Goal: Task Accomplishment & Management: Complete application form

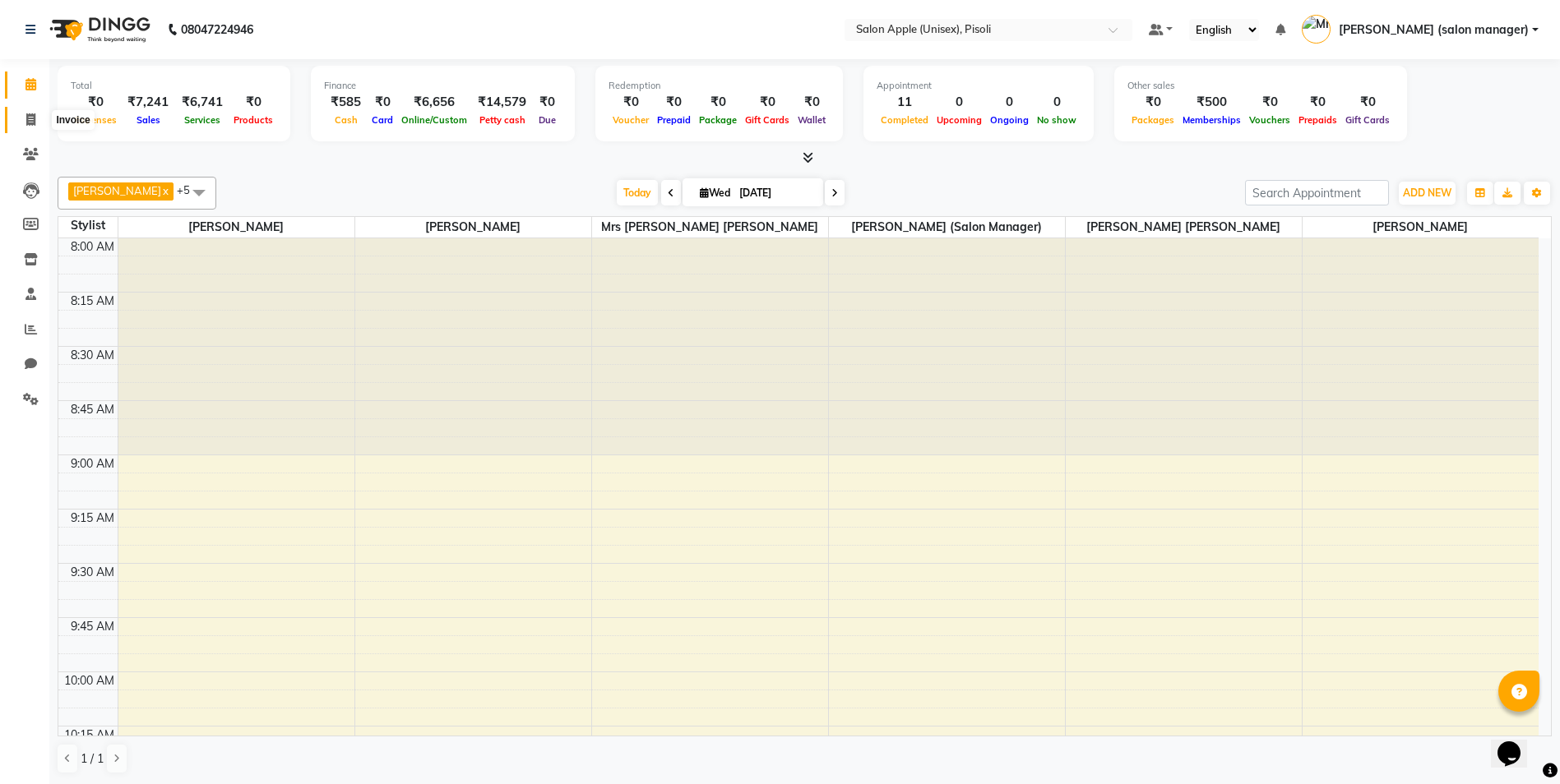
click at [31, 117] on icon at bounding box center [30, 120] width 9 height 13
select select "service"
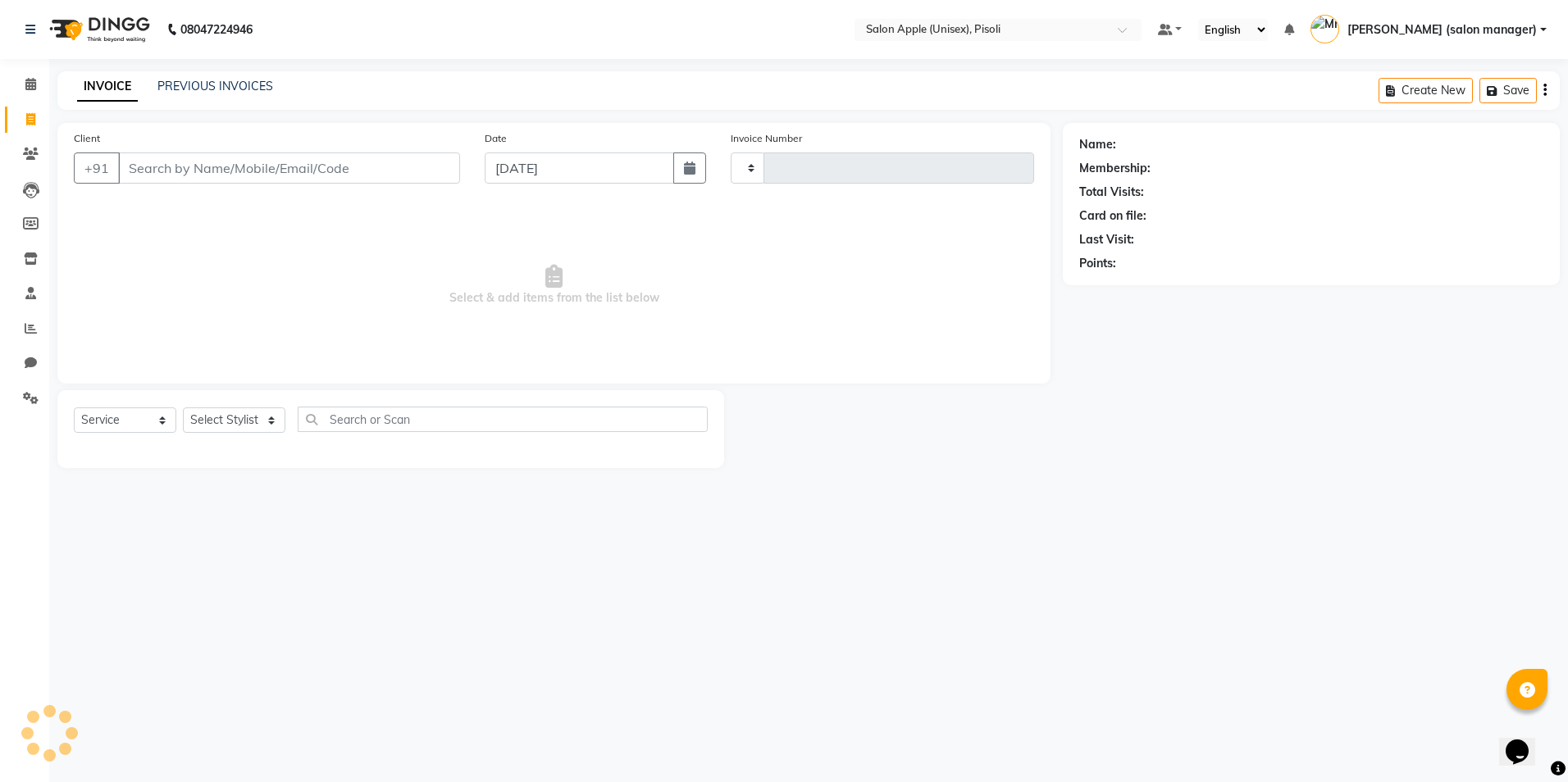
type input "0848"
select select "5282"
click at [1464, 93] on button "Open Invoices" at bounding box center [1482, 90] width 109 height 25
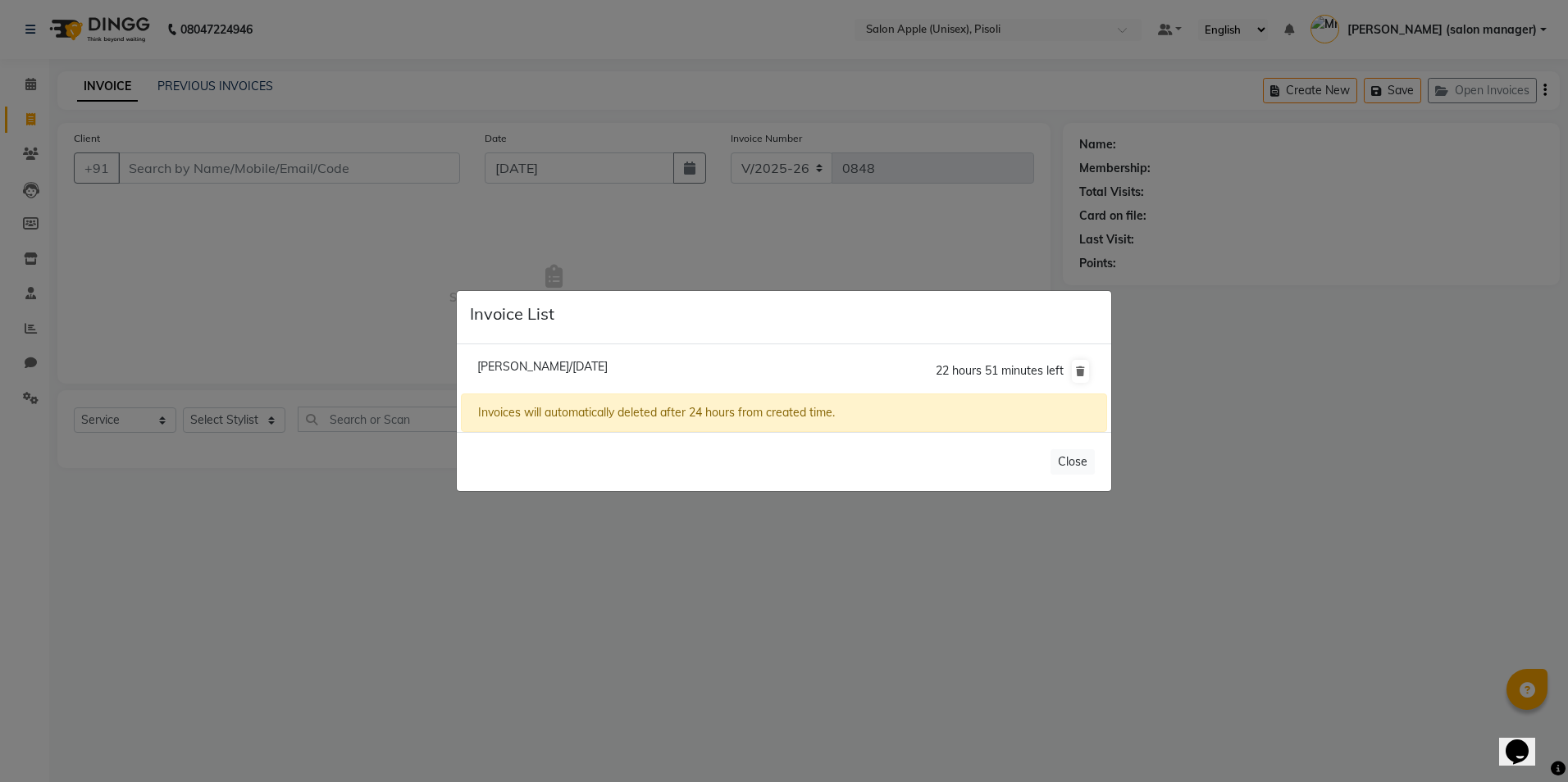
click at [603, 363] on span "[PERSON_NAME]/[DATE]" at bounding box center [543, 366] width 131 height 15
type input "9075622902"
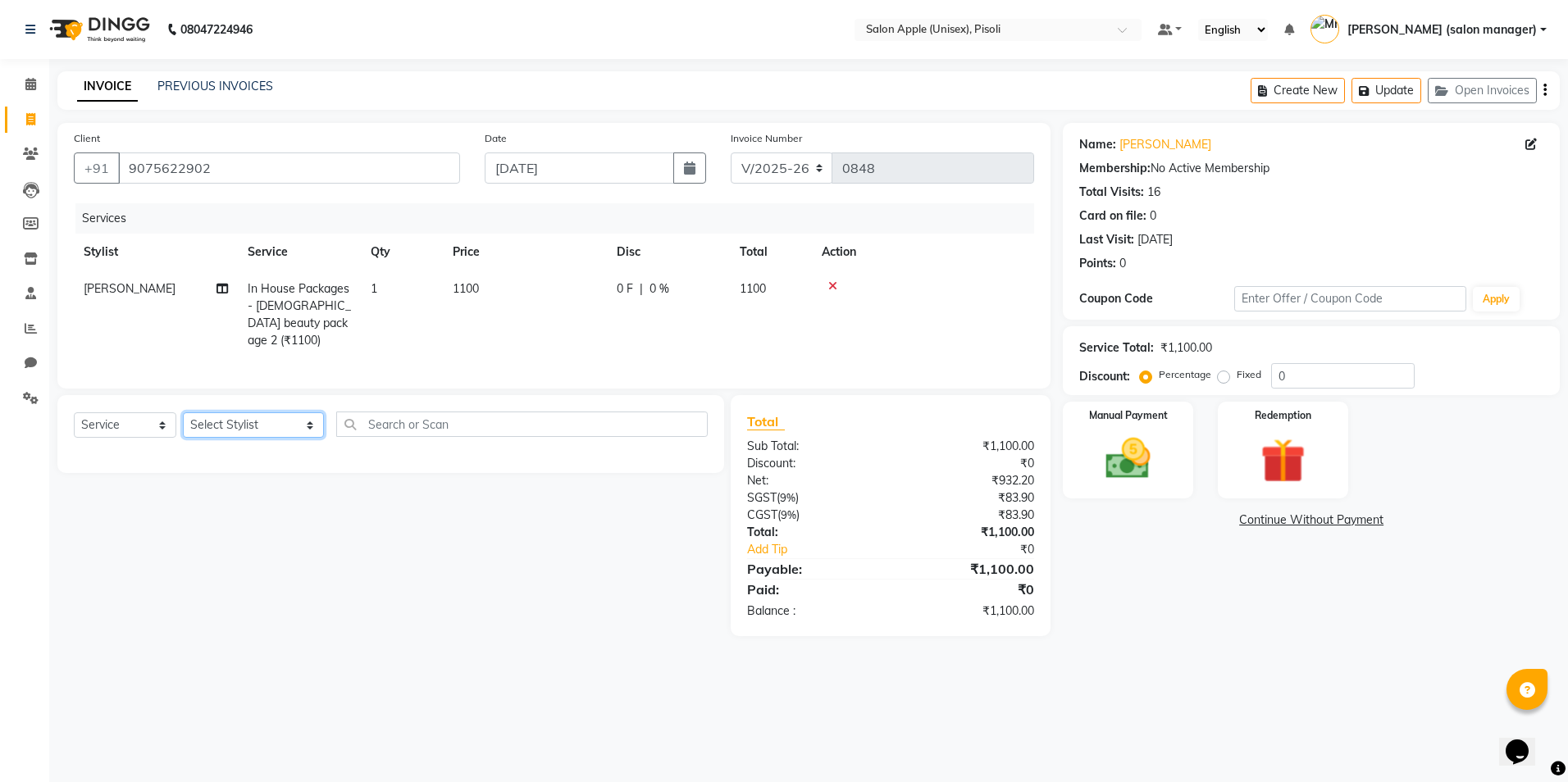
drag, startPoint x: 248, startPoint y: 425, endPoint x: 250, endPoint y: 435, distance: 10.2
click at [248, 425] on select "Select Stylist [PERSON_NAME] Owner [PERSON_NAME] Owner [PERSON_NAME] [PERSON_NA…" at bounding box center [254, 425] width 141 height 25
select select "34594"
click at [183, 412] on select "Select Stylist [PERSON_NAME] Owner [PERSON_NAME] Owner [PERSON_NAME] [PERSON_NA…" at bounding box center [254, 425] width 141 height 25
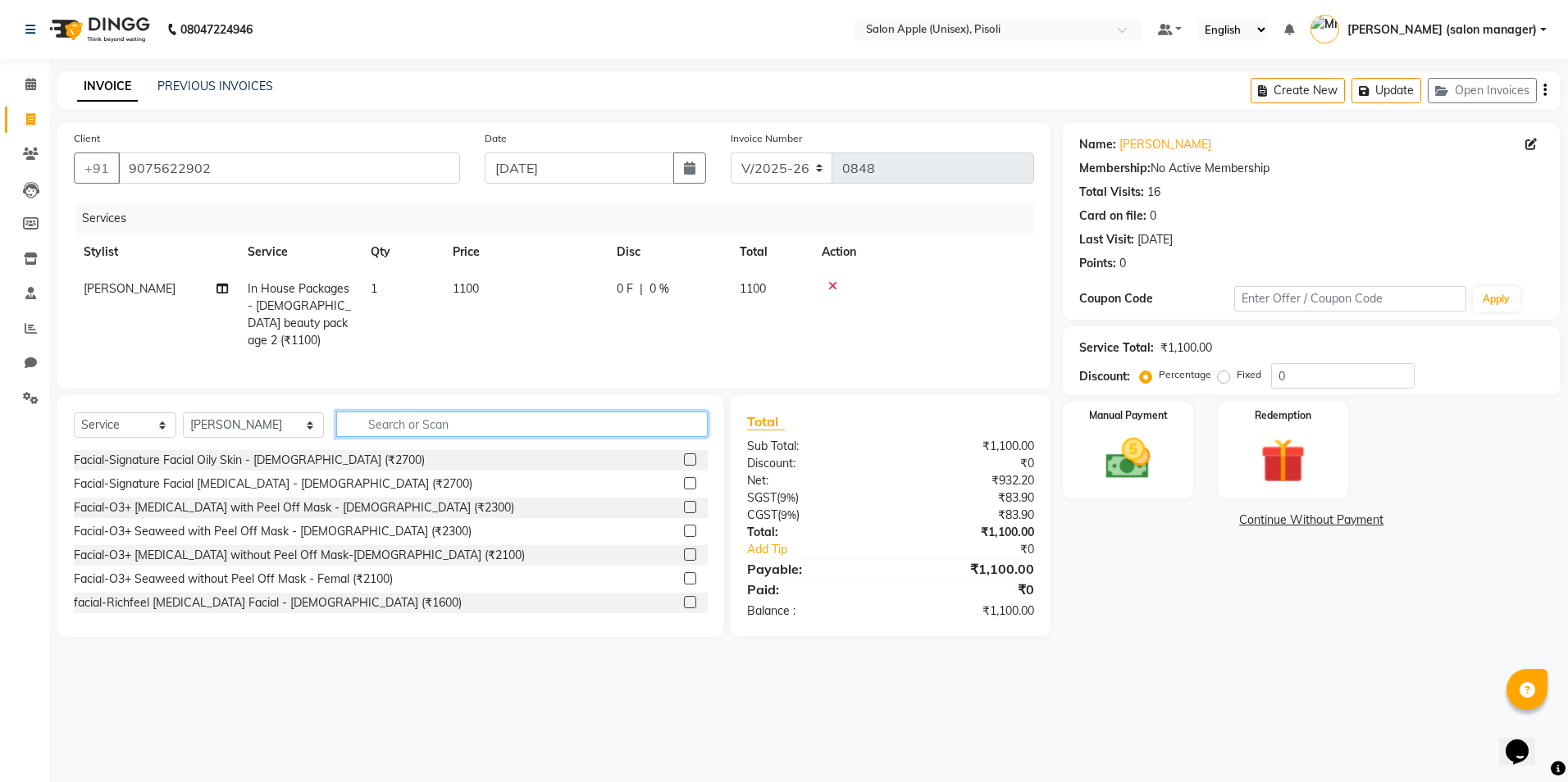
click at [411, 413] on input "text" at bounding box center [522, 424] width 372 height 25
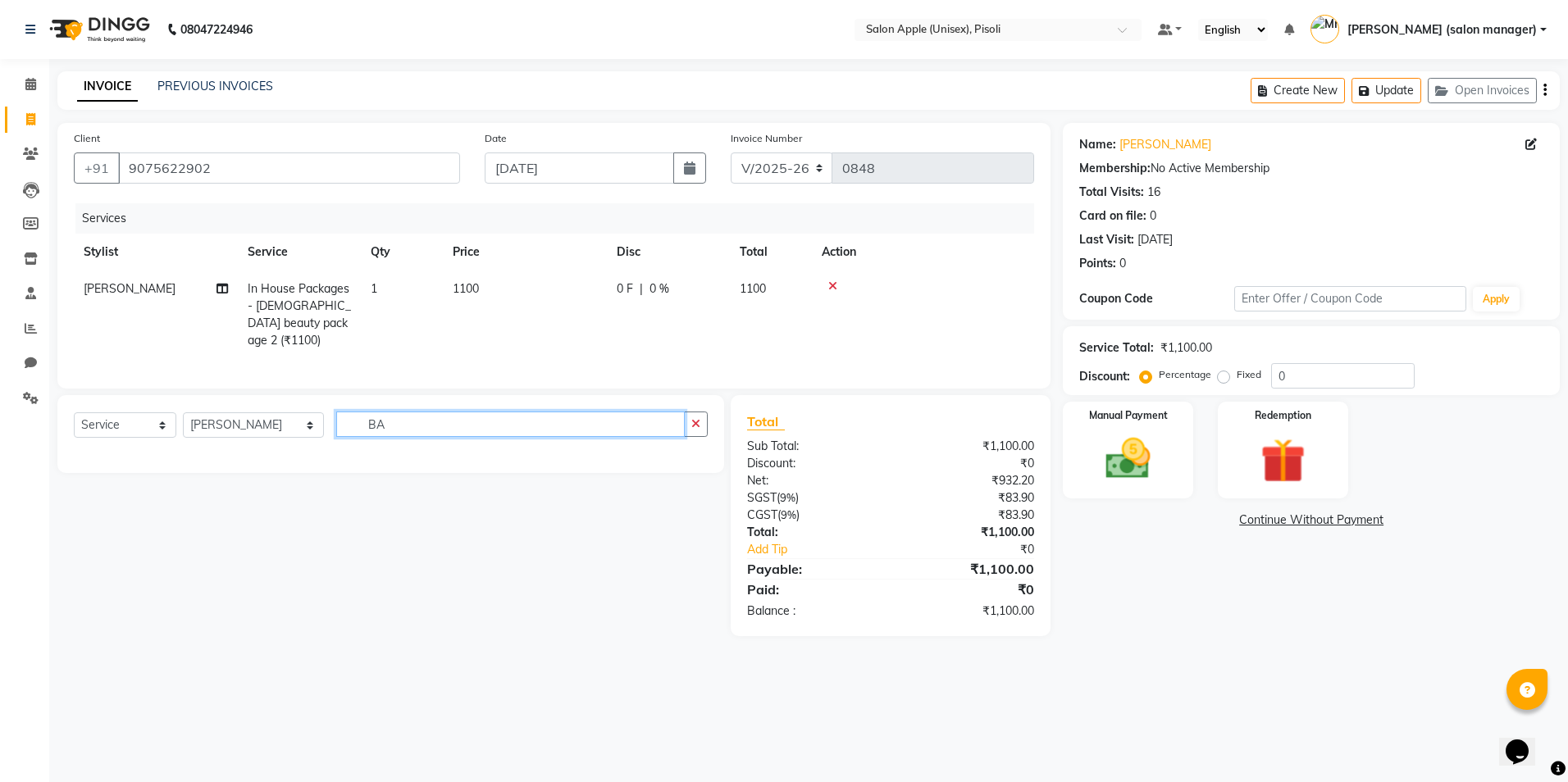
type input "B"
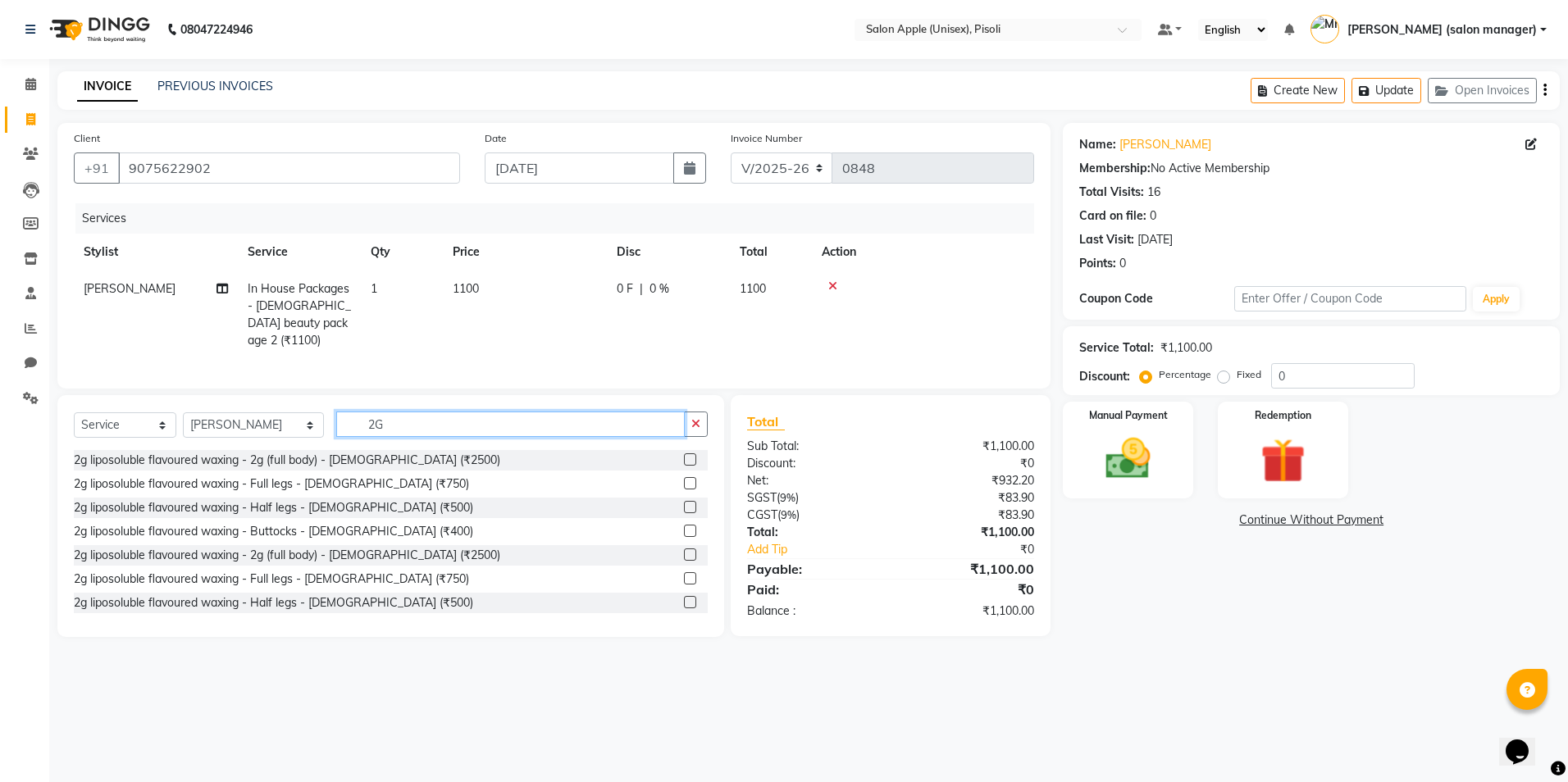
type input "2G"
click at [684, 505] on label at bounding box center [690, 507] width 13 height 13
click at [684, 505] on input "checkbox" at bounding box center [689, 508] width 11 height 11
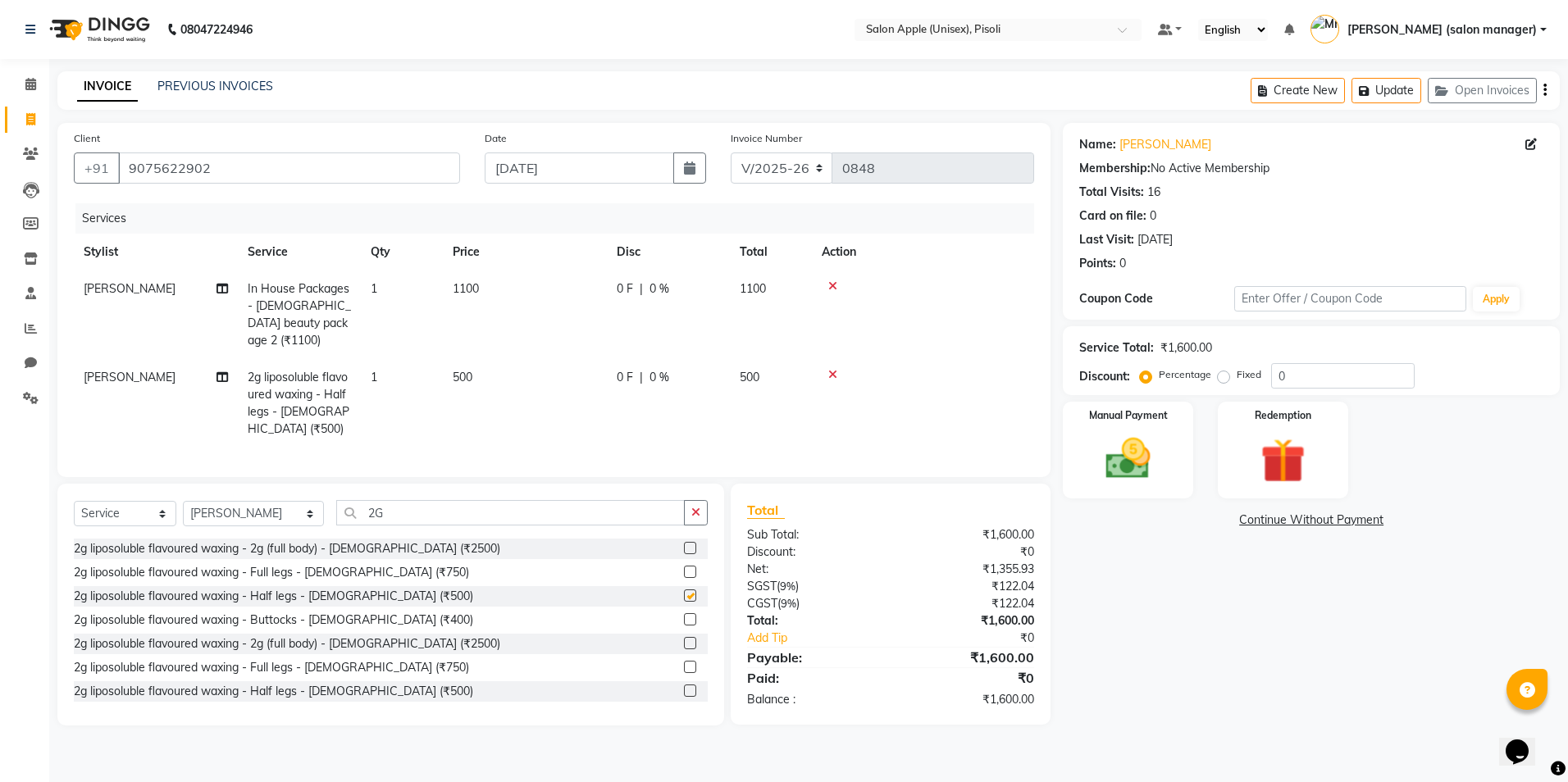
checkbox input "false"
click at [831, 369] on icon at bounding box center [832, 374] width 9 height 12
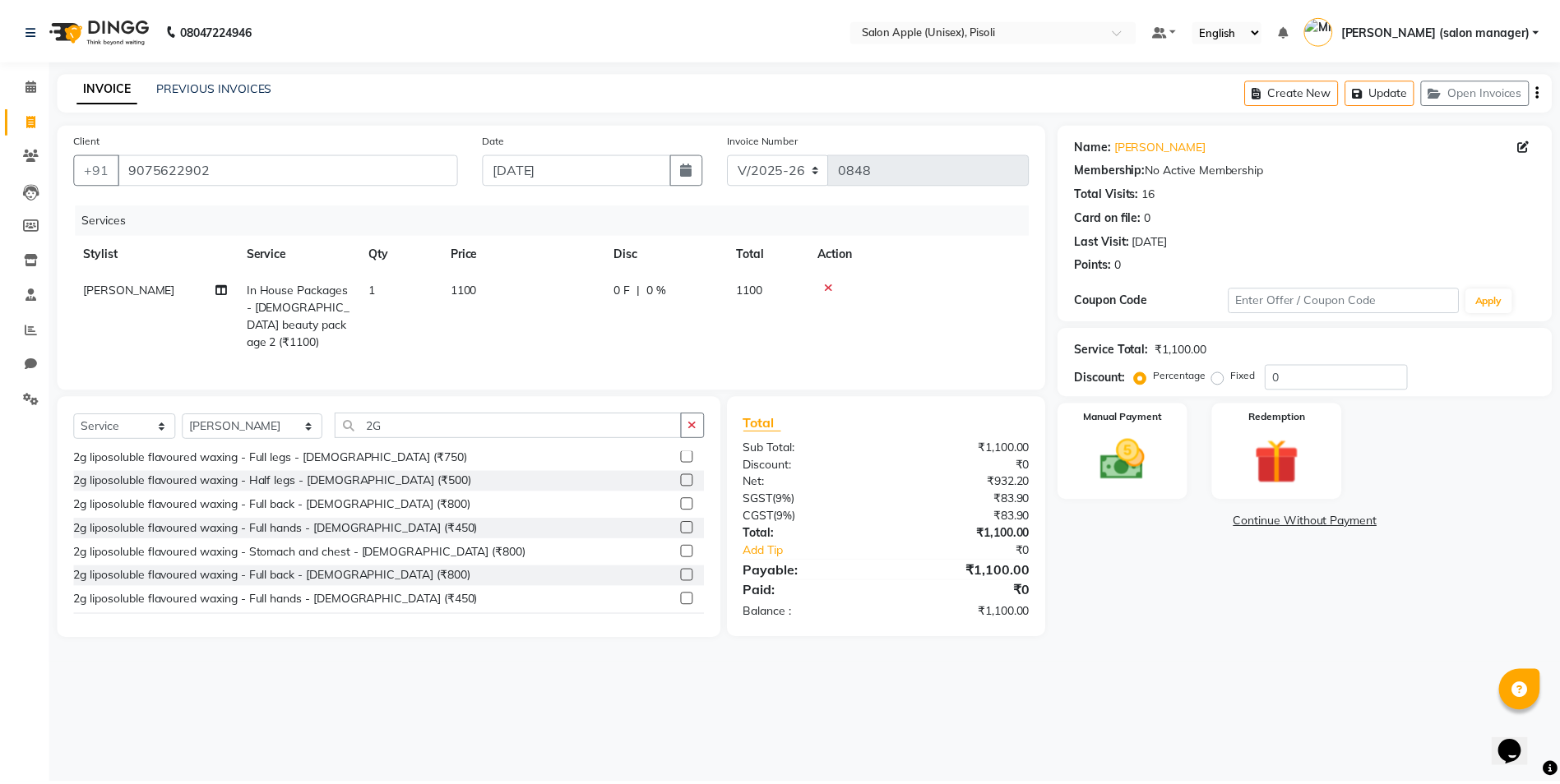
scroll to position [145, 0]
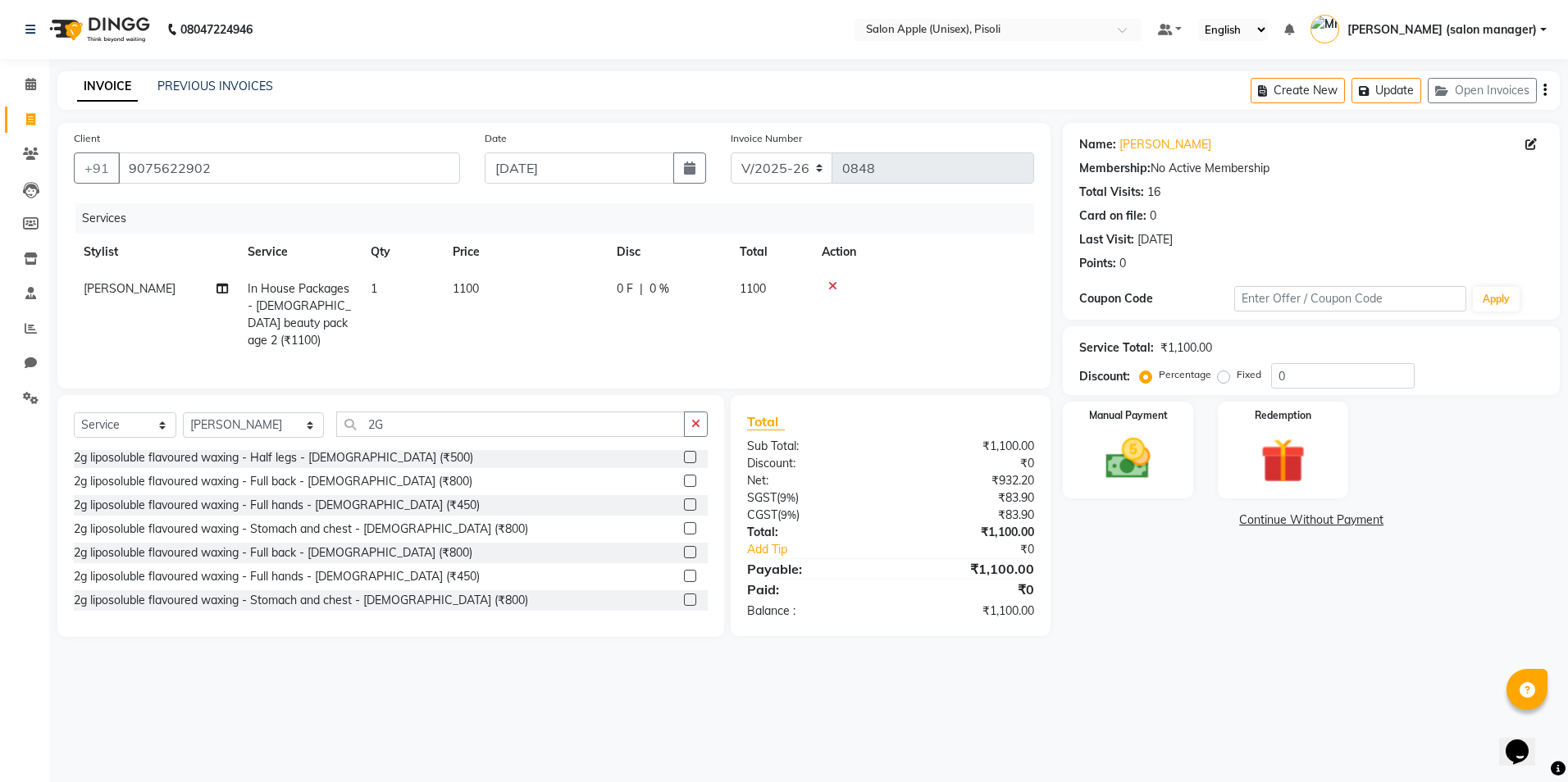
click at [684, 549] on label at bounding box center [690, 552] width 13 height 13
click at [684, 549] on input "checkbox" at bounding box center [689, 553] width 11 height 11
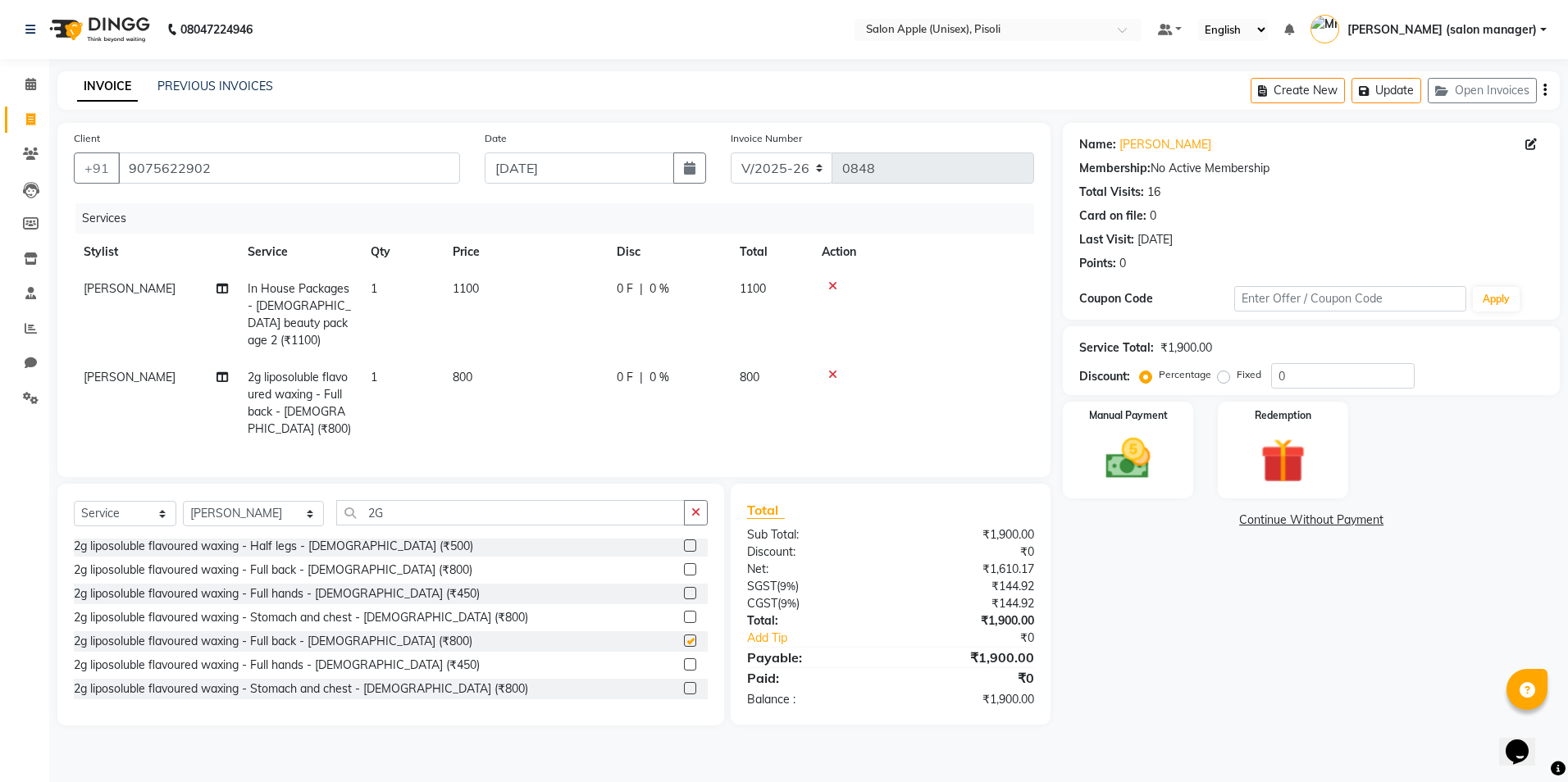
checkbox input "false"
click at [620, 369] on span "0 F" at bounding box center [625, 377] width 16 height 17
select select "34594"
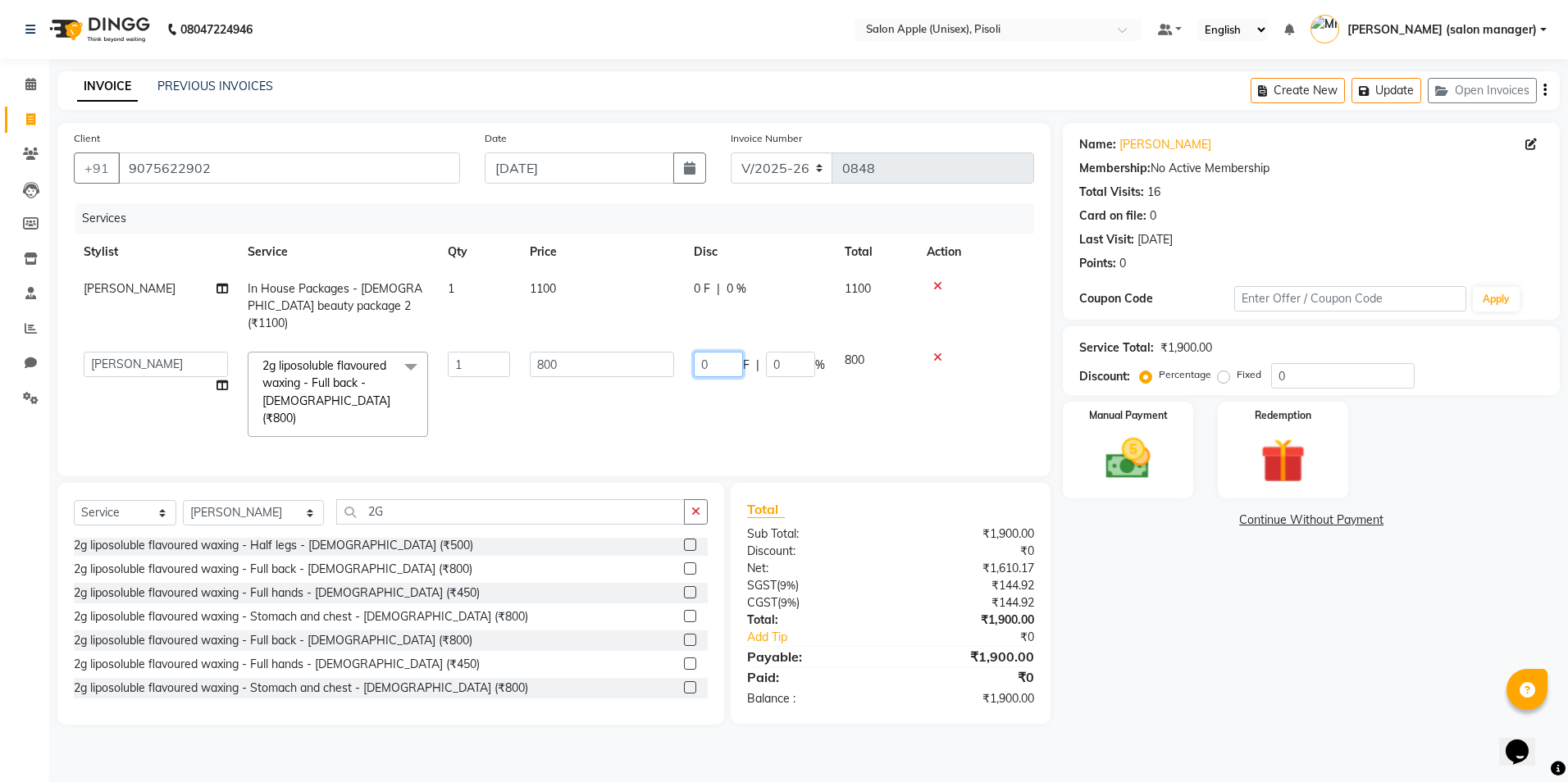
click at [735, 352] on input "0" at bounding box center [718, 365] width 49 height 25
type input "300"
click at [809, 382] on tr "[PERSON_NAME] Owner [PERSON_NAME] Owner [PERSON_NAME] [PERSON_NAME] (salon mana…" at bounding box center [554, 394] width 960 height 105
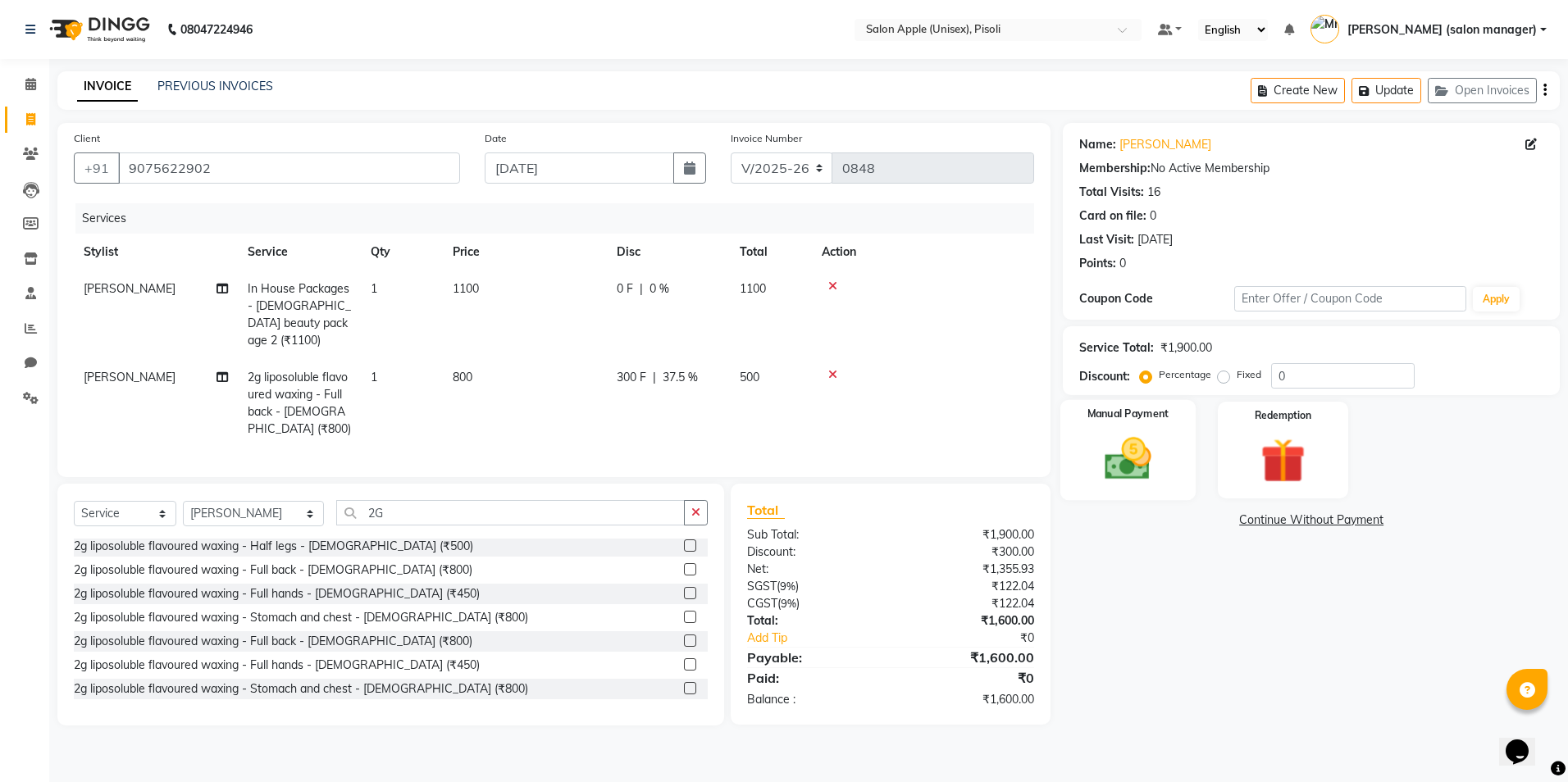
click at [1113, 447] on img at bounding box center [1127, 458] width 76 height 55
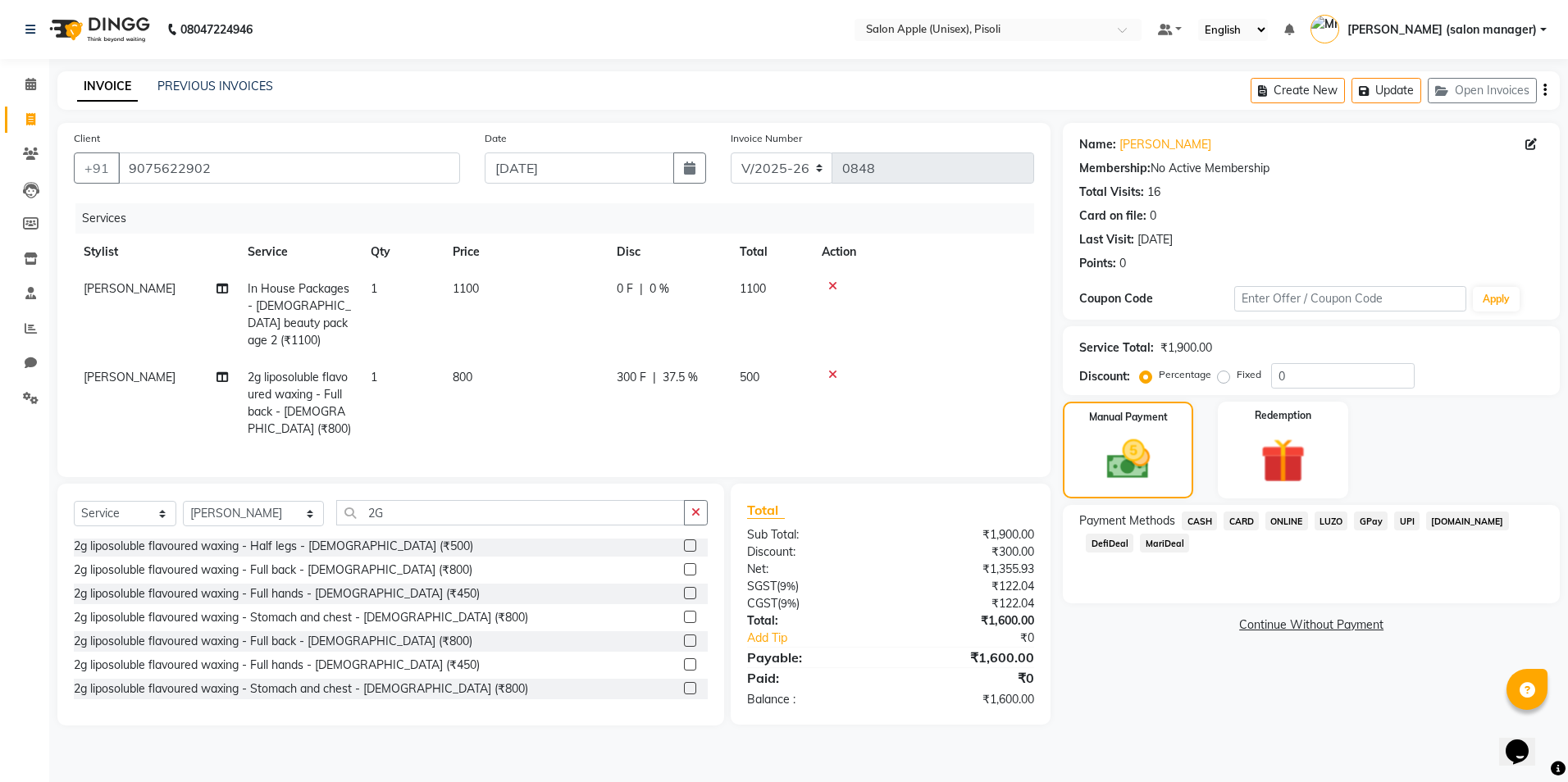
click at [1280, 525] on span "ONLINE" at bounding box center [1286, 520] width 43 height 19
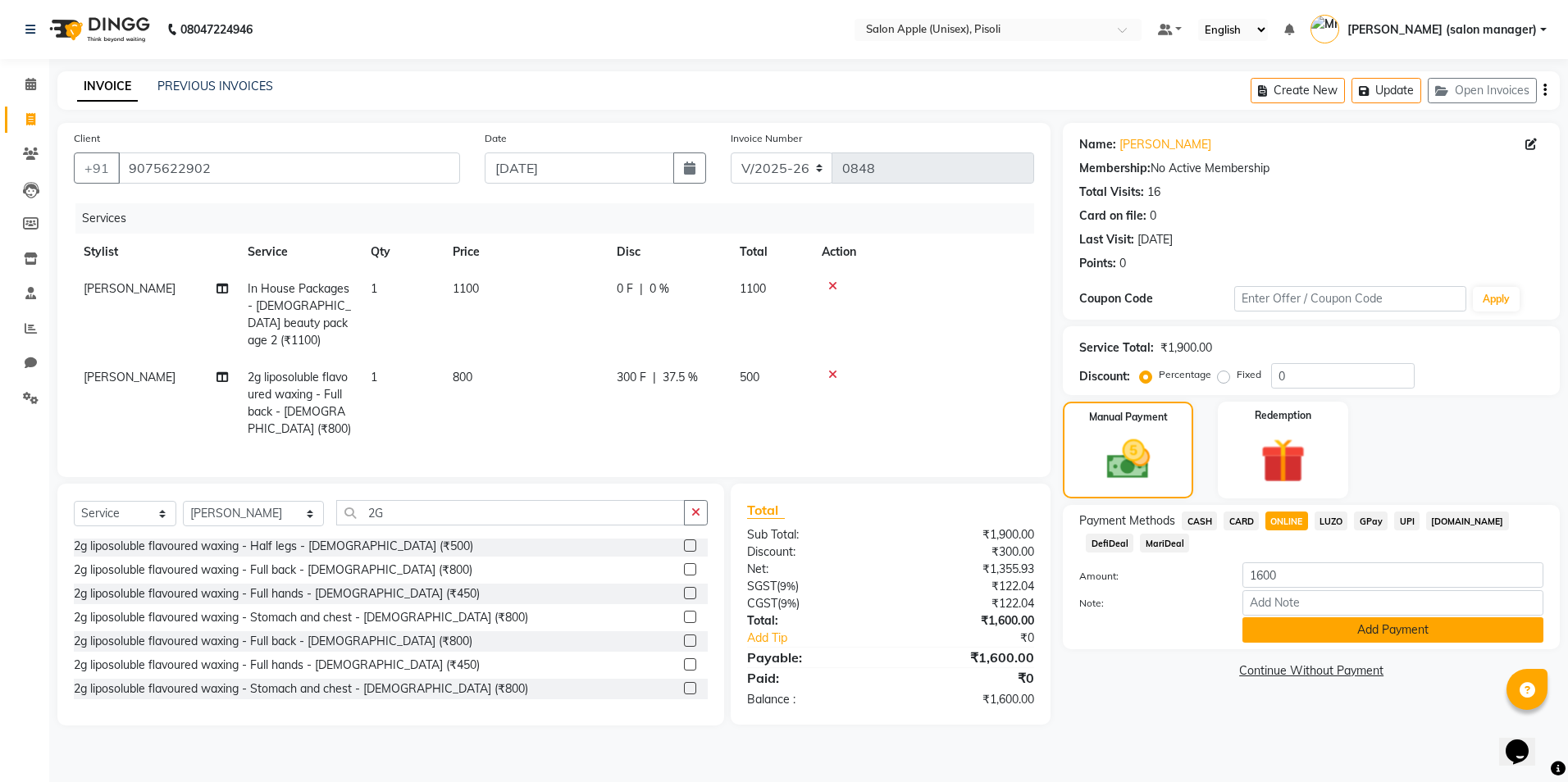
click at [1295, 635] on button "Add Payment" at bounding box center [1393, 630] width 301 height 25
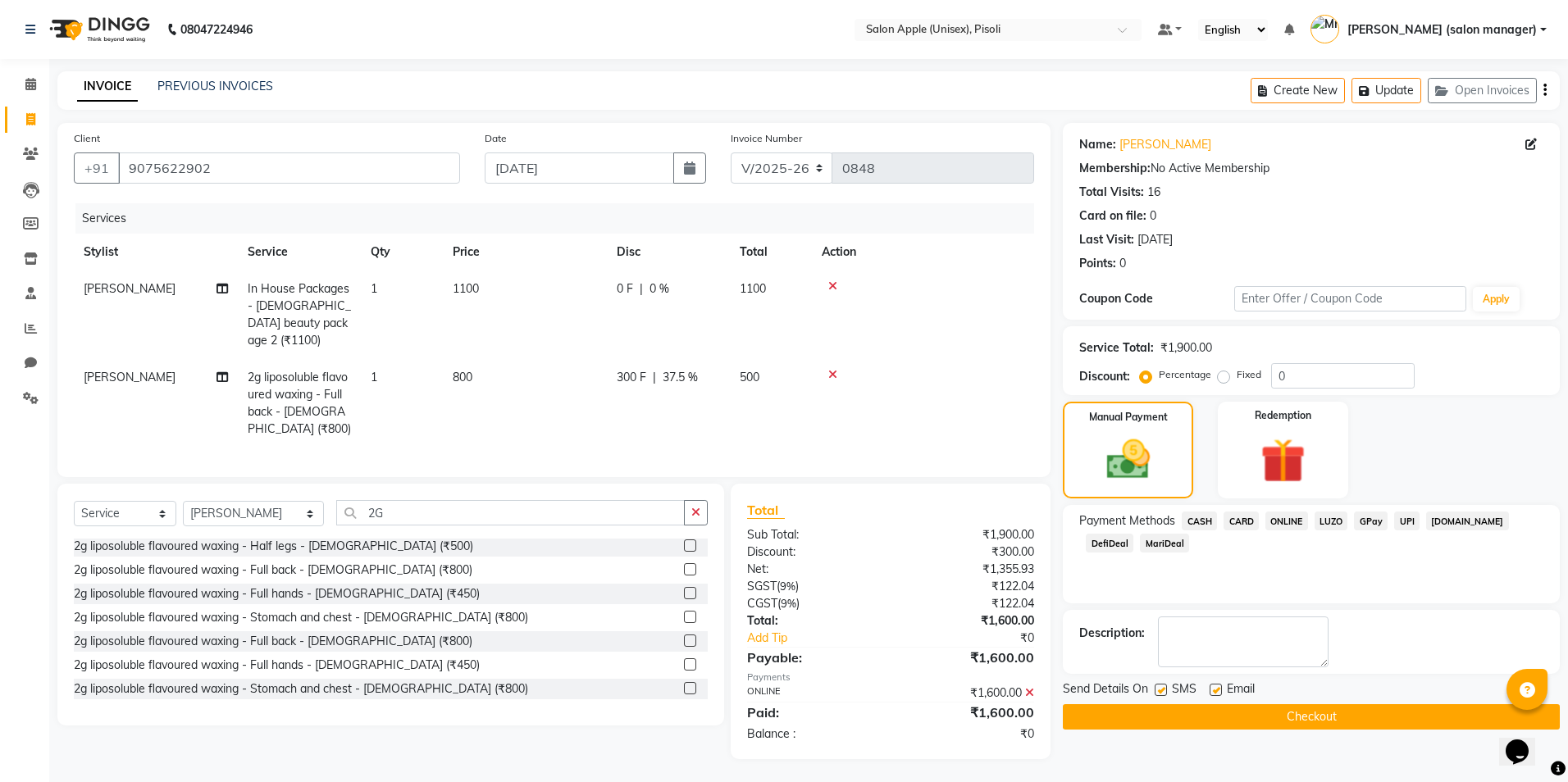
click at [1219, 691] on label at bounding box center [1216, 690] width 13 height 13
click at [1219, 691] on input "checkbox" at bounding box center [1215, 691] width 11 height 11
checkbox input "false"
click at [1208, 724] on button "Checkout" at bounding box center [1311, 717] width 497 height 25
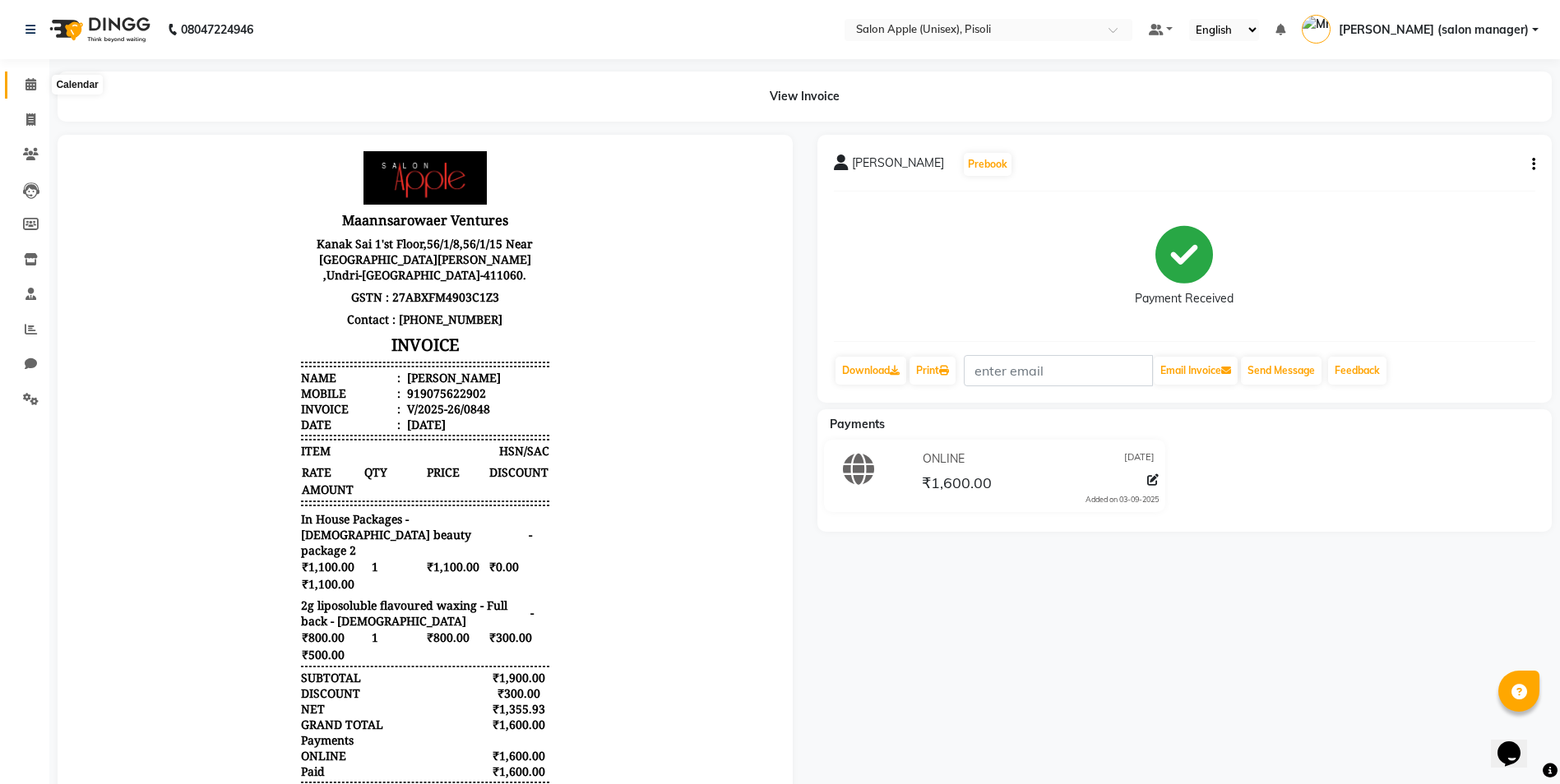
click at [33, 84] on icon at bounding box center [30, 84] width 11 height 13
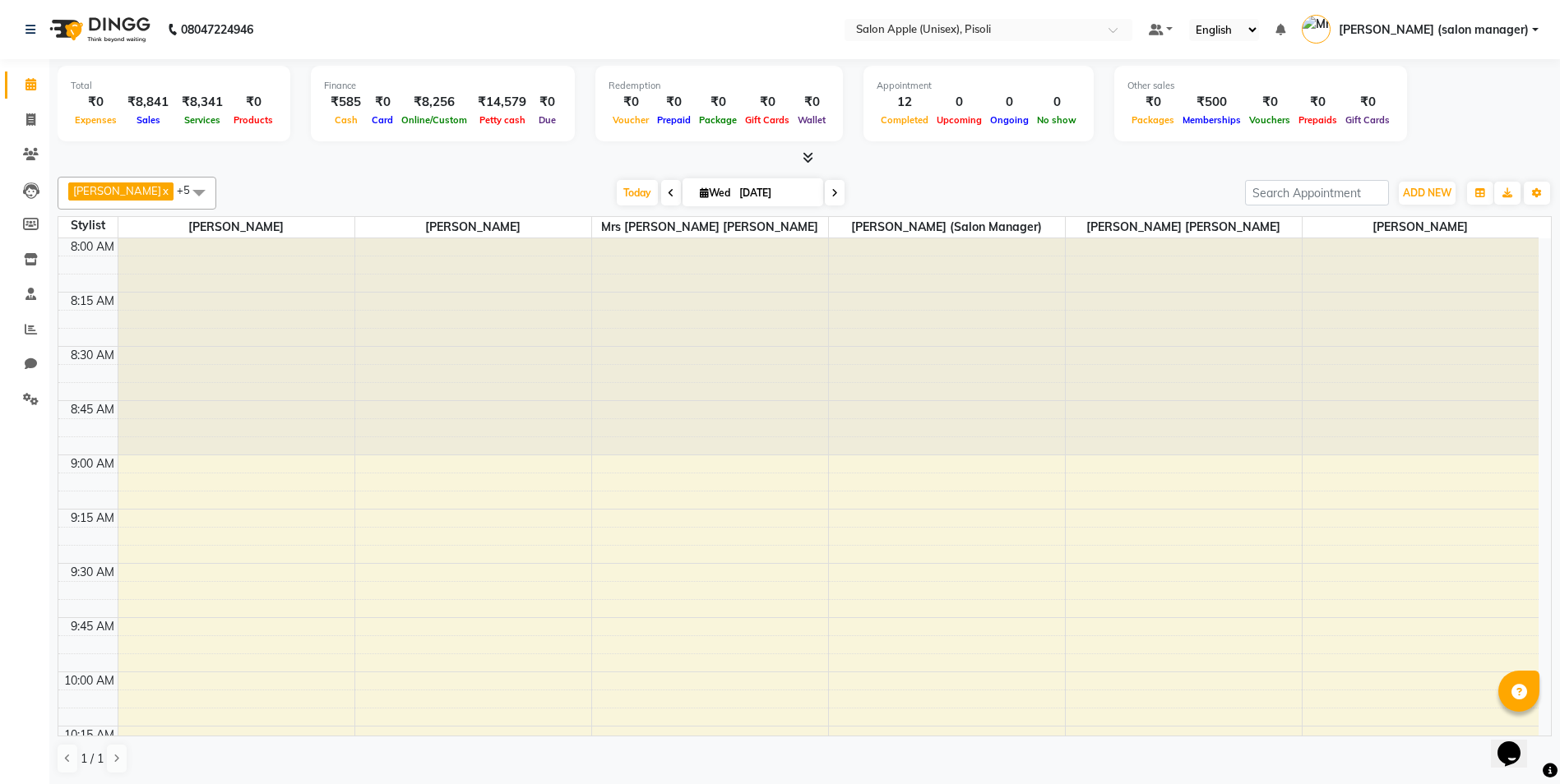
click at [806, 156] on icon at bounding box center [808, 158] width 11 height 13
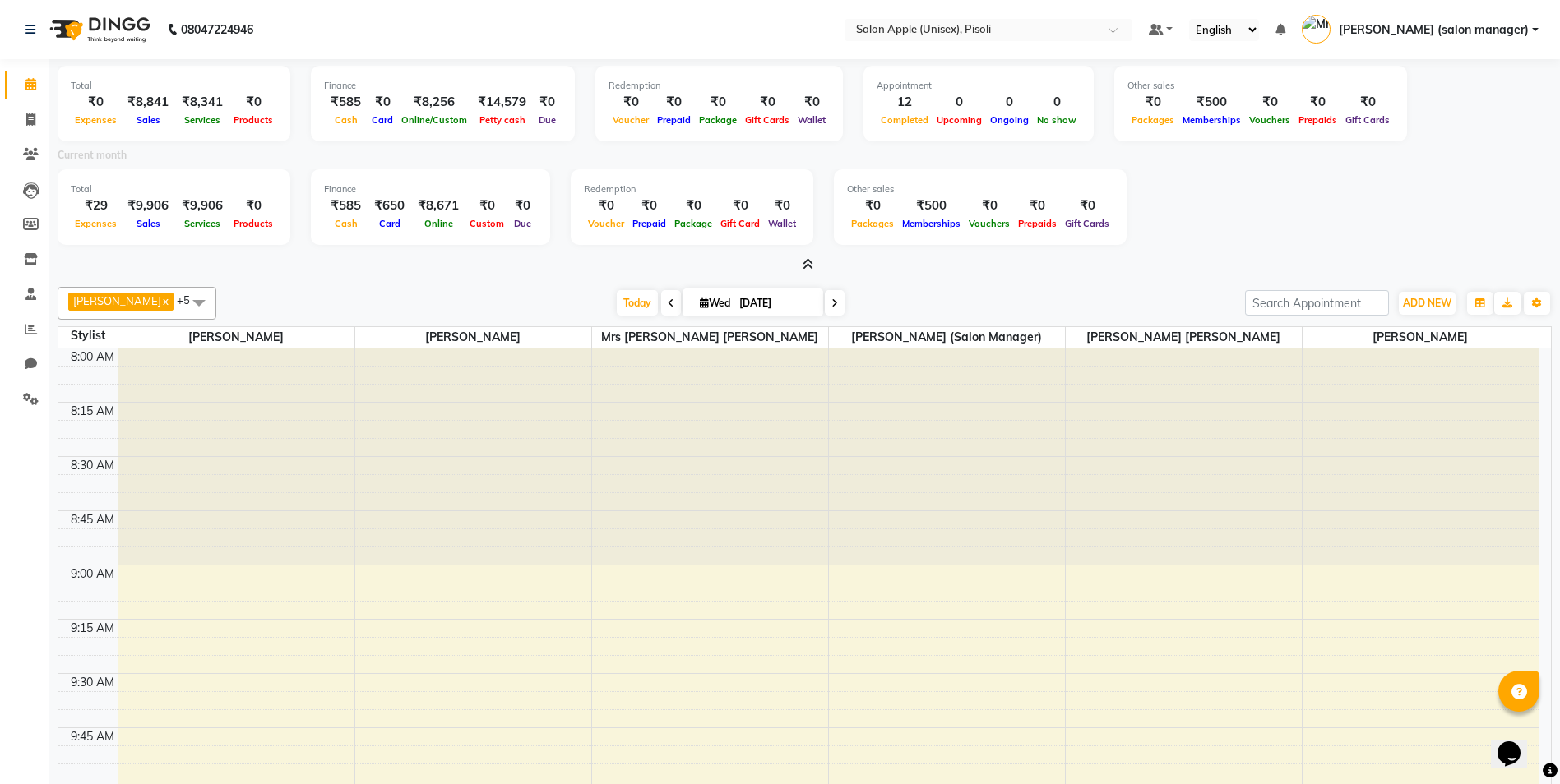
click at [805, 264] on icon at bounding box center [808, 264] width 11 height 13
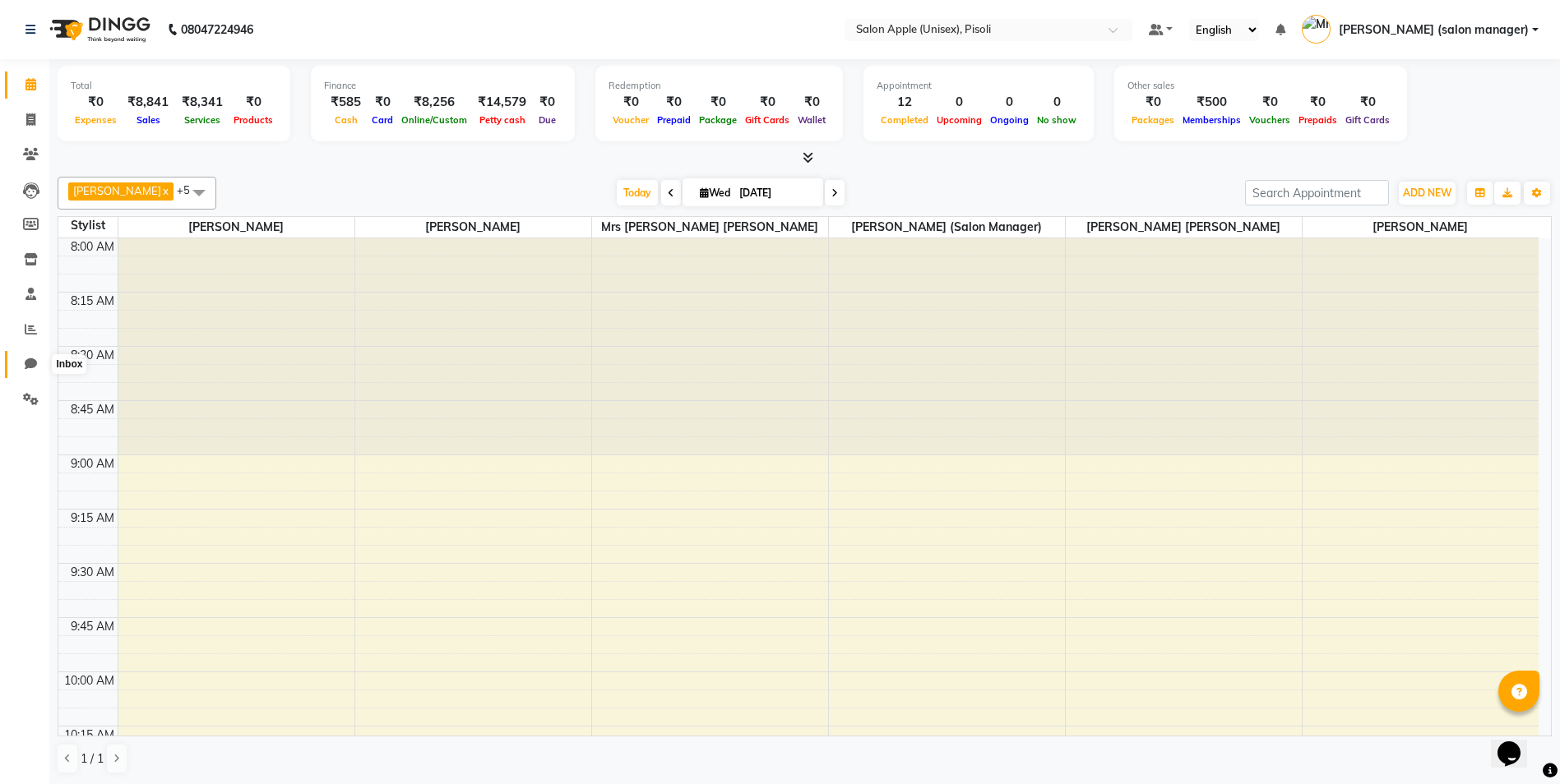
click at [29, 360] on icon at bounding box center [31, 364] width 13 height 13
select select "100"
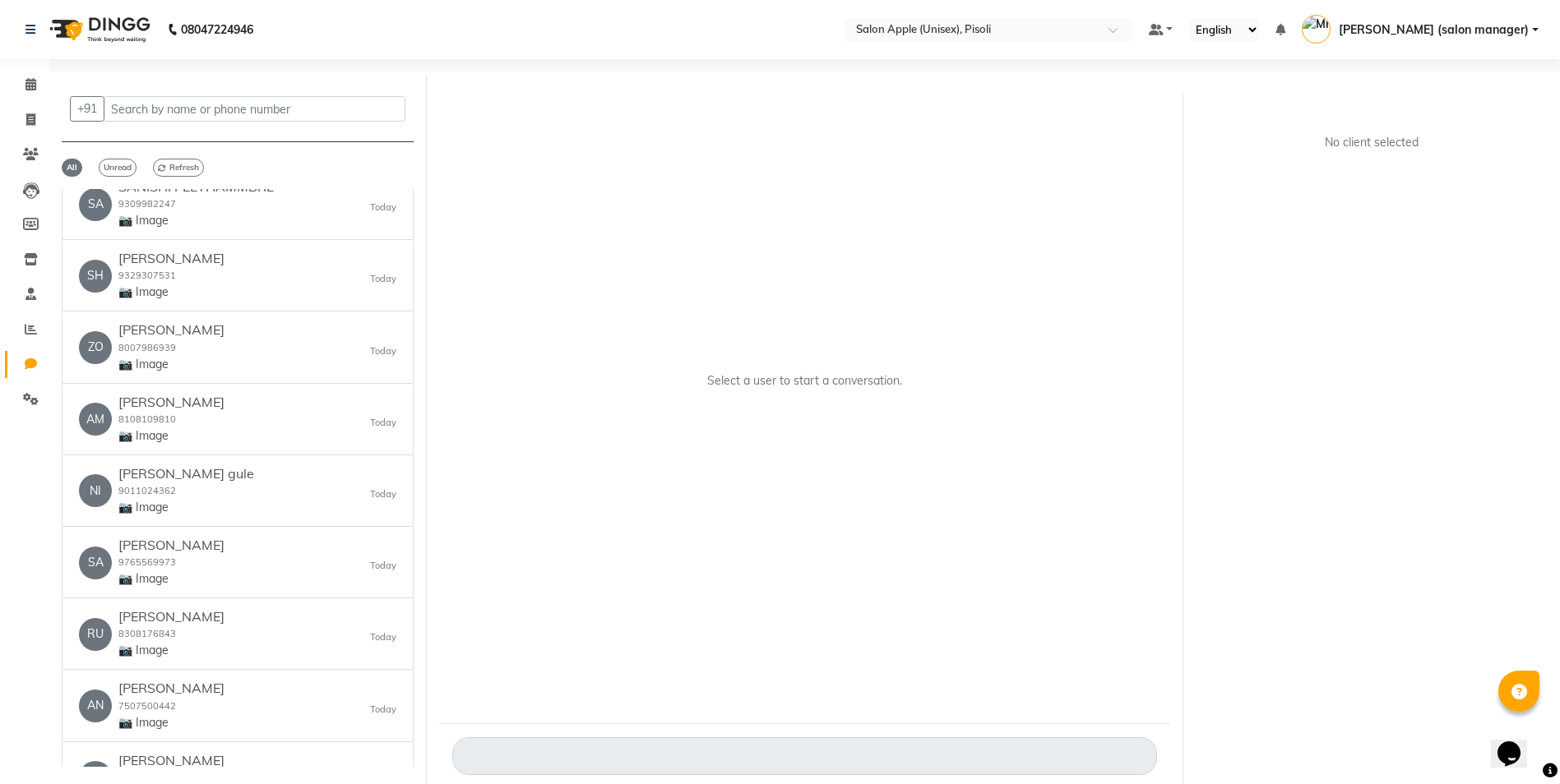
scroll to position [1315, 0]
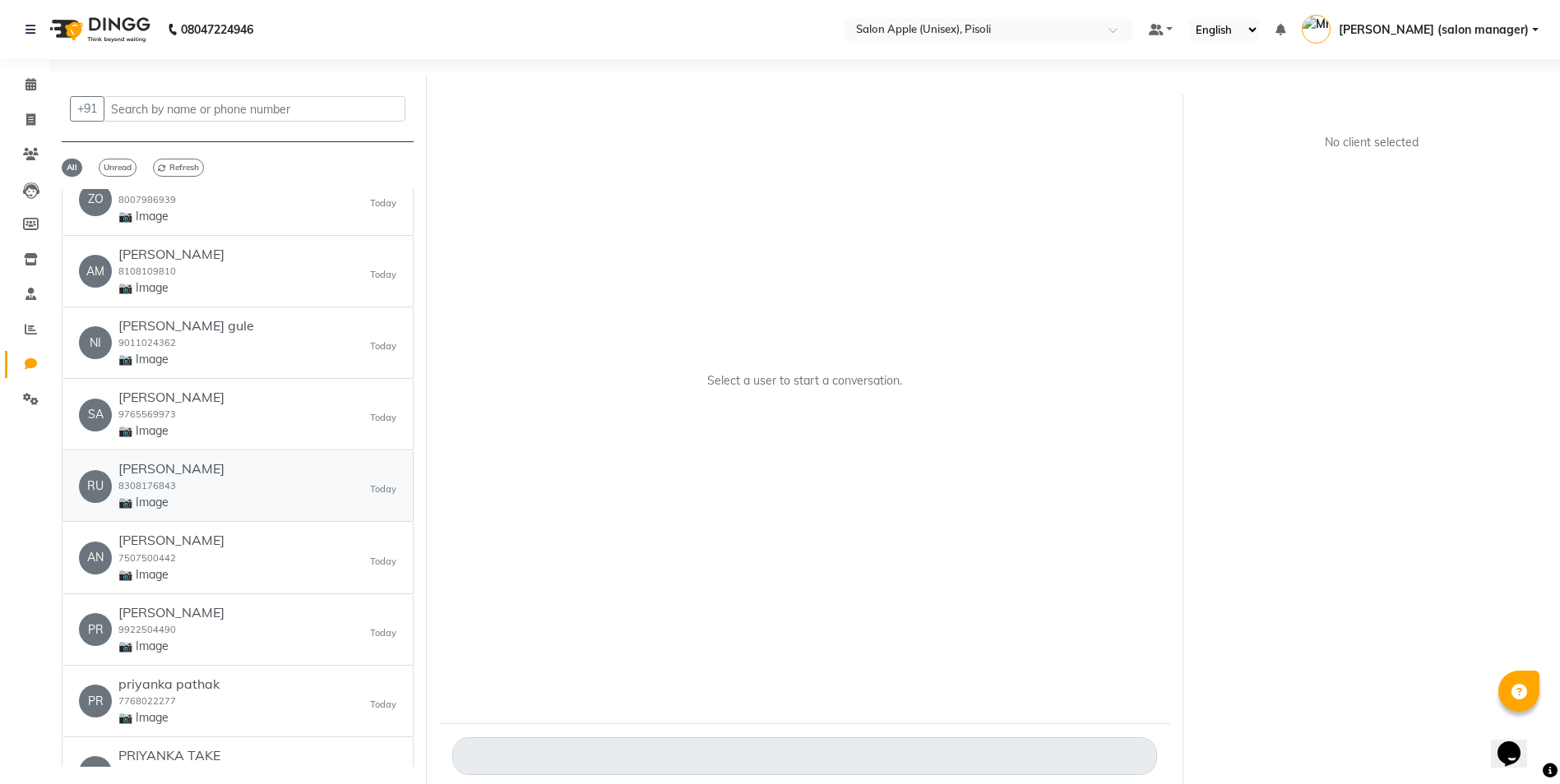
click at [246, 517] on link "RU [PERSON_NAME] 8308176843 📷 Image [DATE]" at bounding box center [238, 487] width 352 height 71
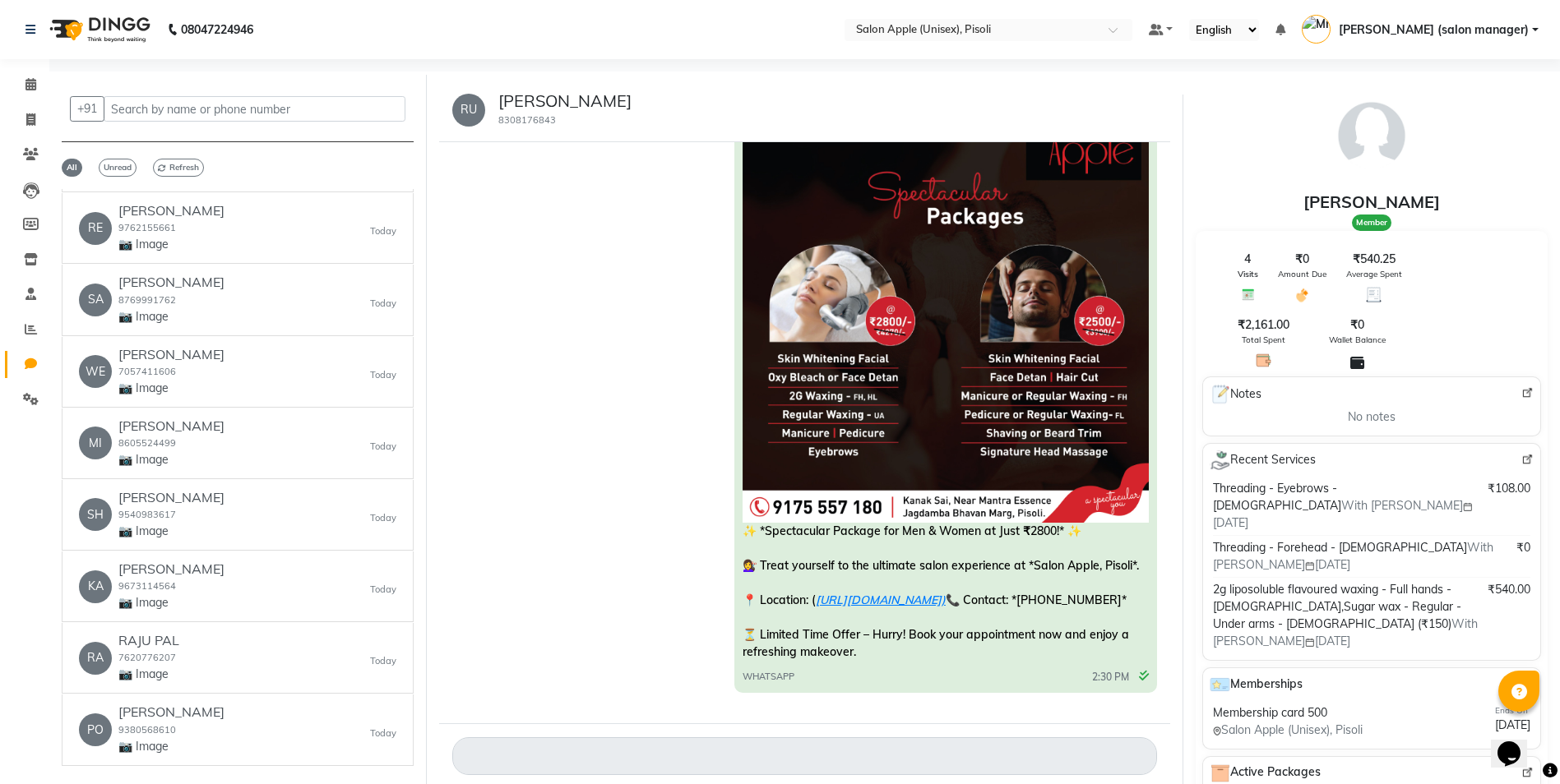
scroll to position [411, 0]
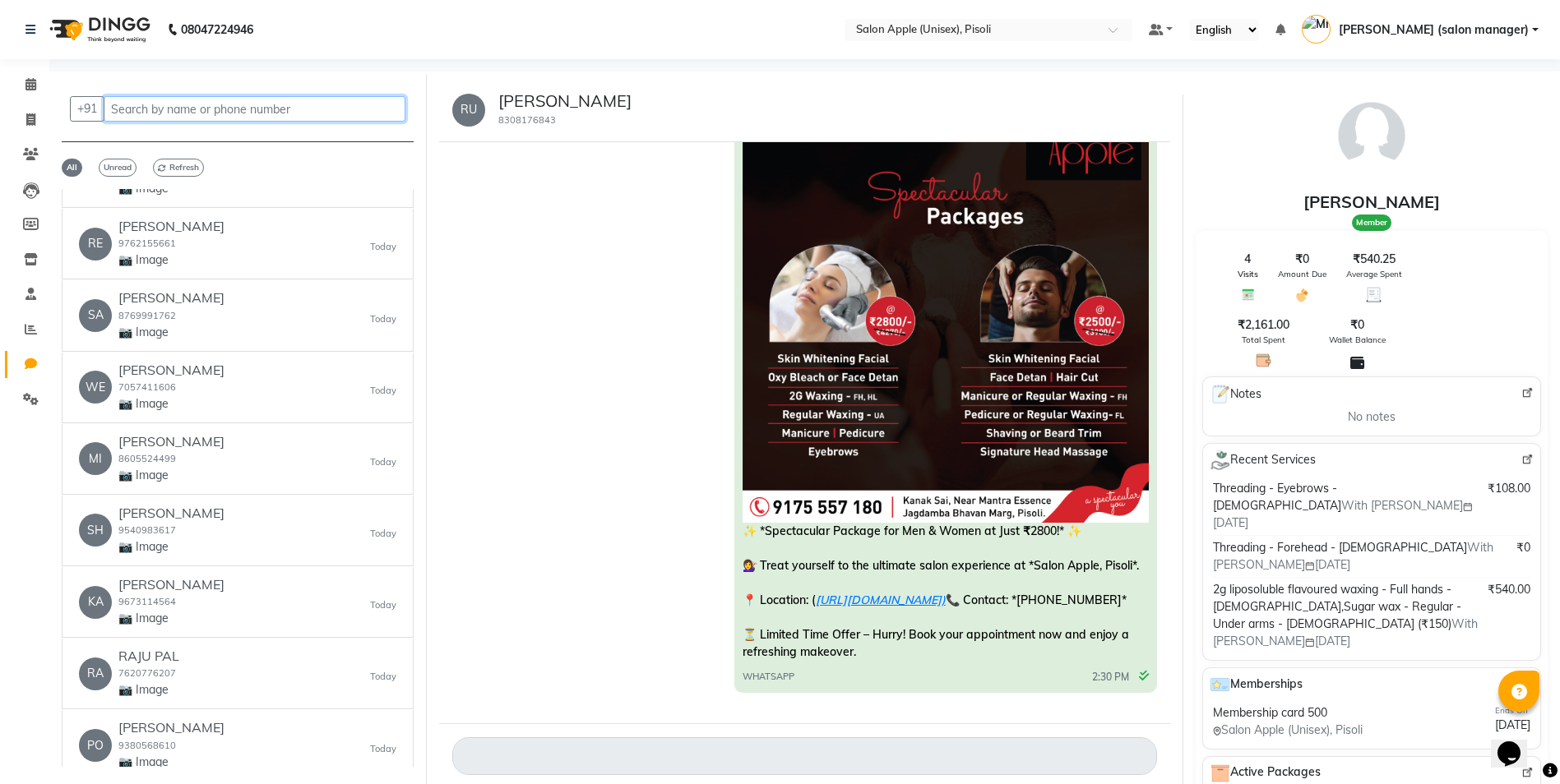
click at [221, 102] on input "text" at bounding box center [255, 108] width 302 height 25
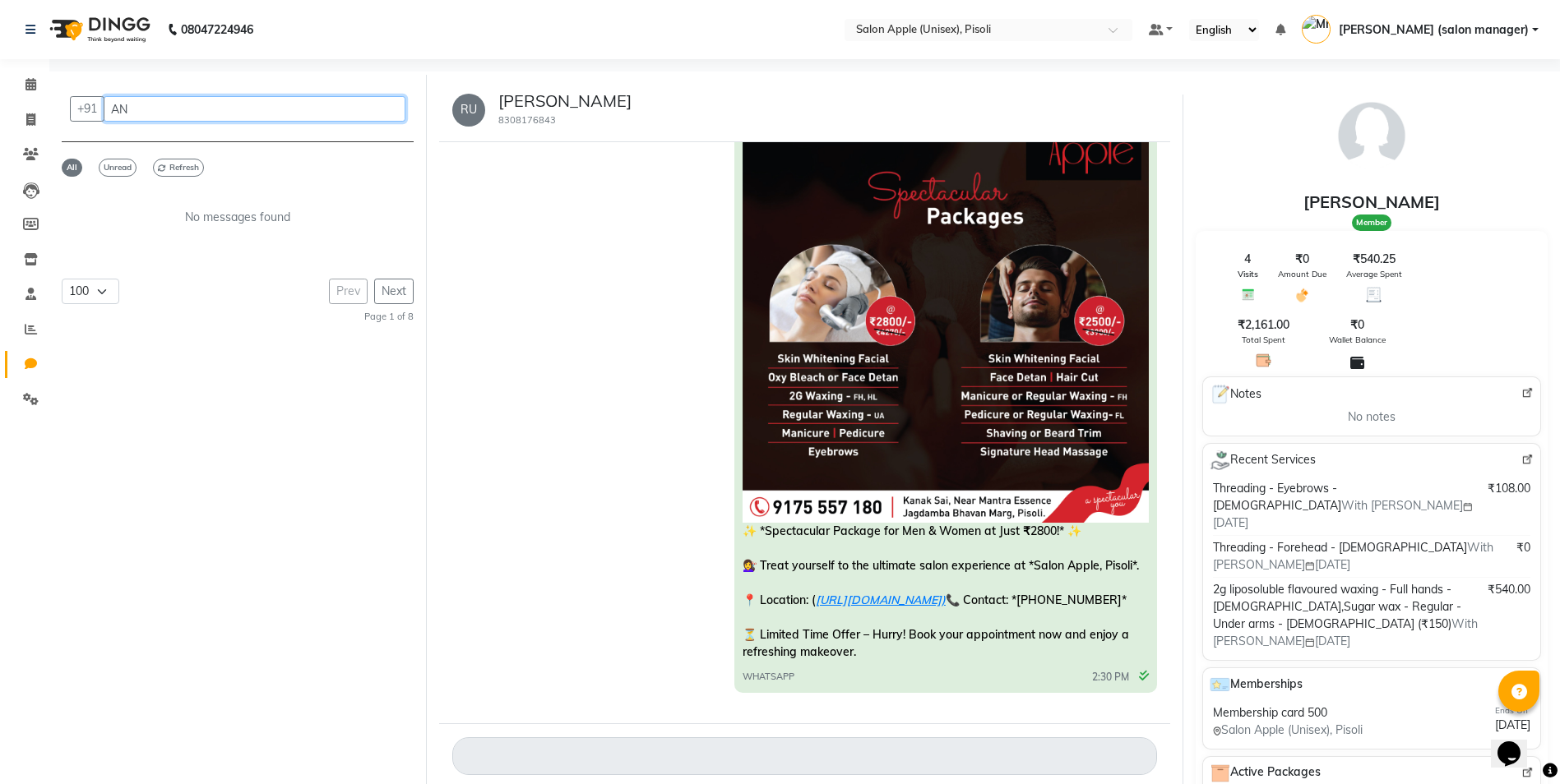
type input "A"
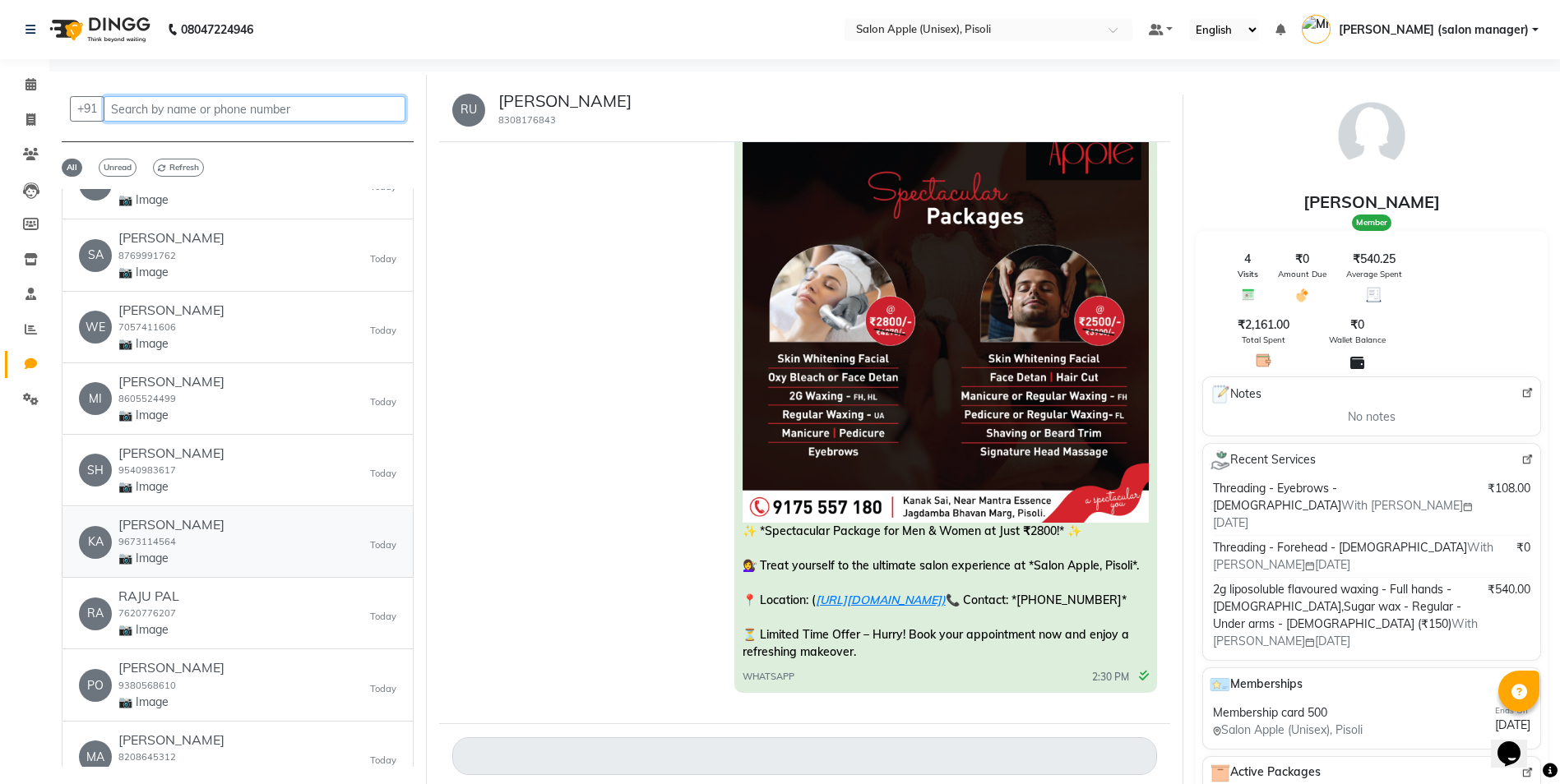
scroll to position [575, 0]
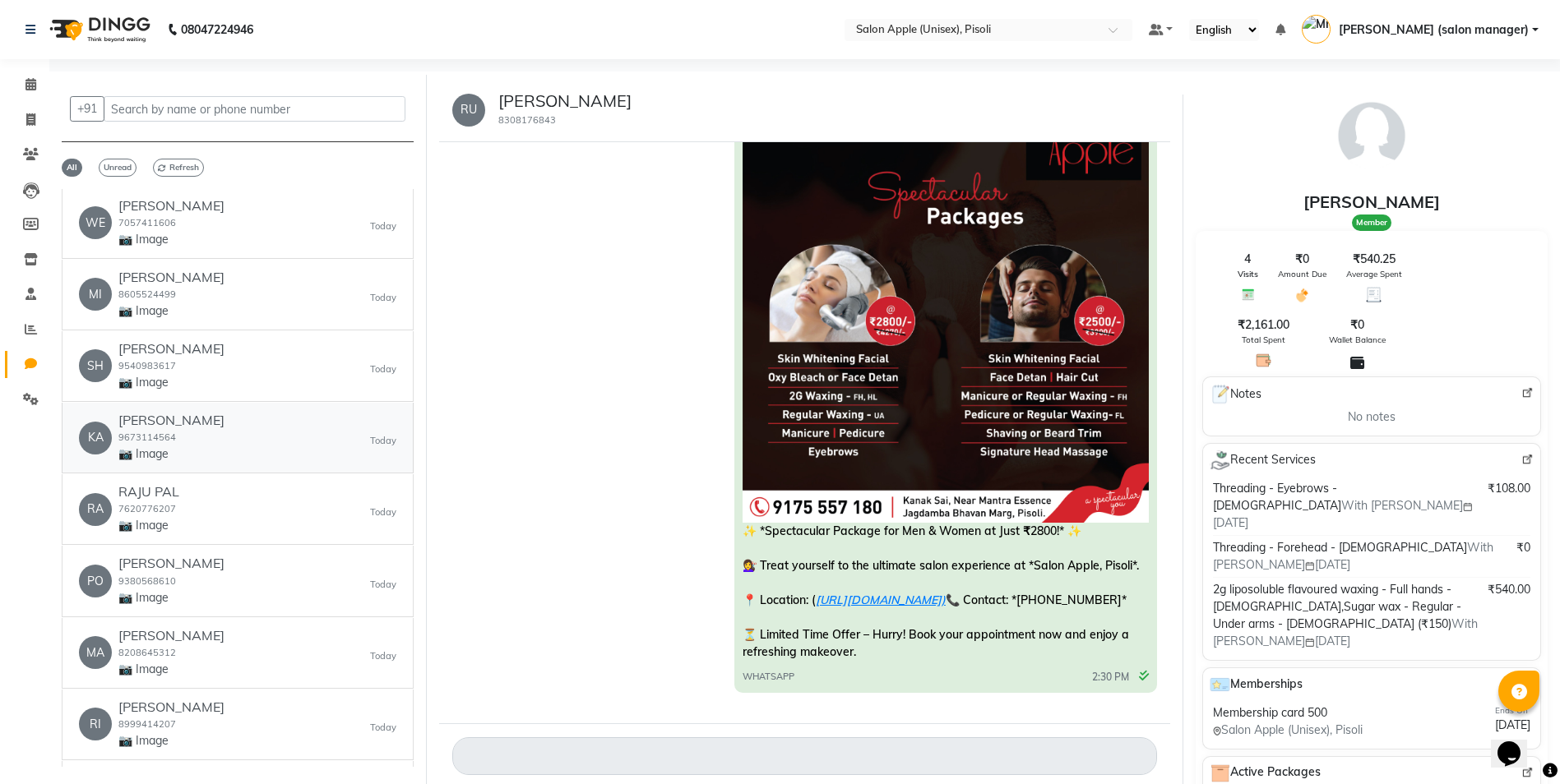
click at [235, 444] on div "KA [PERSON_NAME] 9673114564 📷 Image [DATE]" at bounding box center [238, 437] width 317 height 50
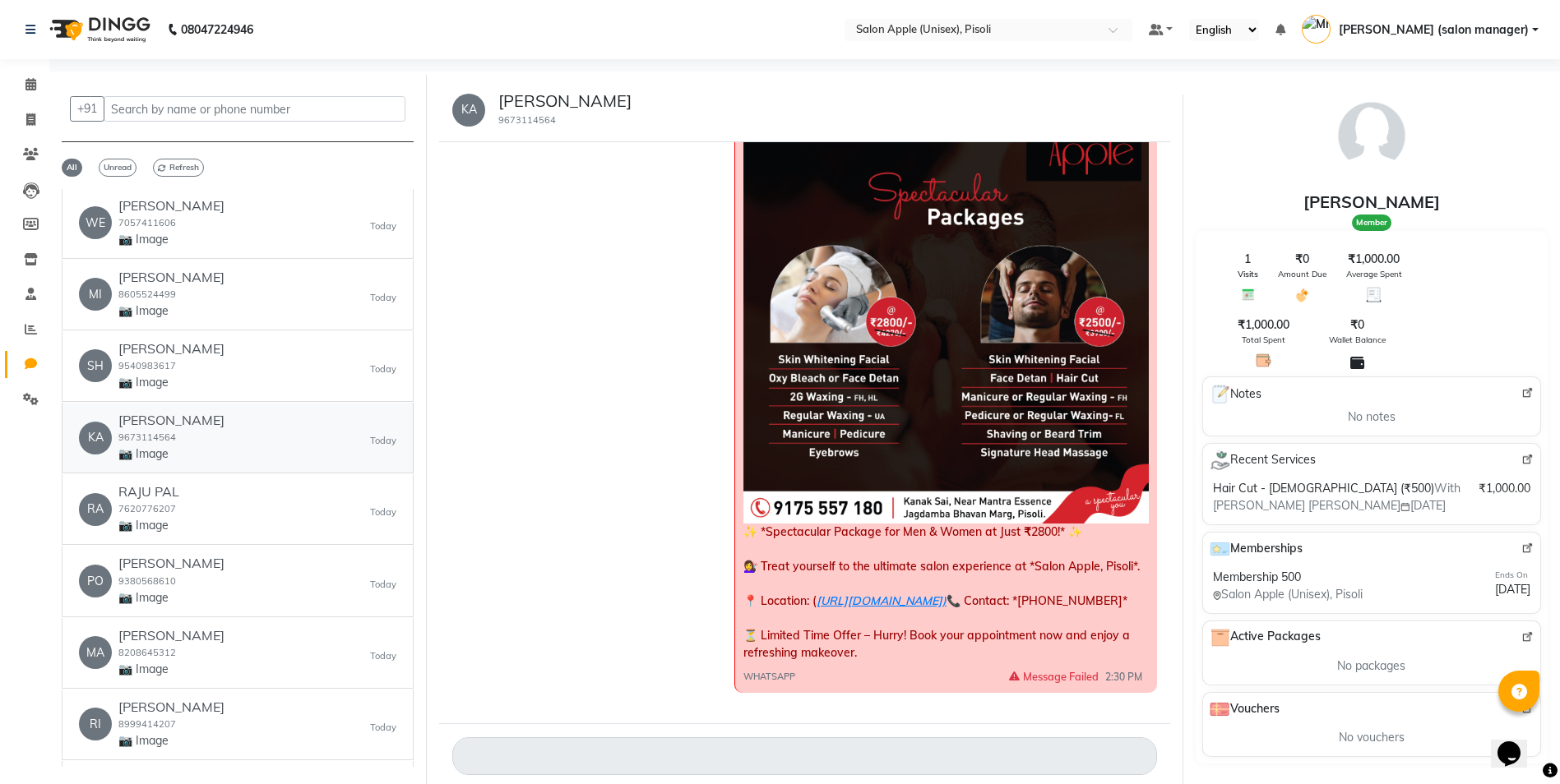
scroll to position [1511, 0]
click at [25, 86] on icon at bounding box center [30, 84] width 11 height 13
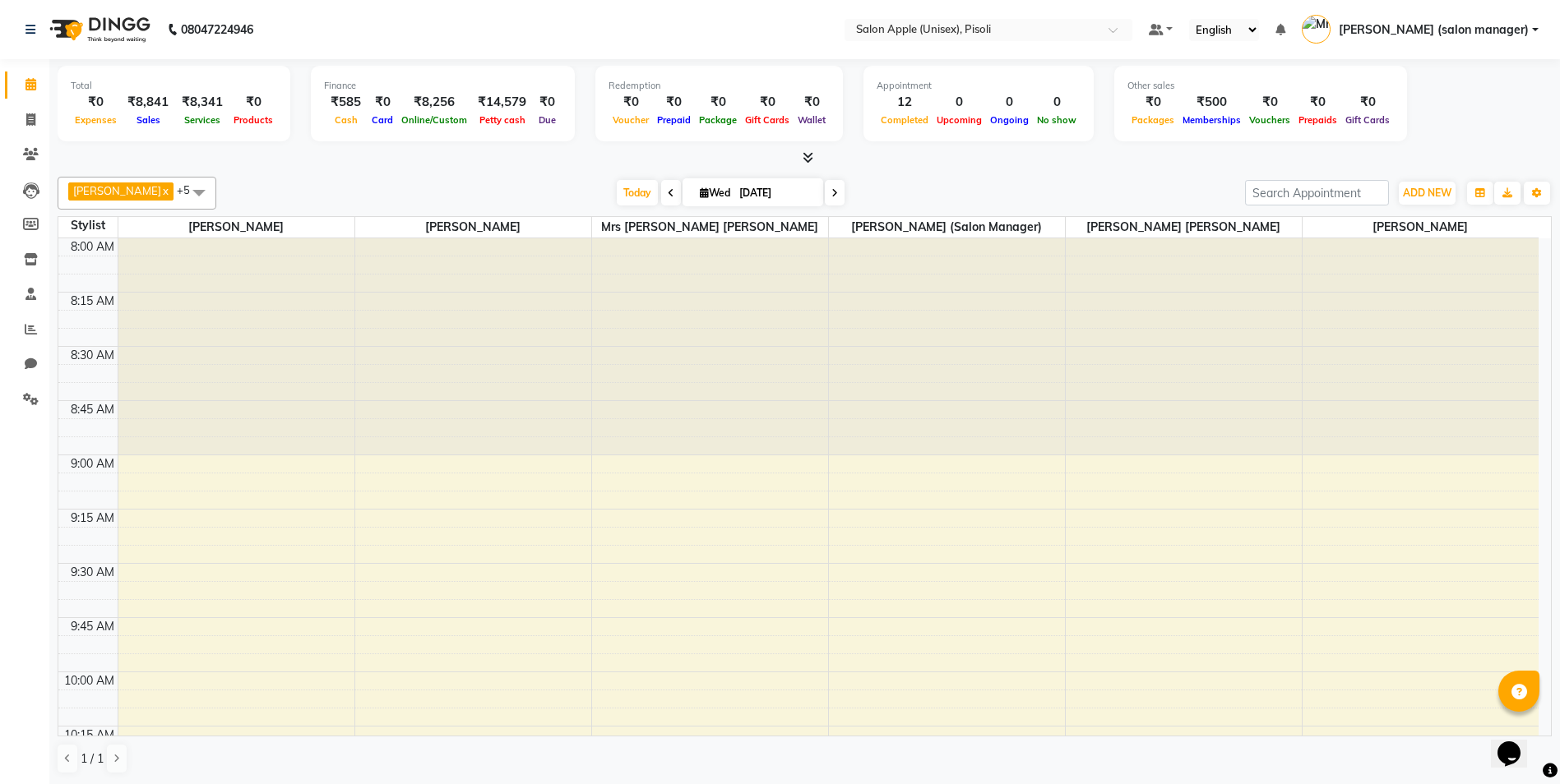
click at [809, 159] on icon at bounding box center [808, 158] width 11 height 13
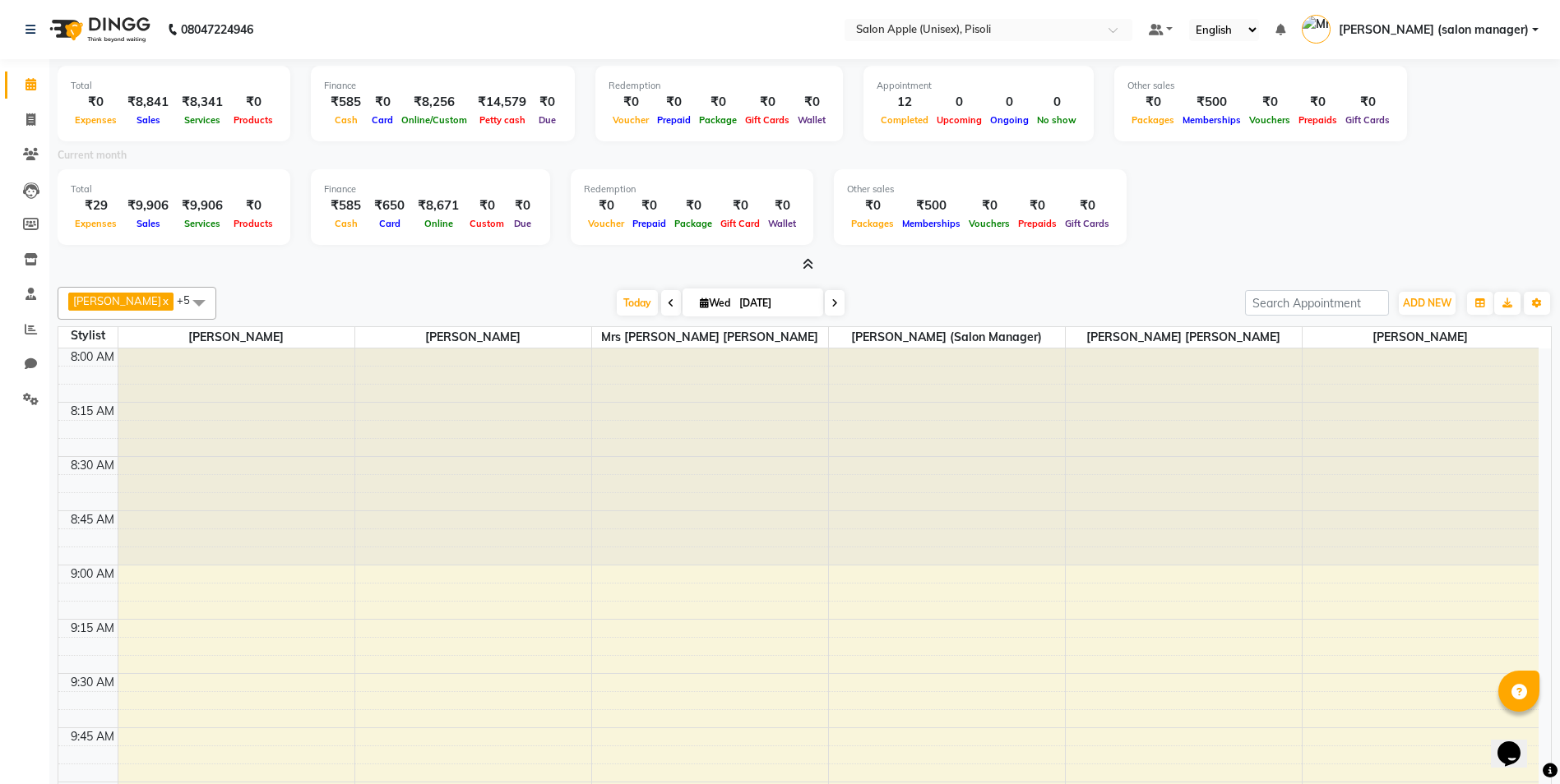
click at [809, 263] on icon at bounding box center [808, 264] width 11 height 13
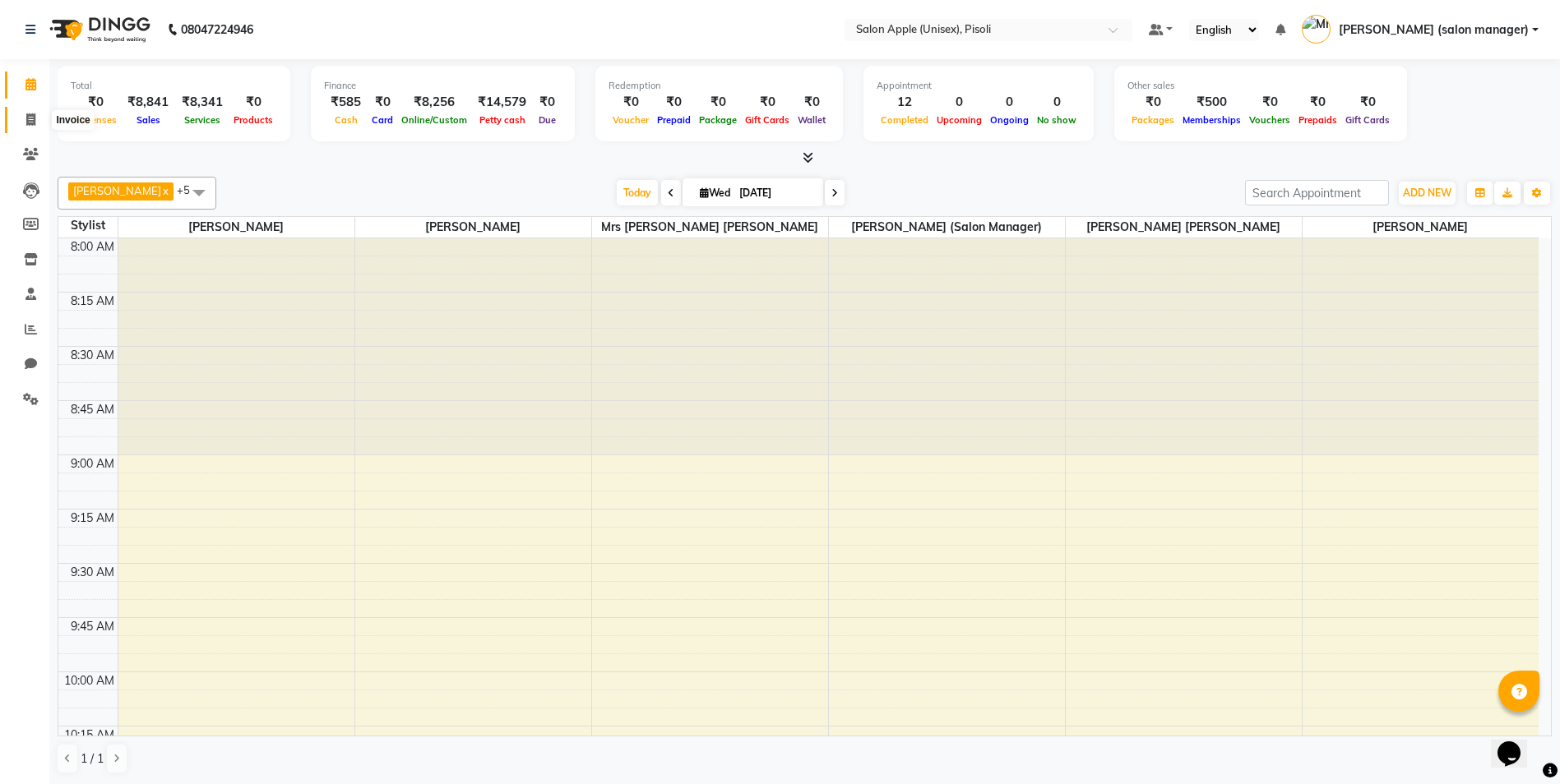
click at [30, 120] on icon at bounding box center [30, 120] width 9 height 13
select select "service"
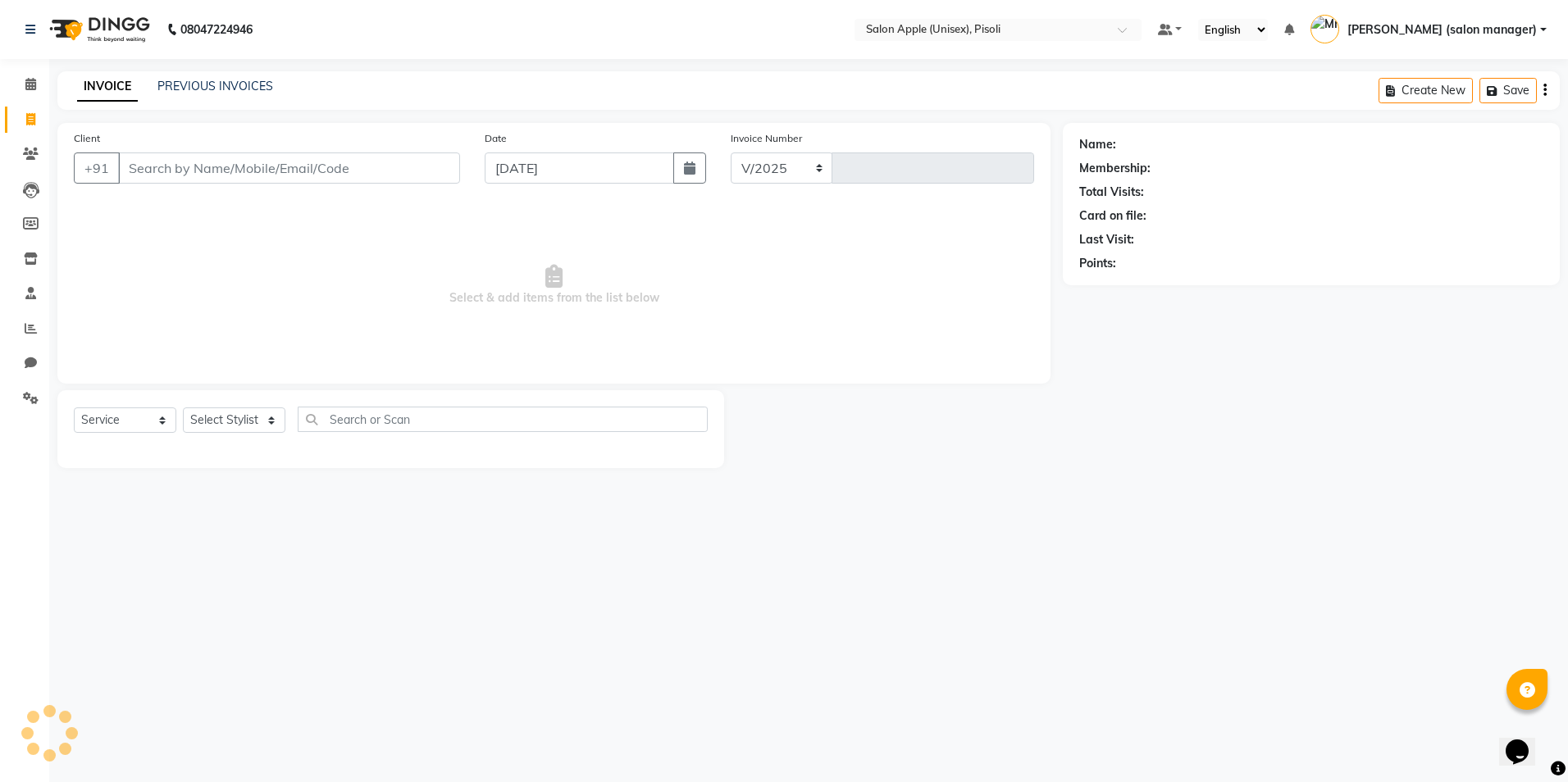
select select "5282"
type input "0849"
click at [30, 87] on icon at bounding box center [30, 84] width 11 height 13
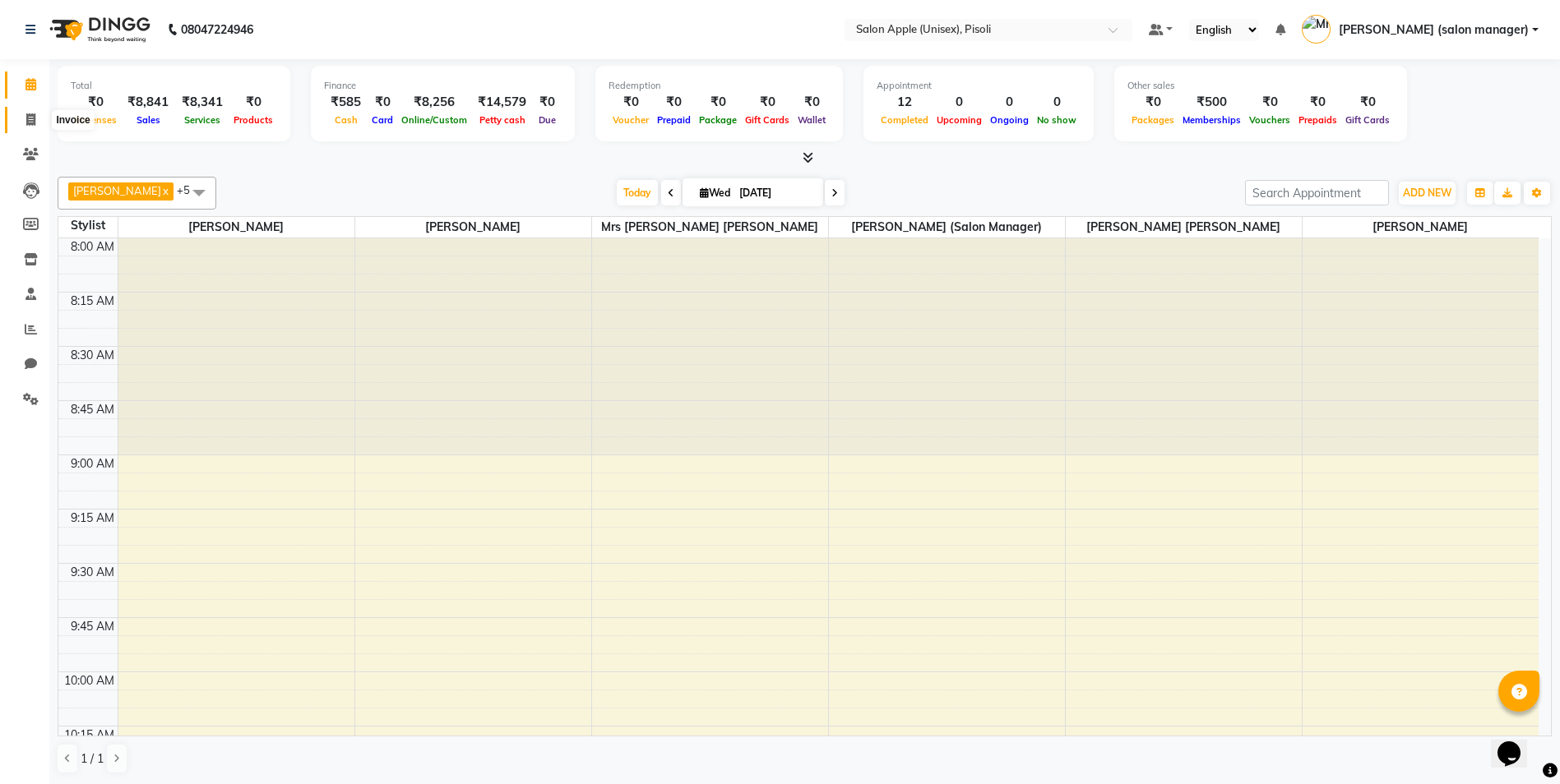
click at [28, 124] on icon at bounding box center [30, 120] width 9 height 13
select select "5282"
select select "service"
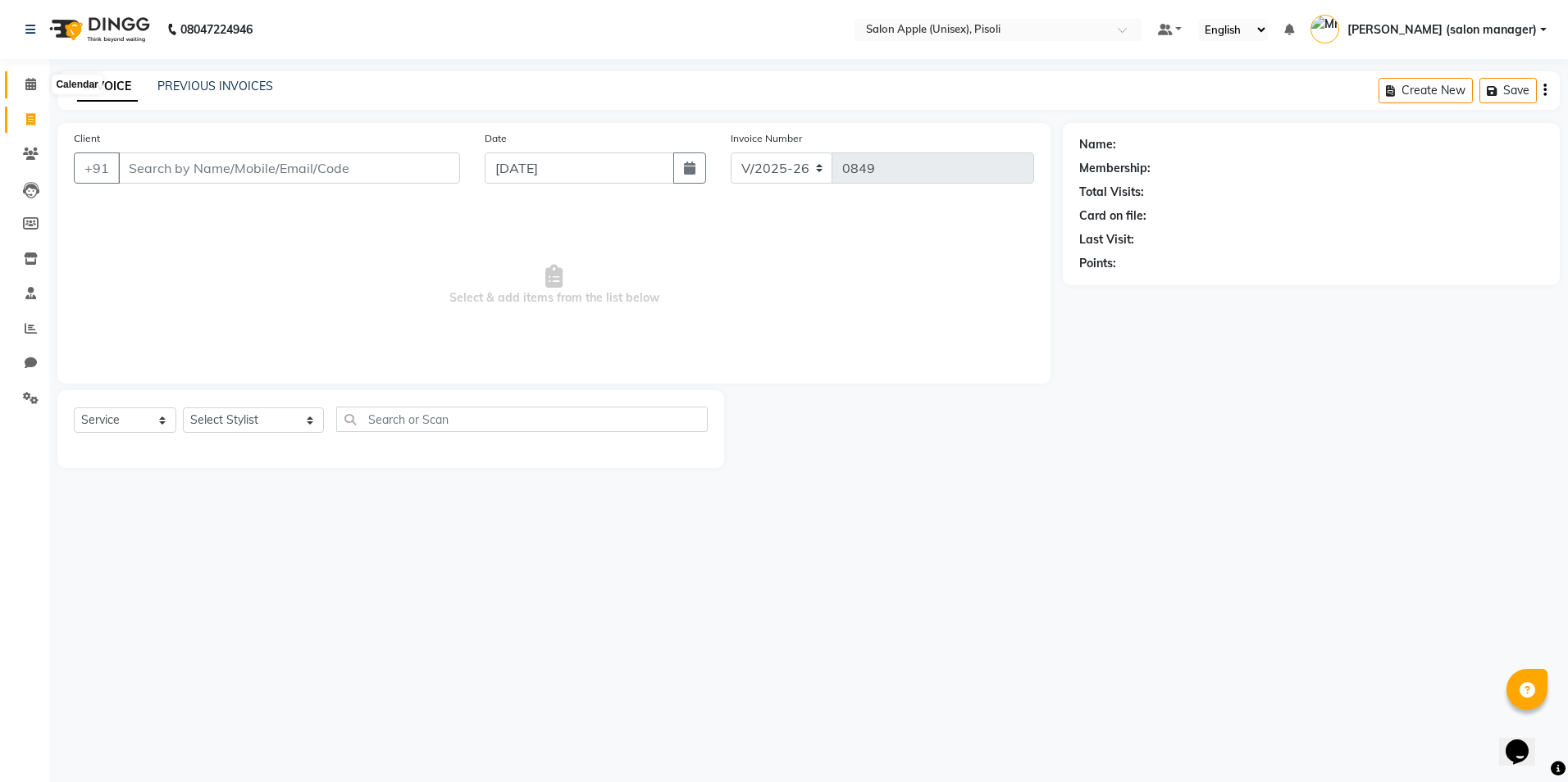
click at [33, 81] on icon at bounding box center [30, 84] width 11 height 13
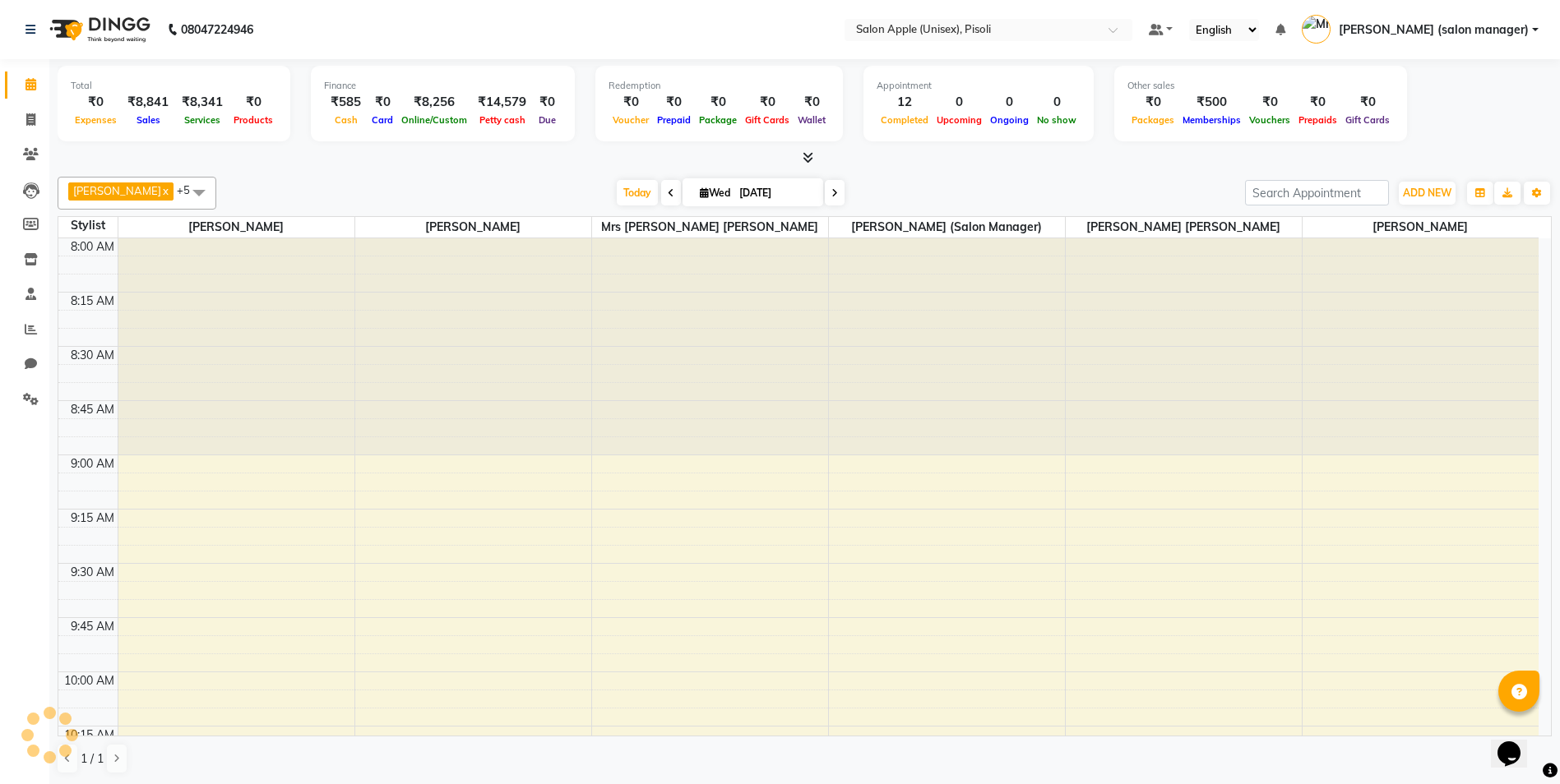
scroll to position [2171, 0]
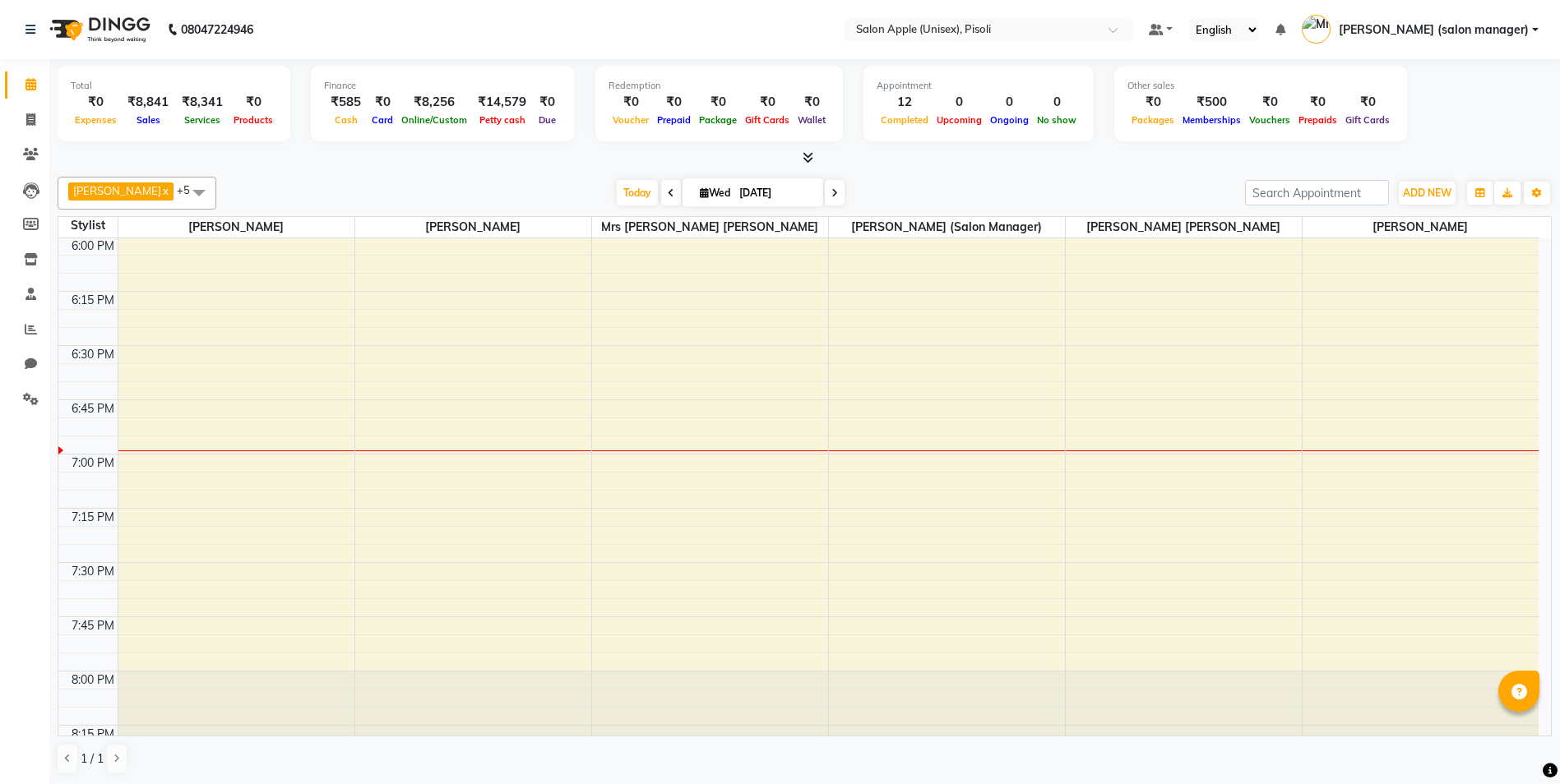
click at [809, 154] on icon at bounding box center [808, 158] width 11 height 13
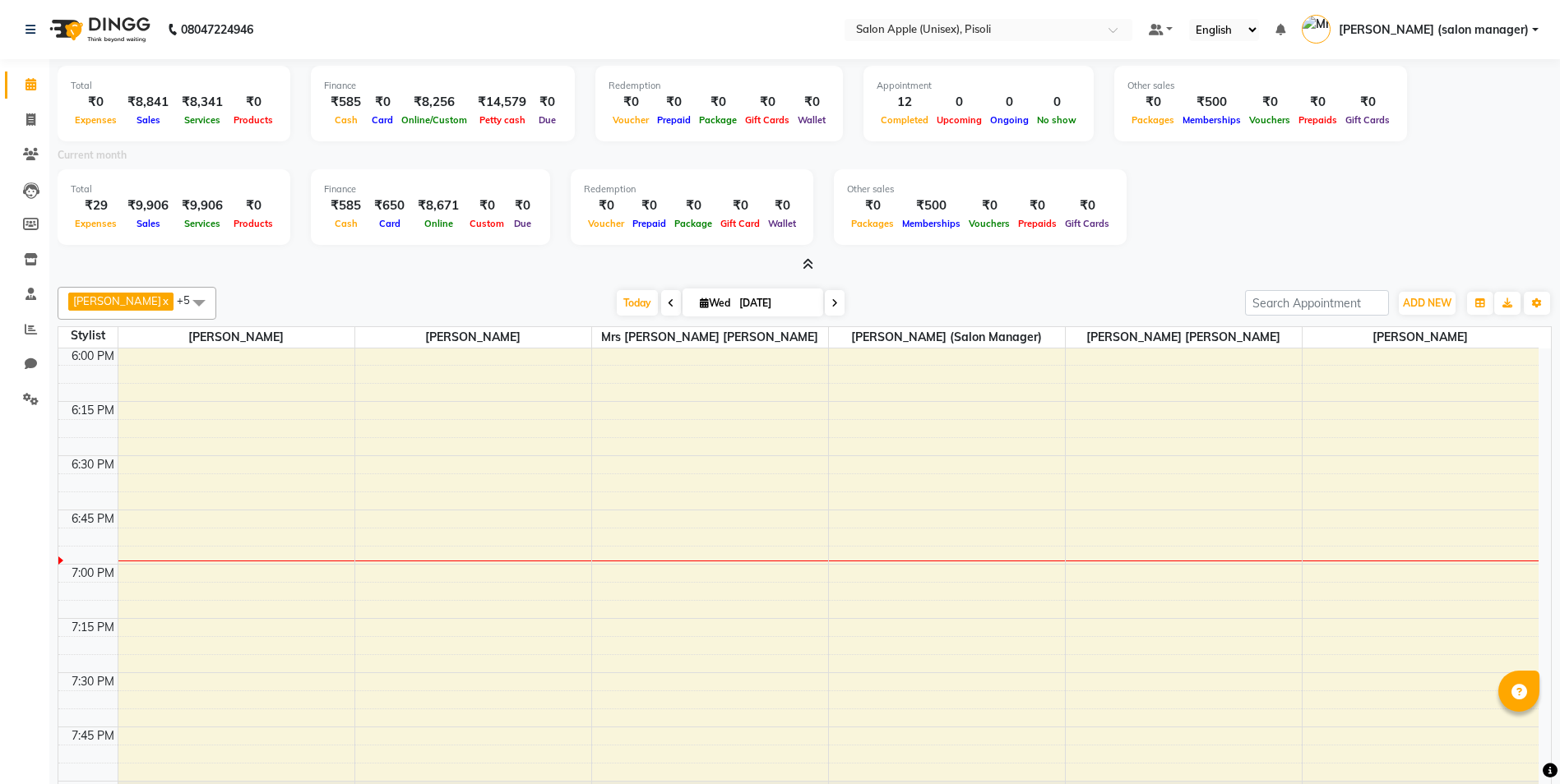
click at [805, 263] on icon at bounding box center [808, 264] width 11 height 13
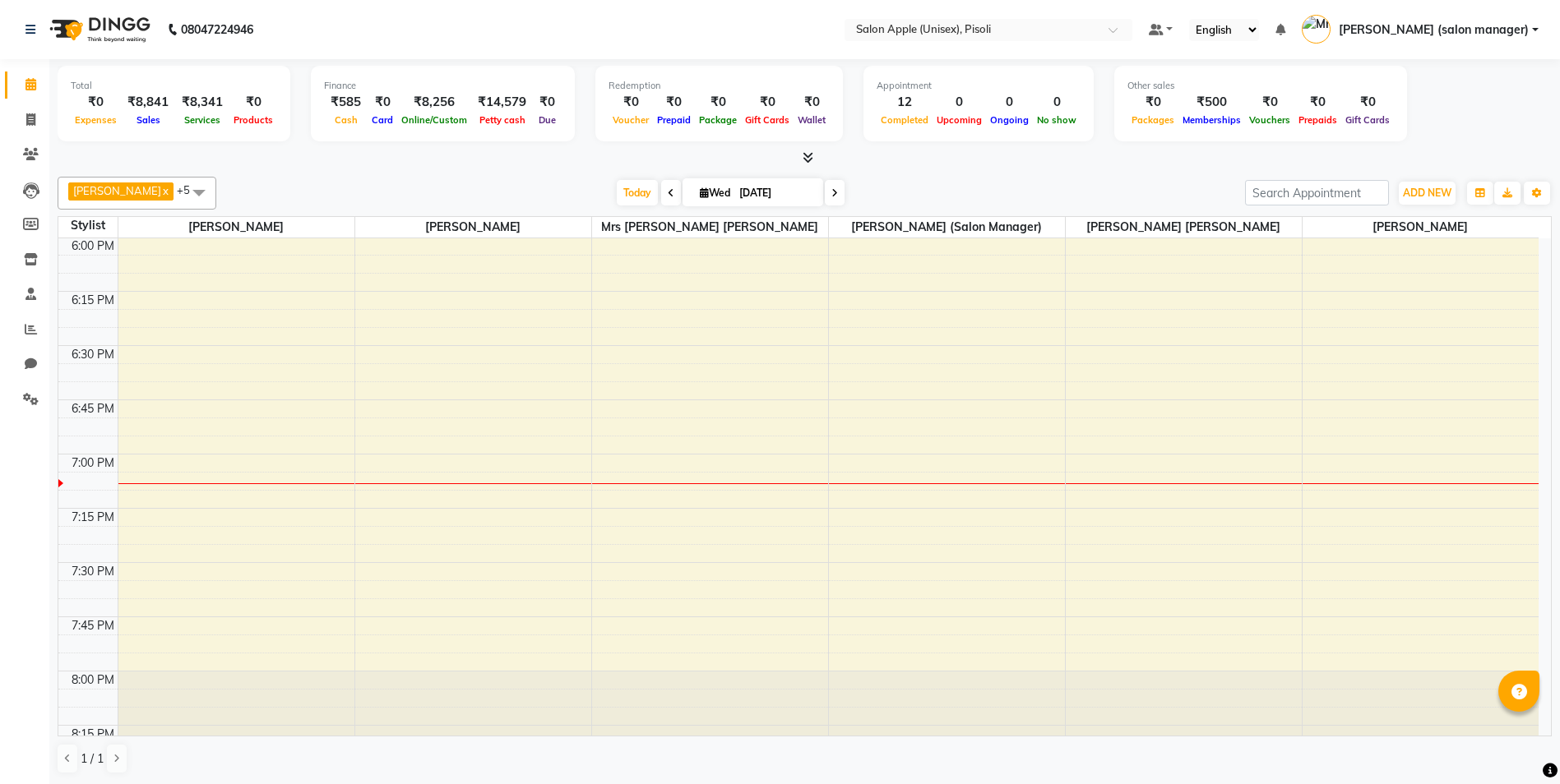
click at [810, 163] on icon at bounding box center [808, 158] width 11 height 13
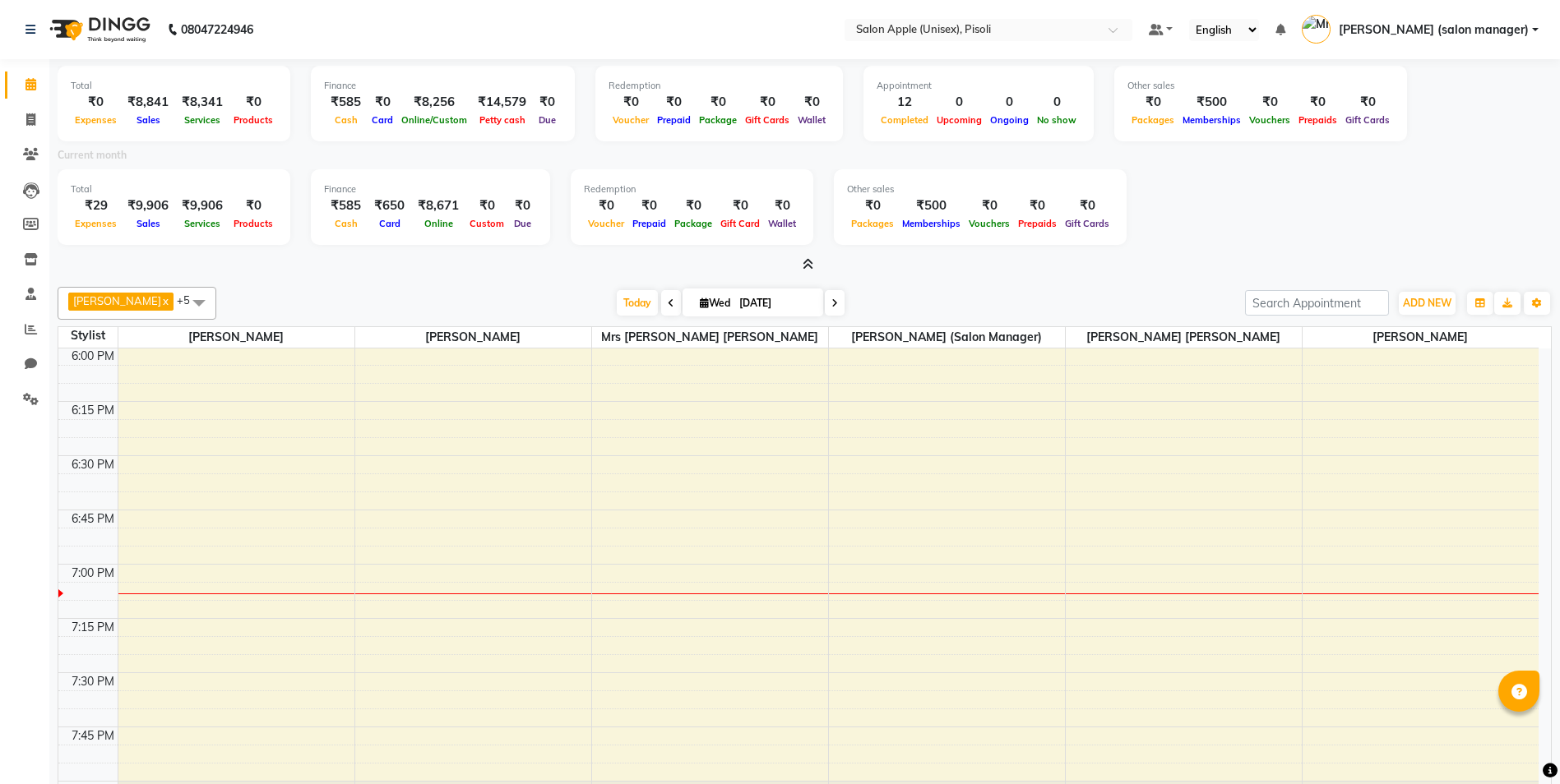
click at [810, 263] on icon at bounding box center [808, 264] width 11 height 13
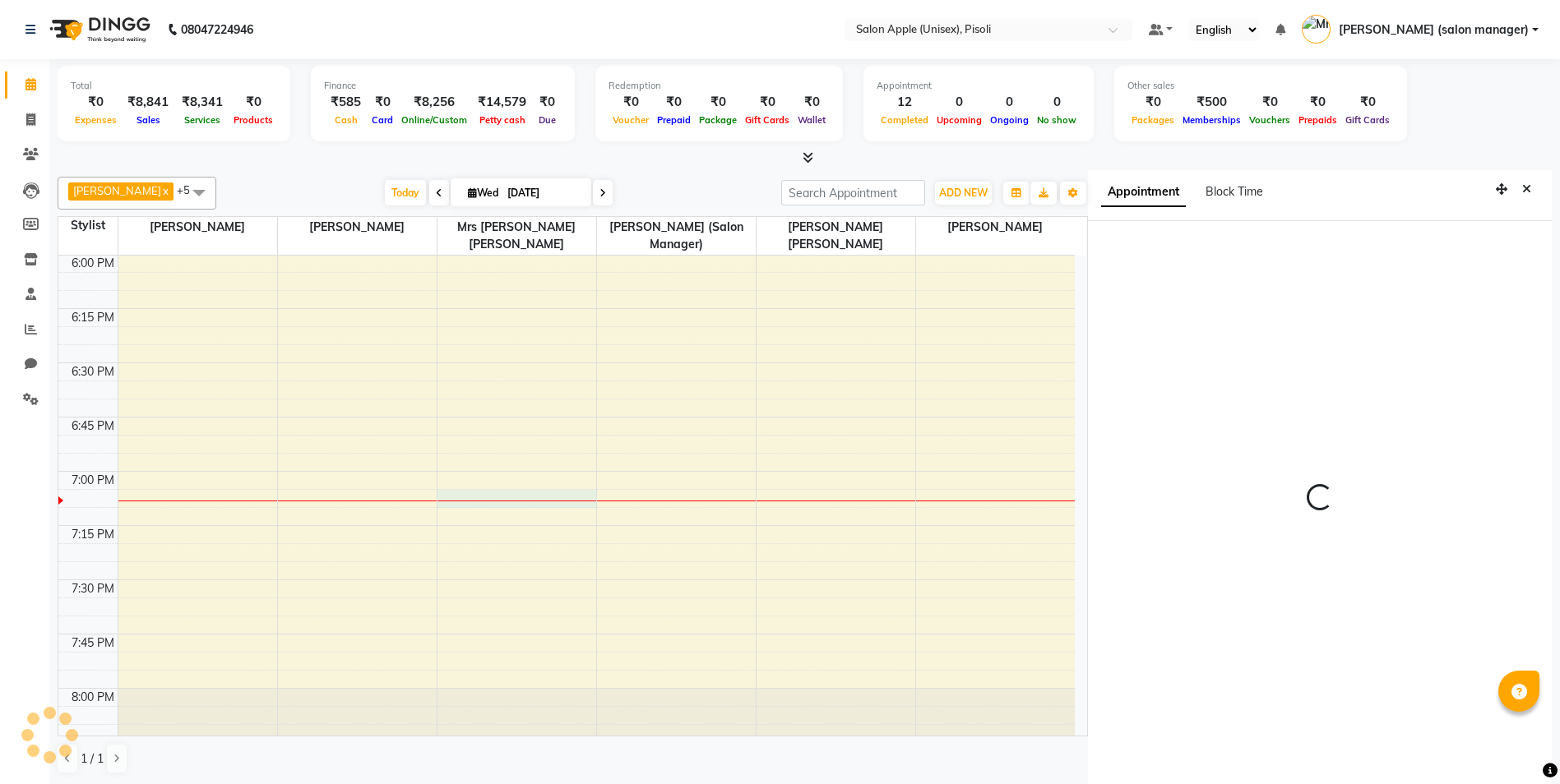
scroll to position [7, 0]
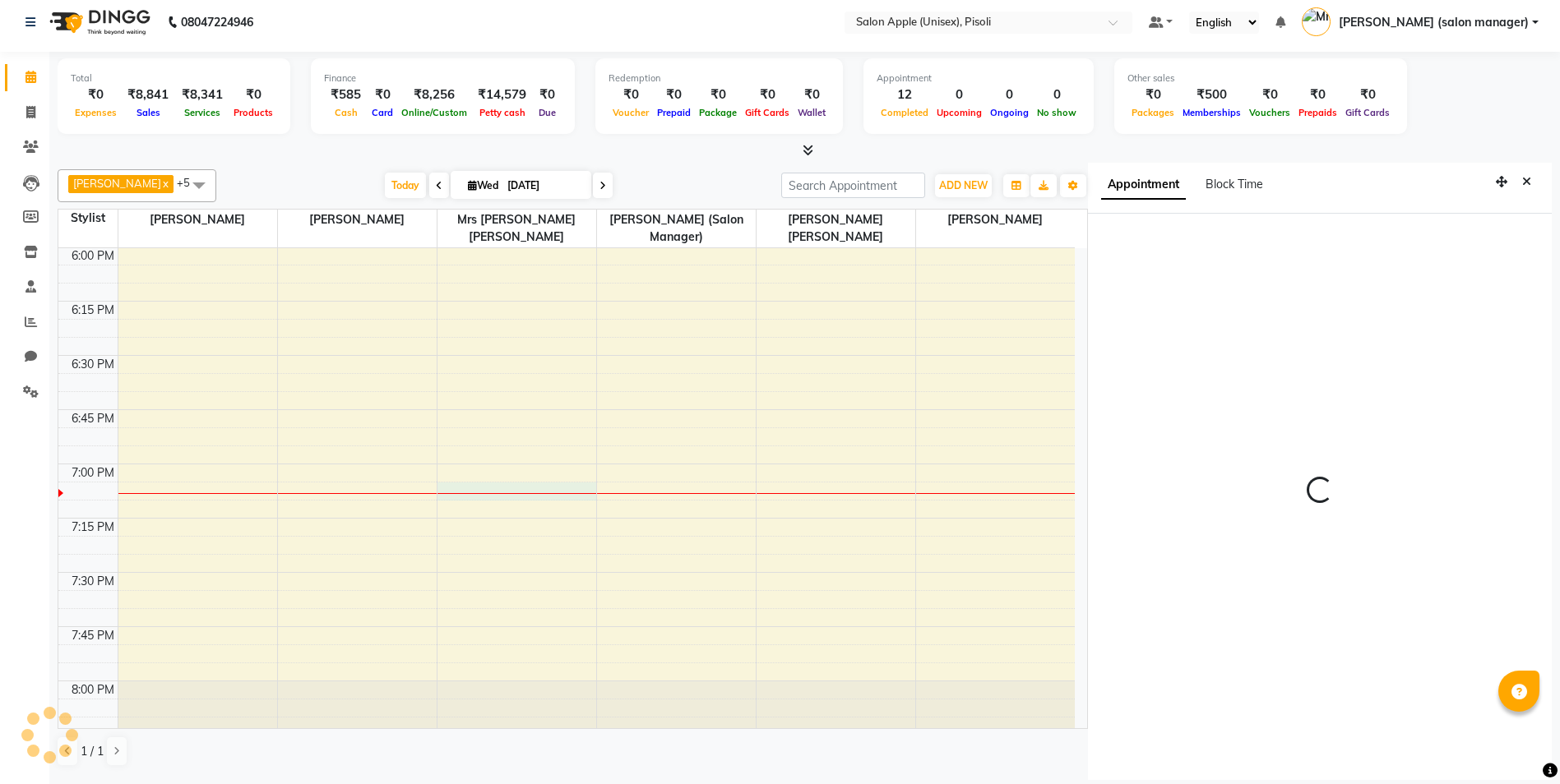
select select "89717"
select select "tentative"
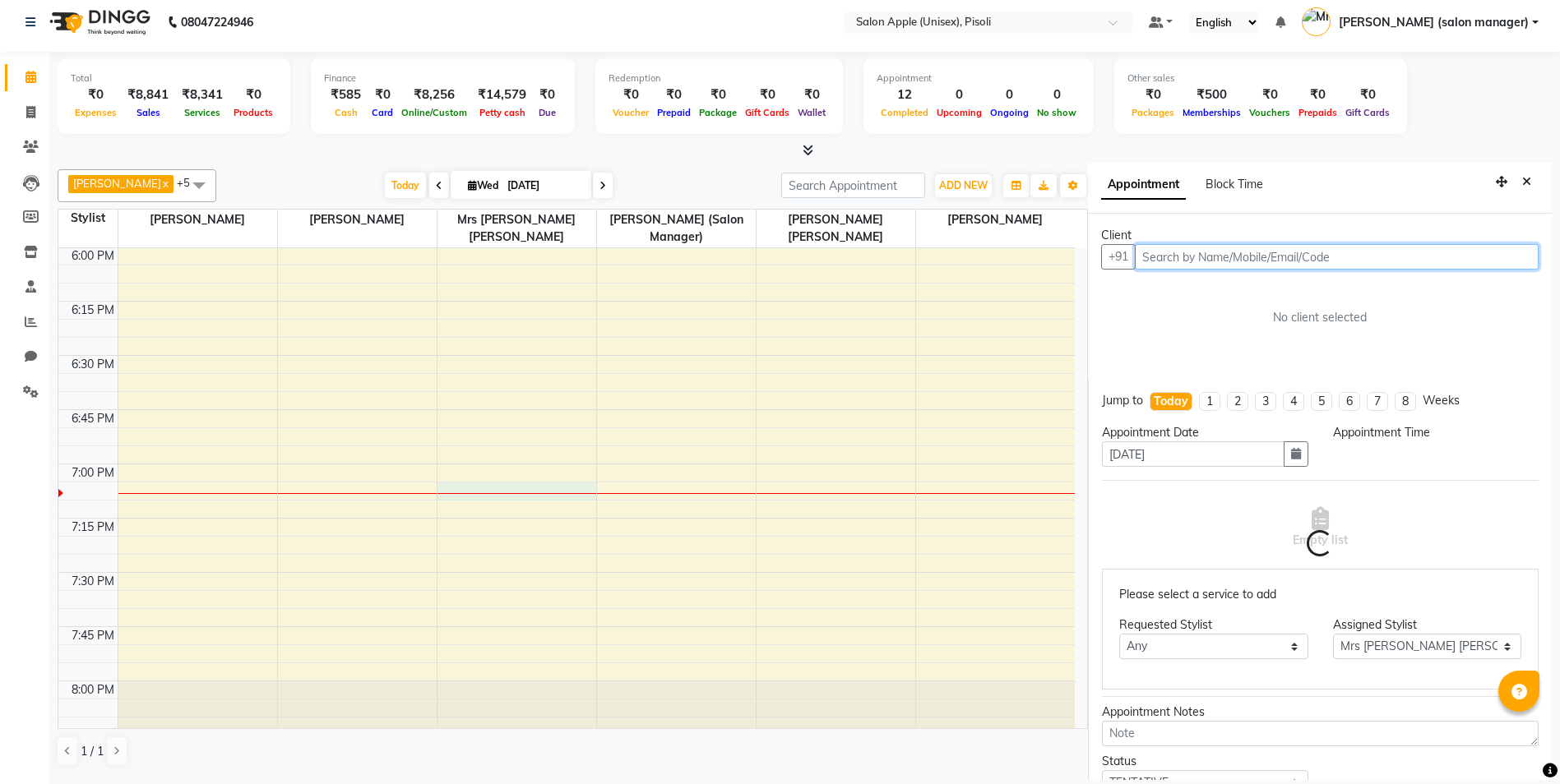
select select "1140"
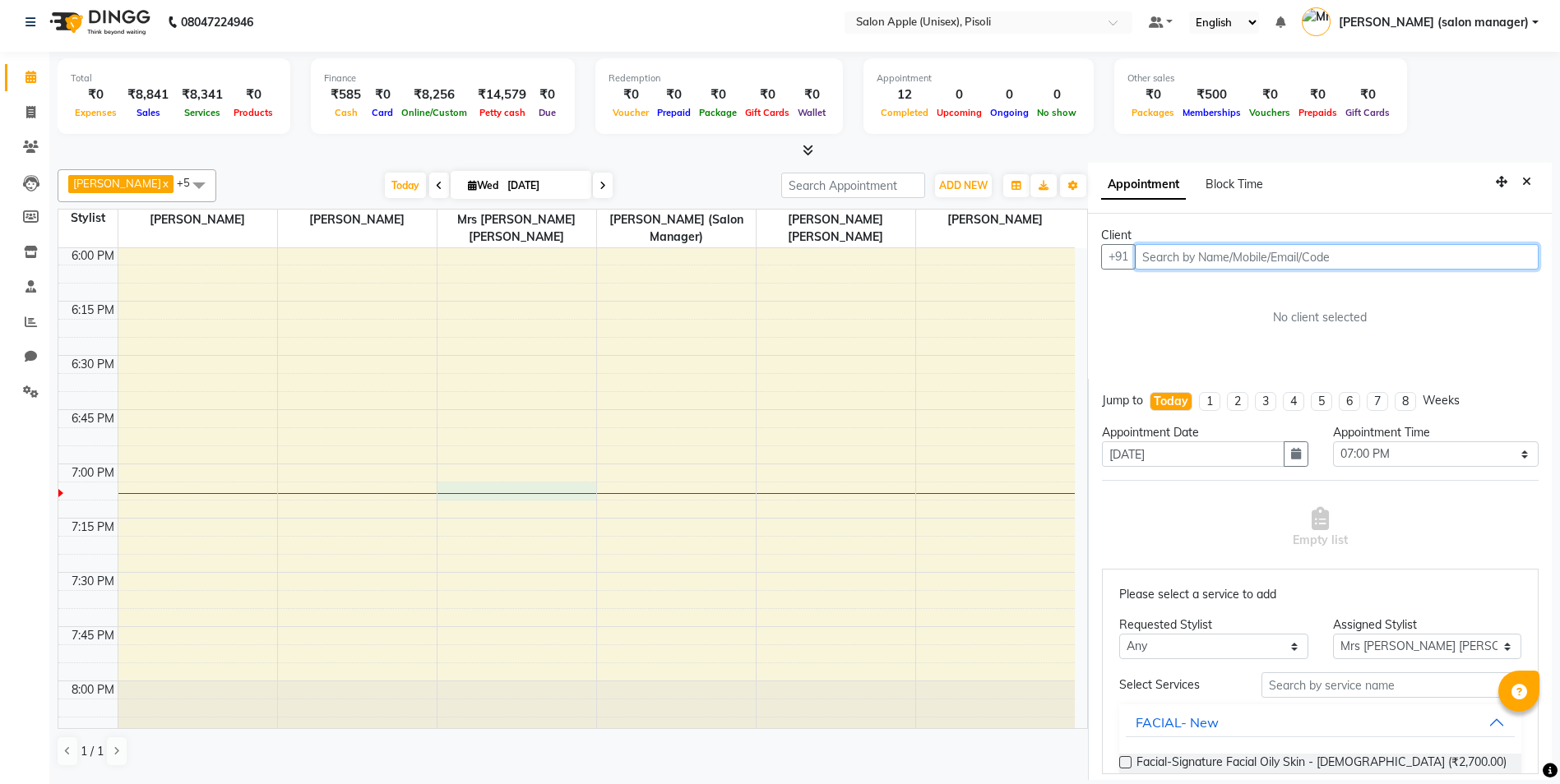
click at [1191, 263] on input "text" at bounding box center [1337, 256] width 403 height 25
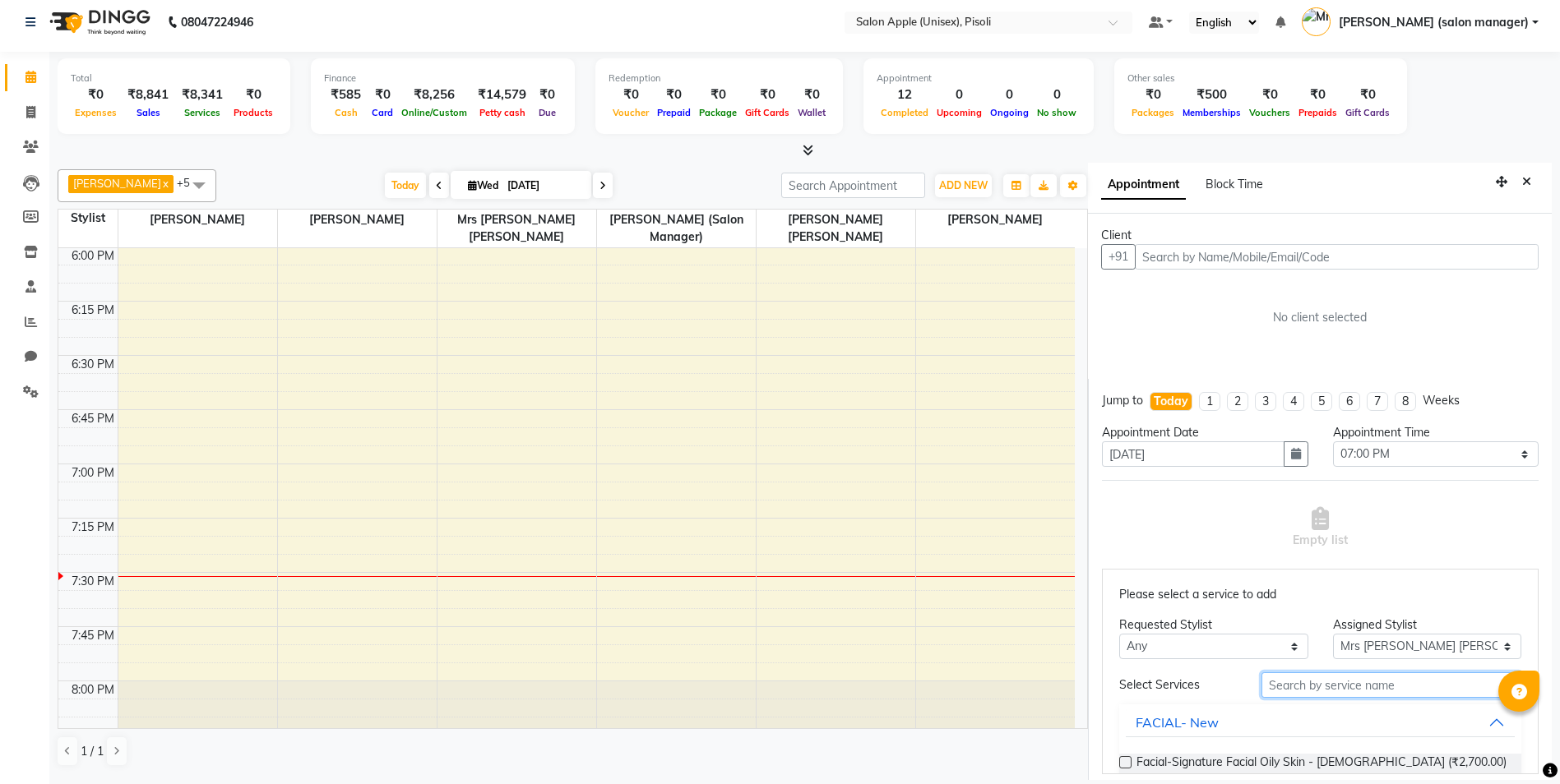
click at [1305, 691] on input "text" at bounding box center [1391, 685] width 260 height 25
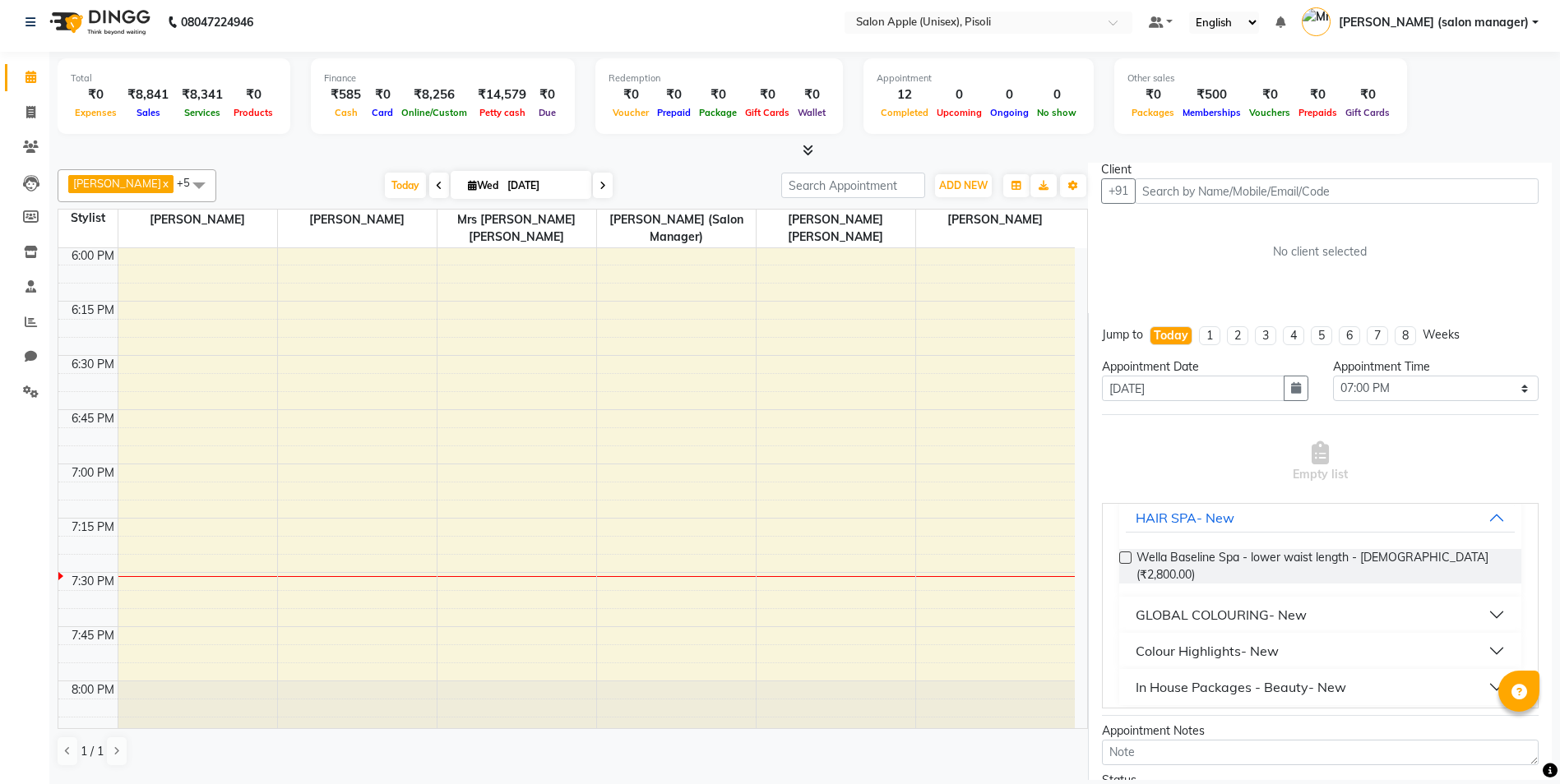
scroll to position [164, 0]
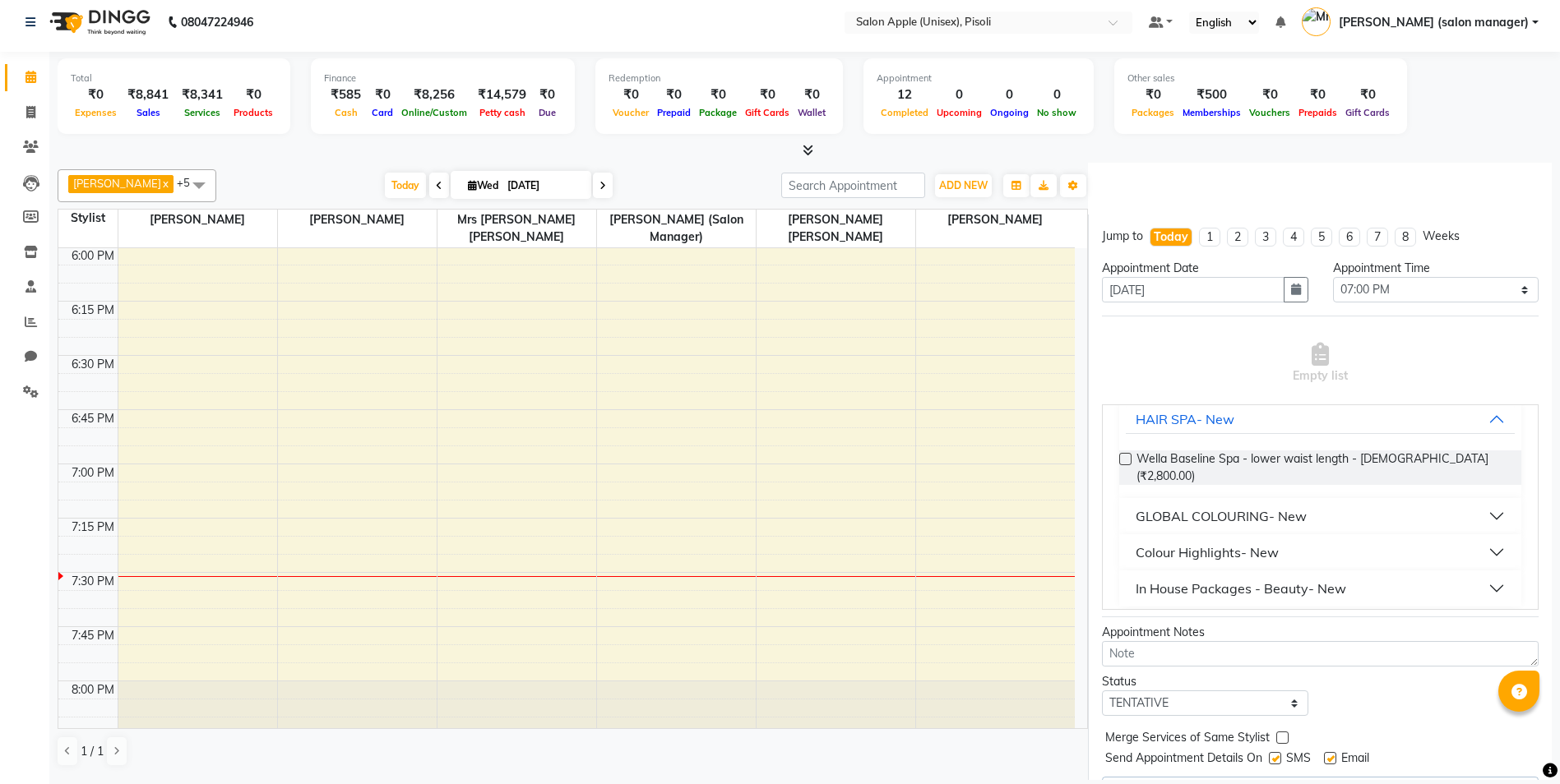
type input "2800"
click at [1307, 579] on div "In House Packages - Beauty- New" at bounding box center [1241, 589] width 211 height 20
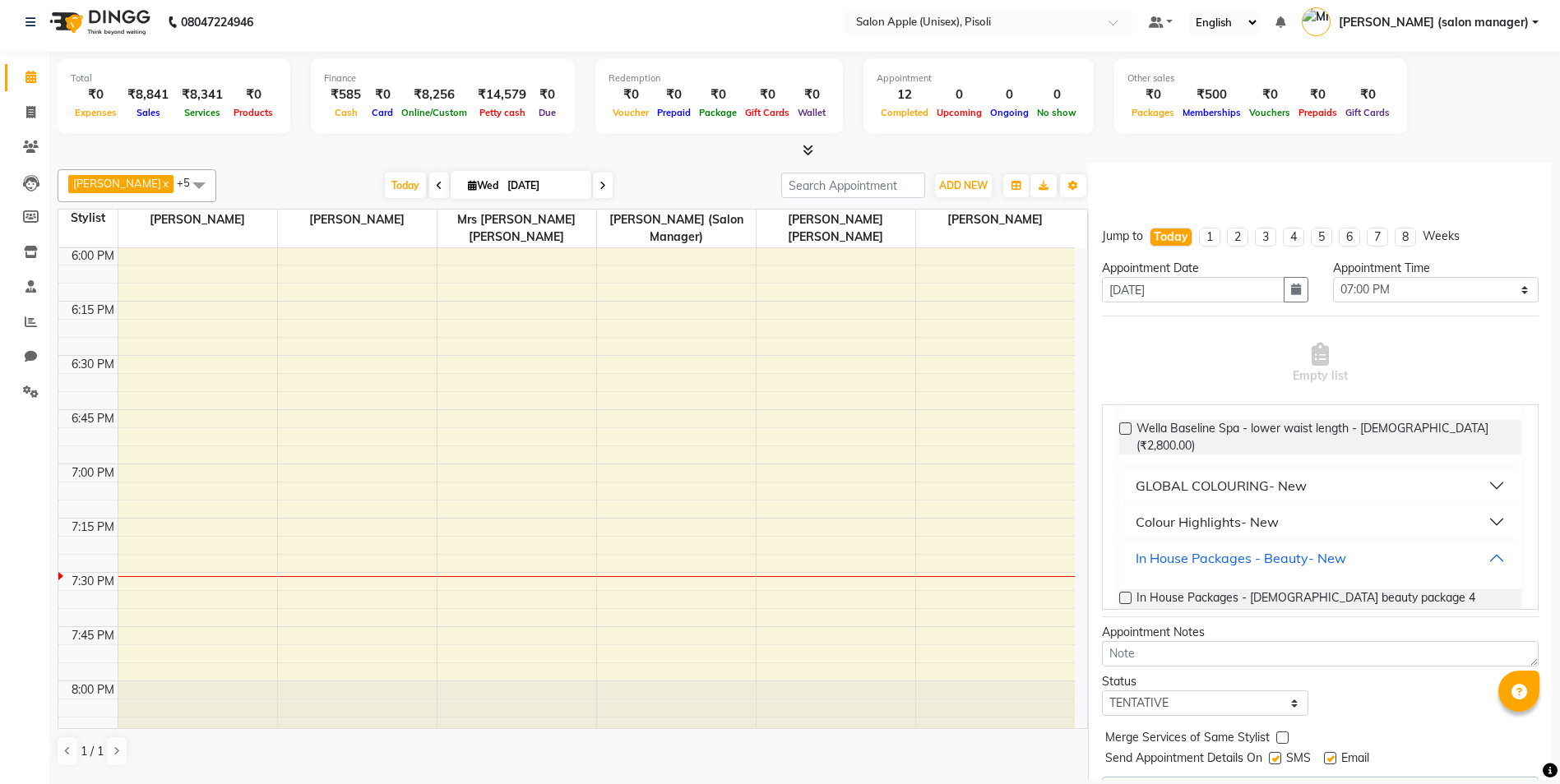
scroll to position [185, 0]
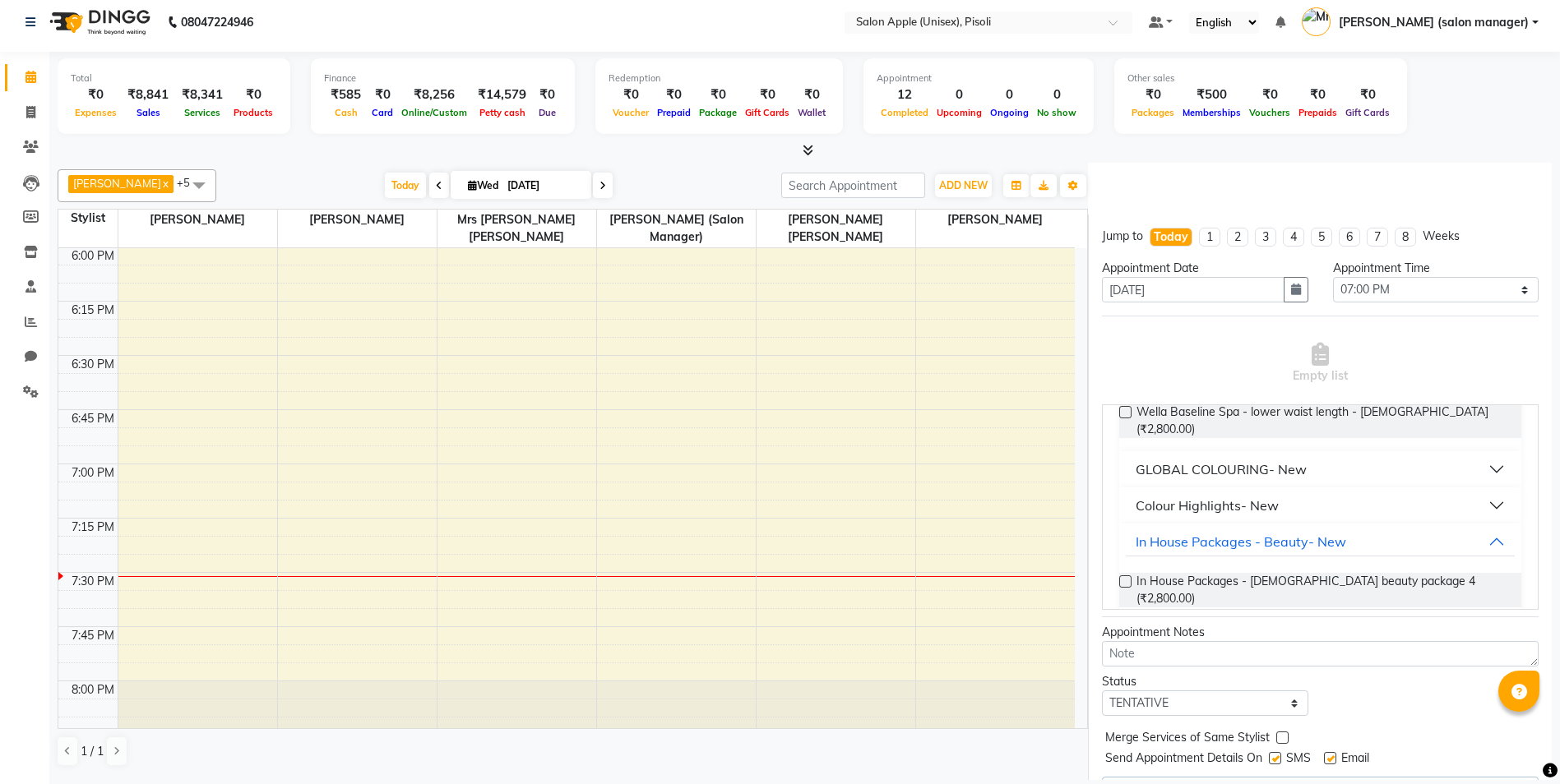
click at [1122, 575] on label at bounding box center [1125, 582] width 13 height 13
click at [1122, 578] on input "checkbox" at bounding box center [1124, 583] width 11 height 11
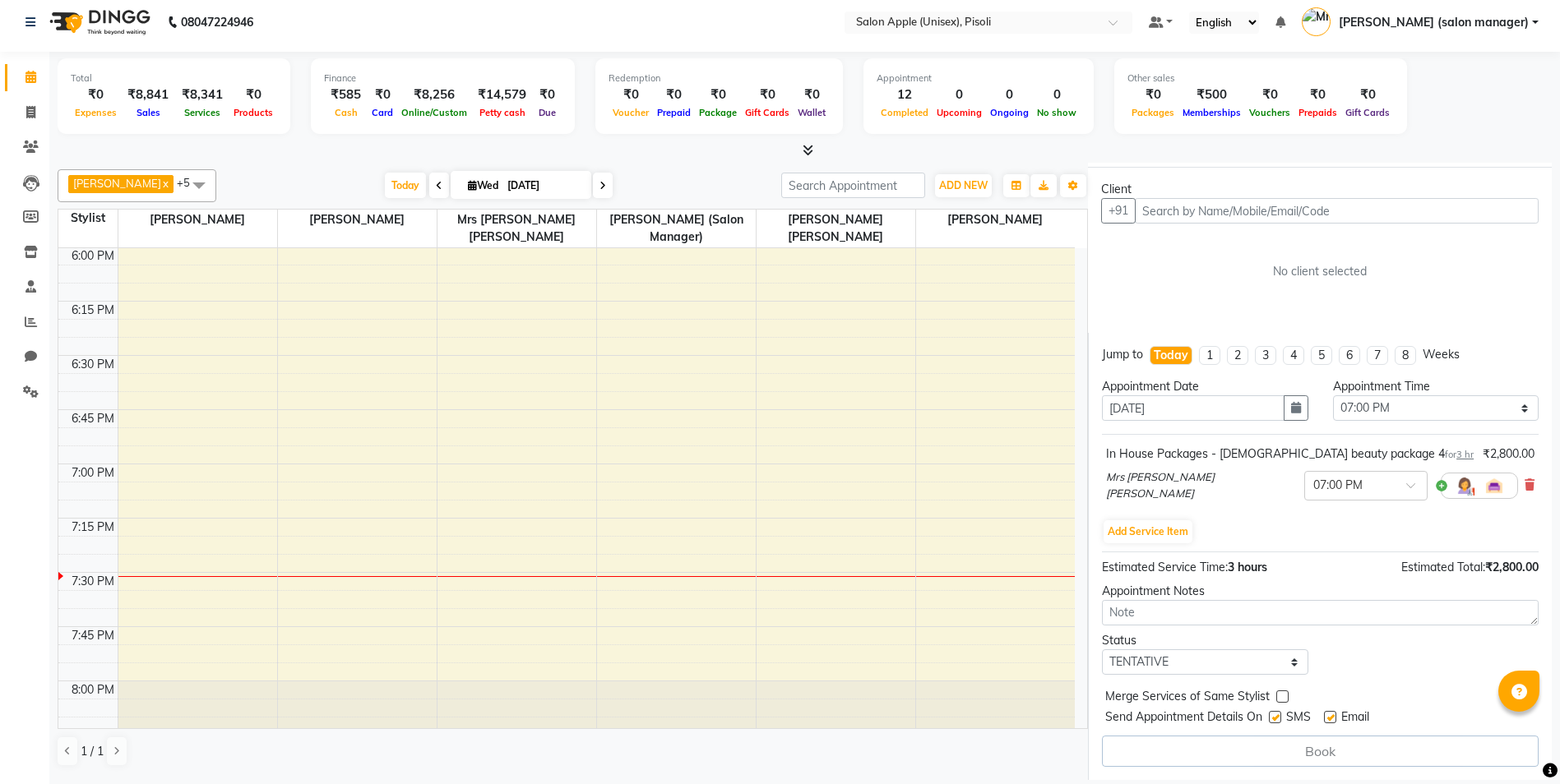
scroll to position [44, 0]
click at [1218, 213] on input "text" at bounding box center [1337, 213] width 403 height 25
click at [1252, 216] on input "text" at bounding box center [1337, 213] width 403 height 25
click at [1246, 225] on input "text" at bounding box center [1337, 213] width 403 height 25
type input "6206560758"
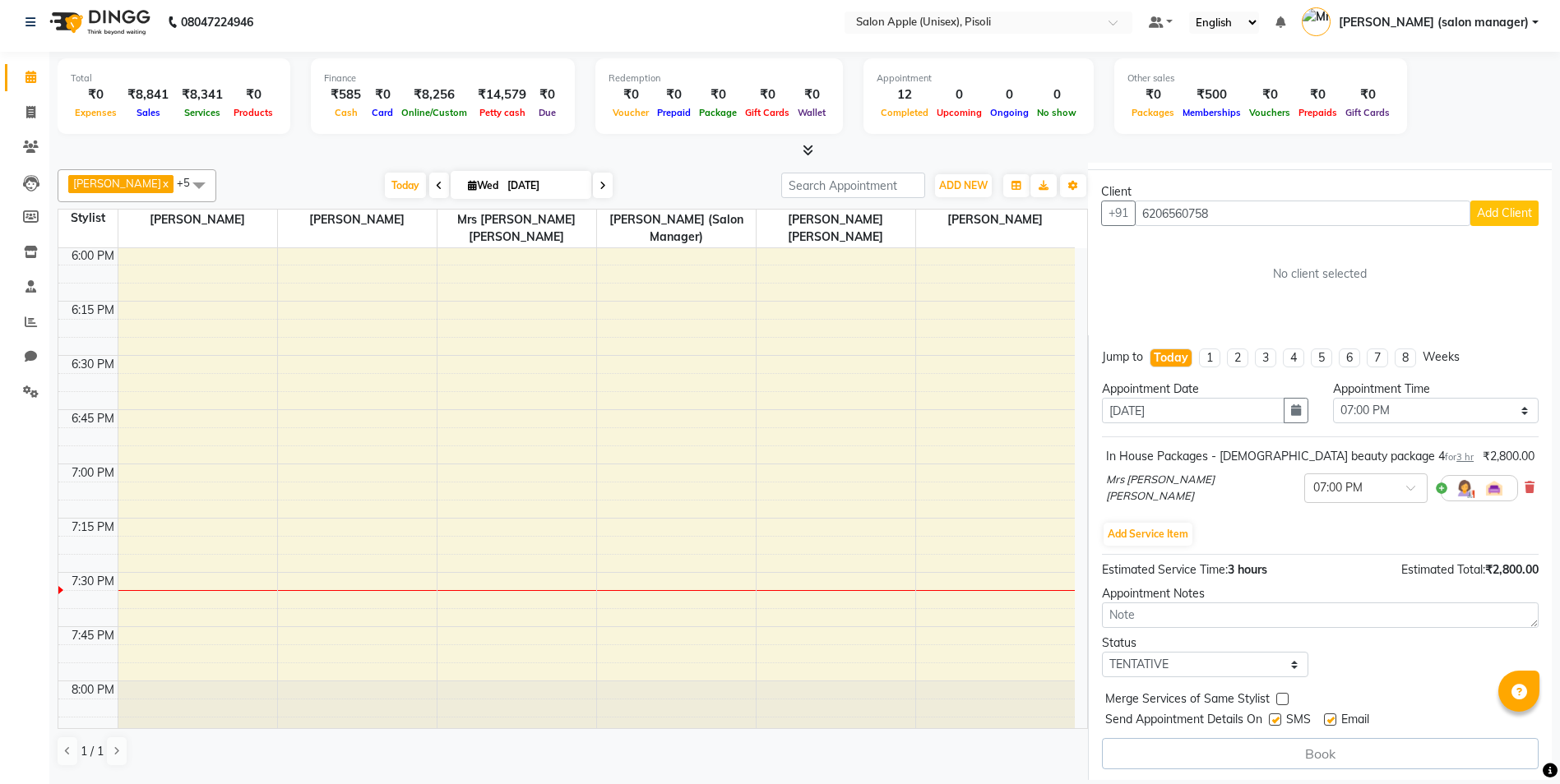
click at [1482, 211] on span "Add Client" at bounding box center [1504, 212] width 55 height 15
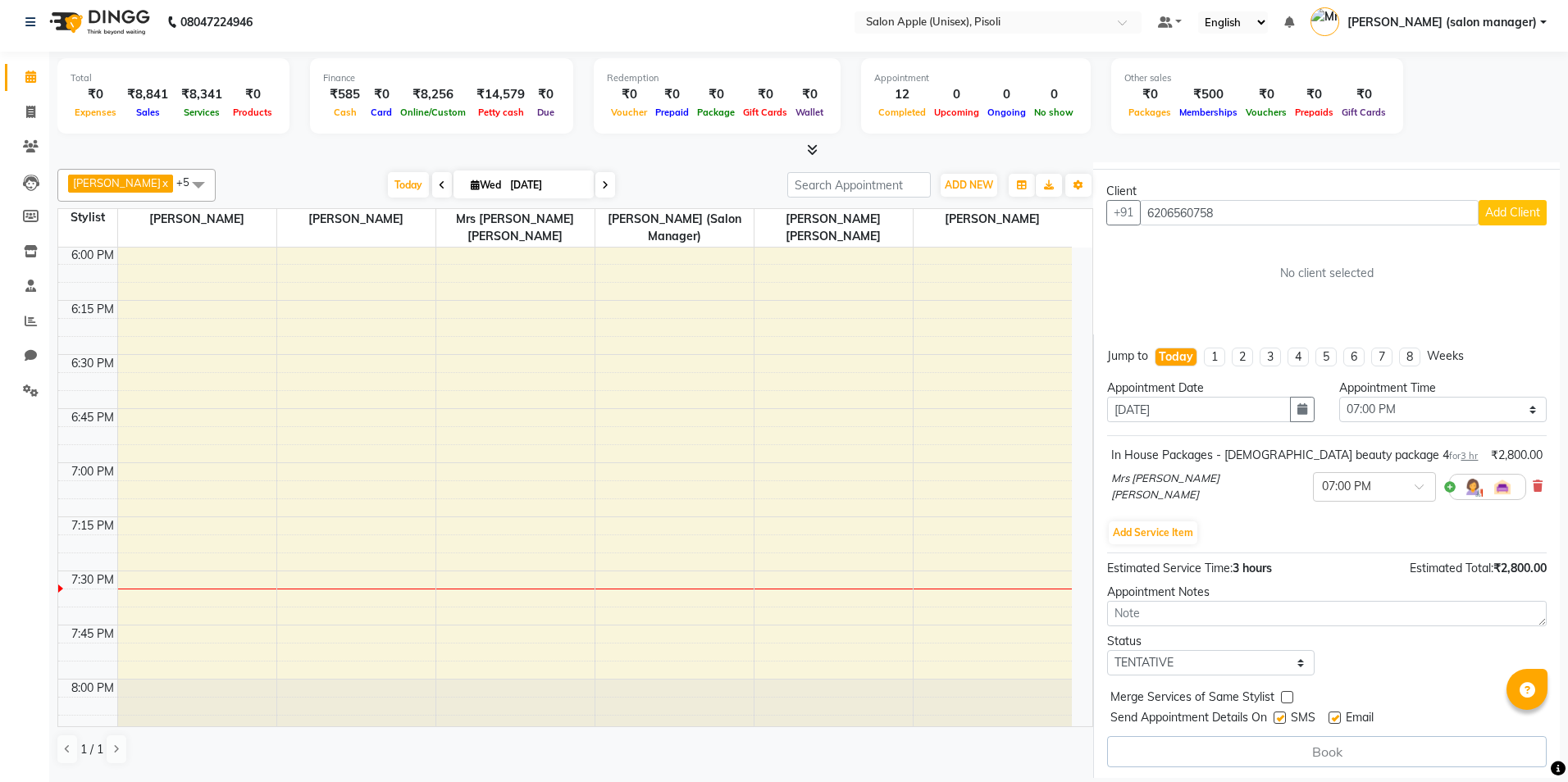
select select "22"
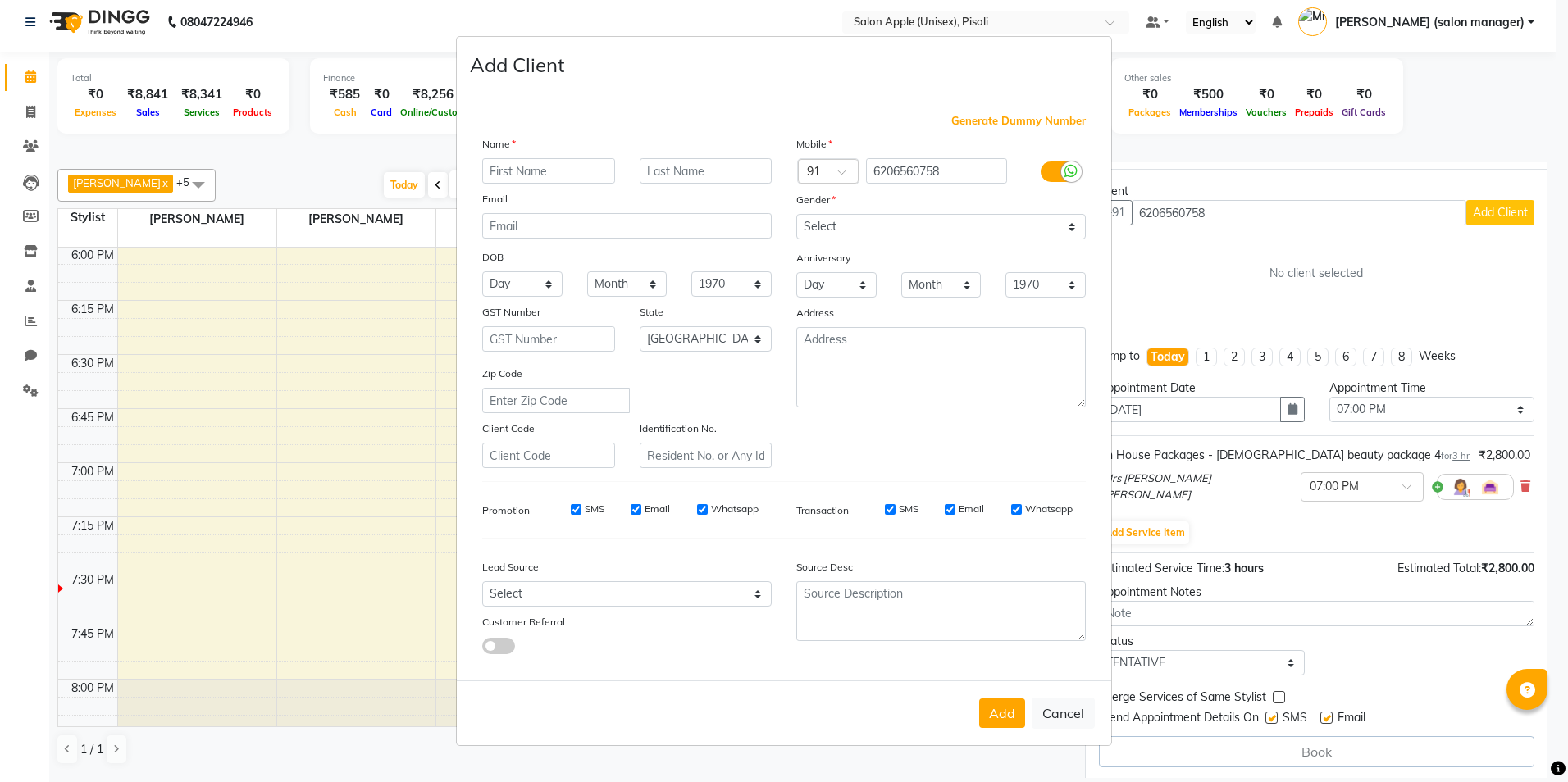
click at [519, 174] on input "text" at bounding box center [548, 171] width 133 height 25
type input "ADITI"
click at [690, 167] on input "text" at bounding box center [705, 171] width 133 height 25
type input "RAJ"
click at [908, 224] on select "Select [DEMOGRAPHIC_DATA] [DEMOGRAPHIC_DATA] Other Prefer Not To Say" at bounding box center [941, 226] width 290 height 25
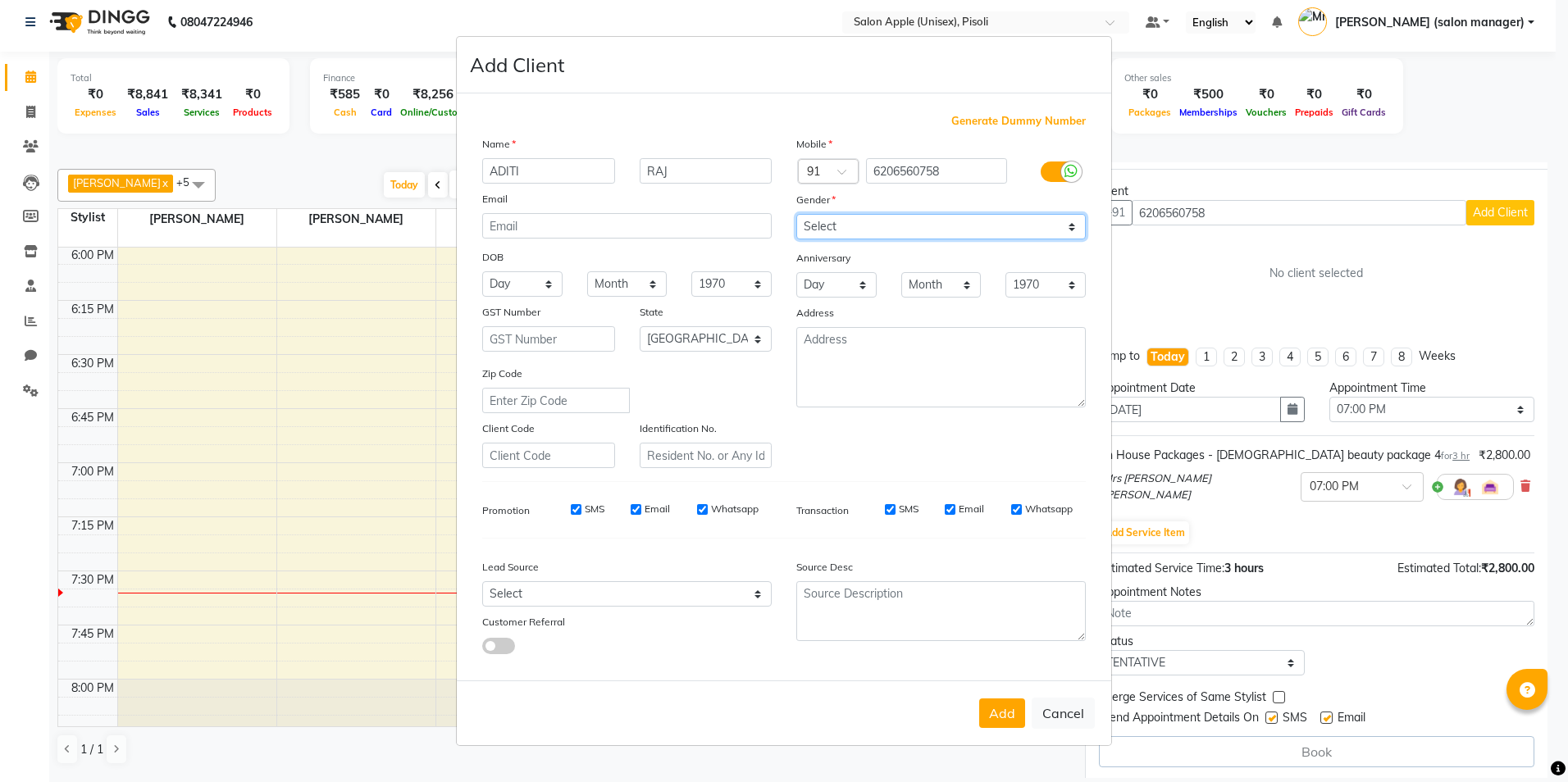
select select "[DEMOGRAPHIC_DATA]"
click at [797, 214] on select "Select [DEMOGRAPHIC_DATA] [DEMOGRAPHIC_DATA] Other Prefer Not To Say" at bounding box center [941, 226] width 290 height 25
click at [873, 391] on textarea at bounding box center [941, 367] width 290 height 80
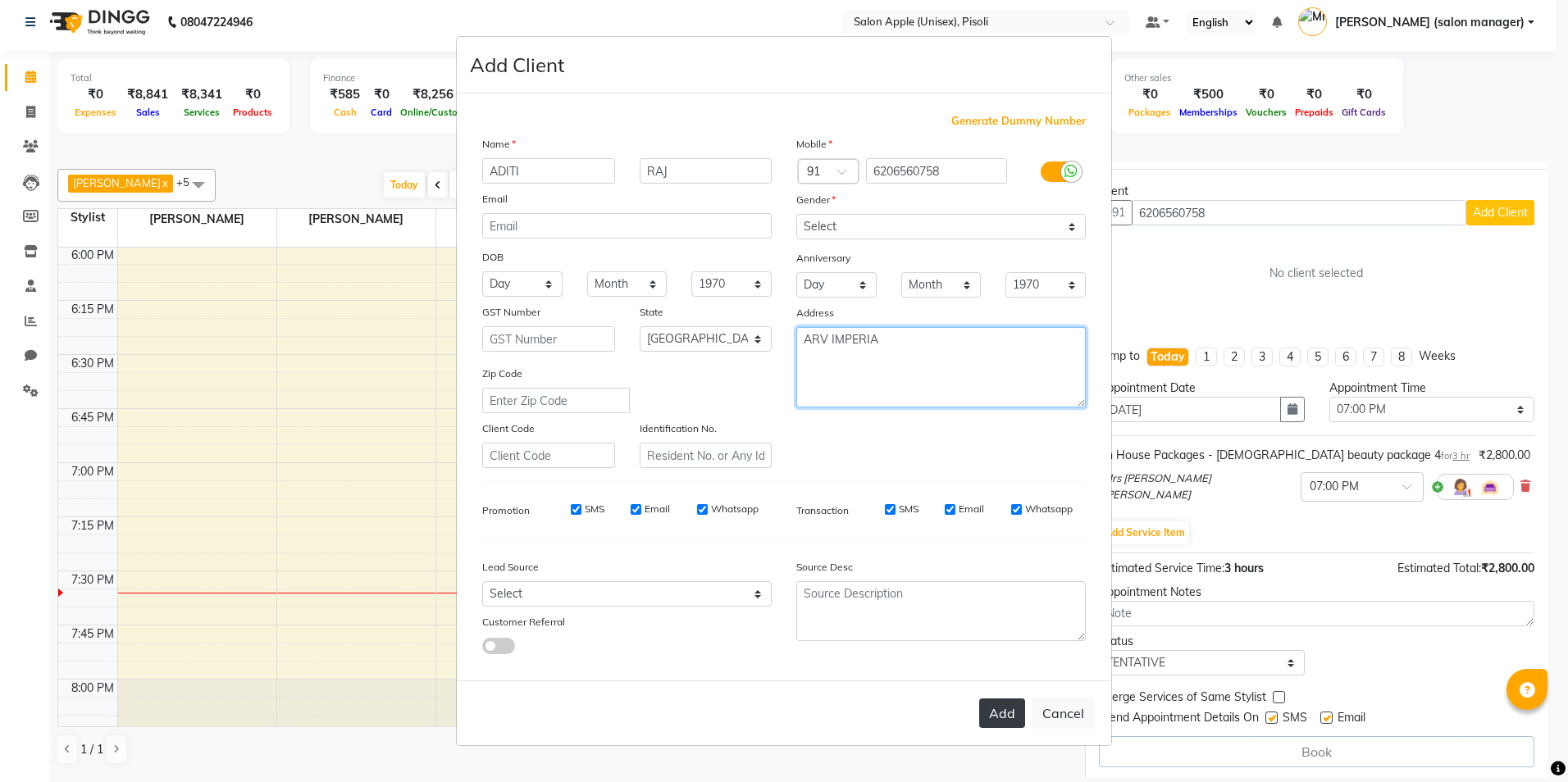
type textarea "ARV IMPERIA"
click at [983, 706] on button "Add" at bounding box center [1001, 713] width 46 height 29
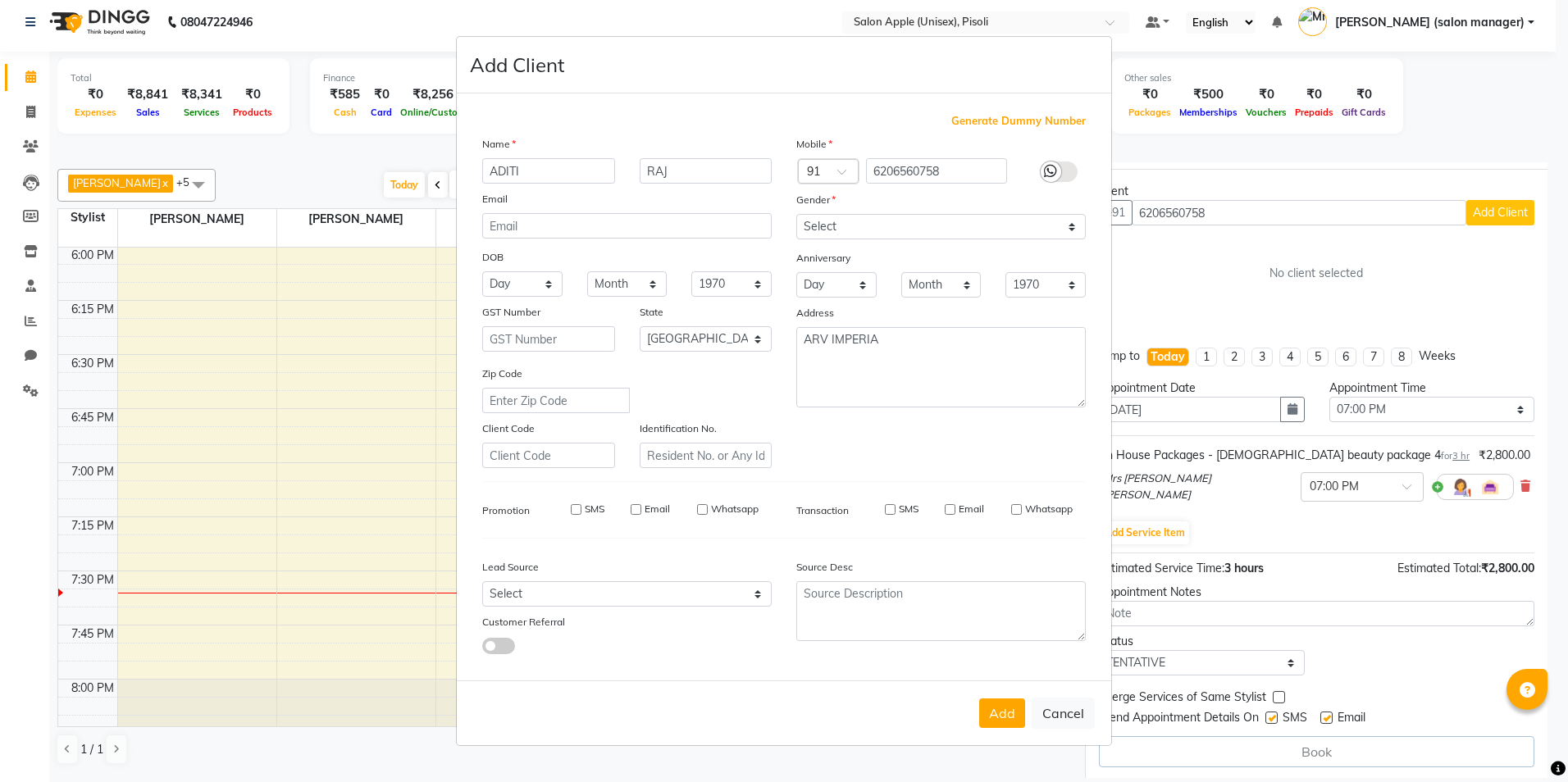
select select
select select "null"
select select
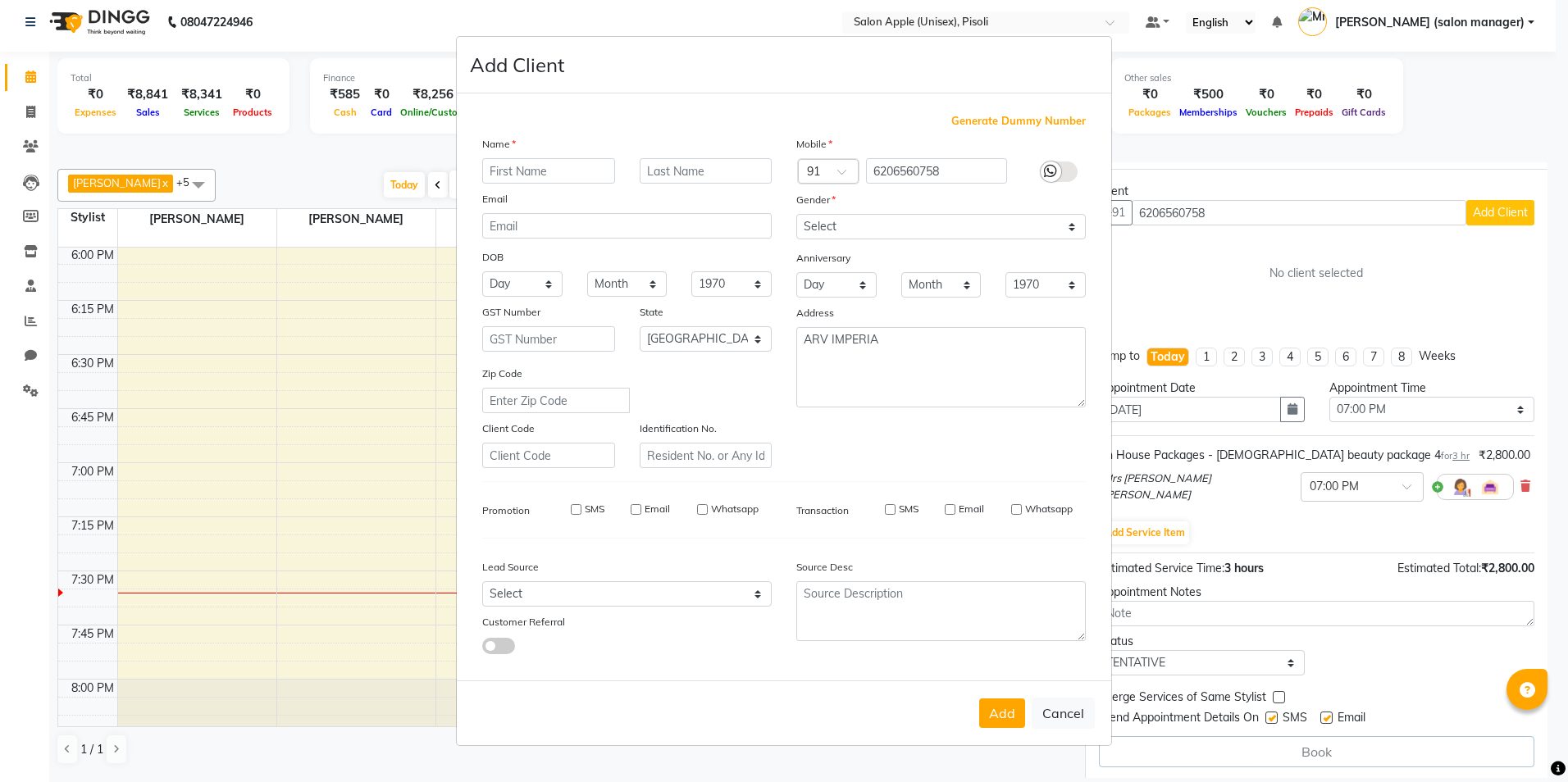
select select
checkbox input "false"
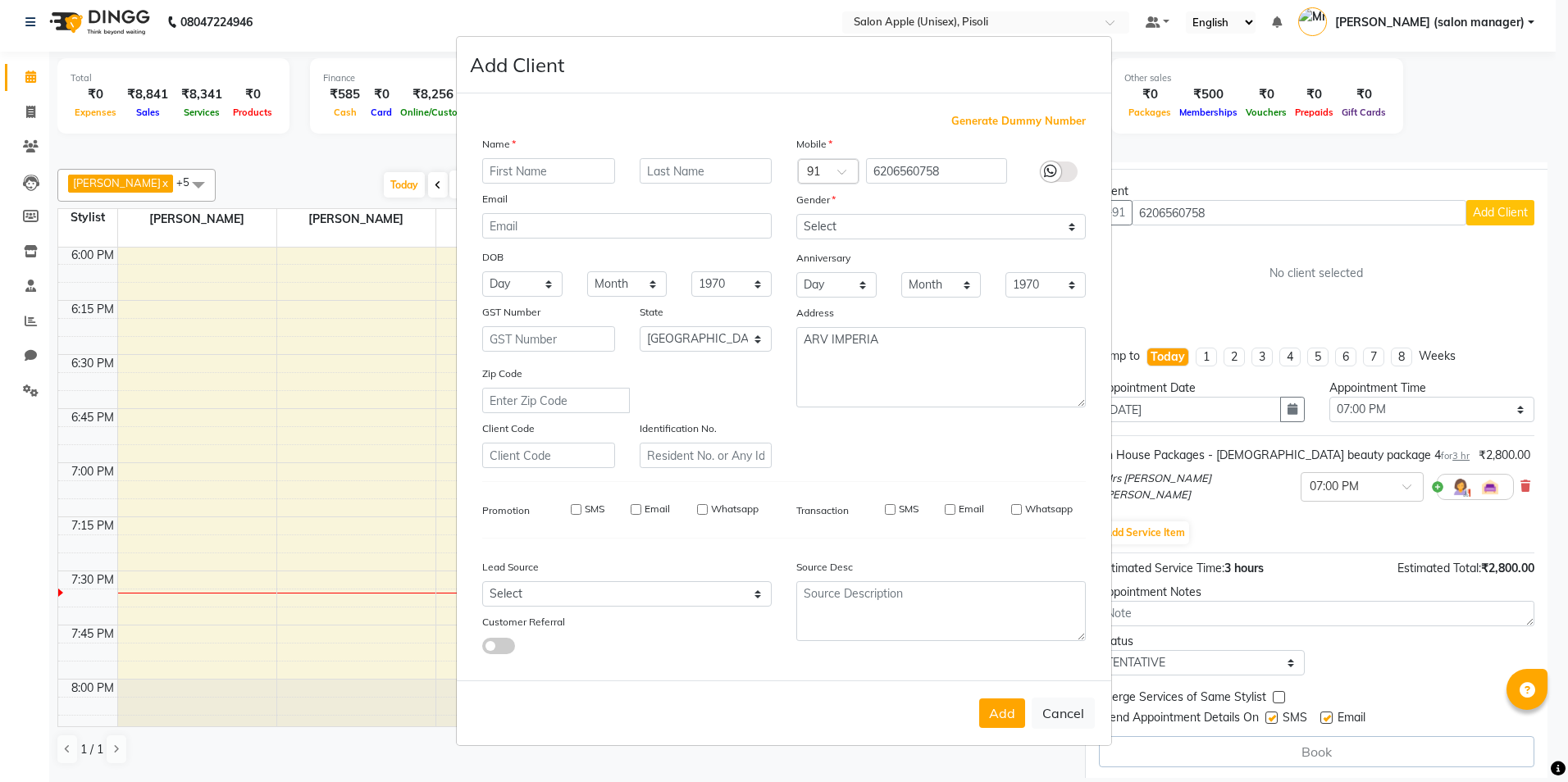
checkbox input "false"
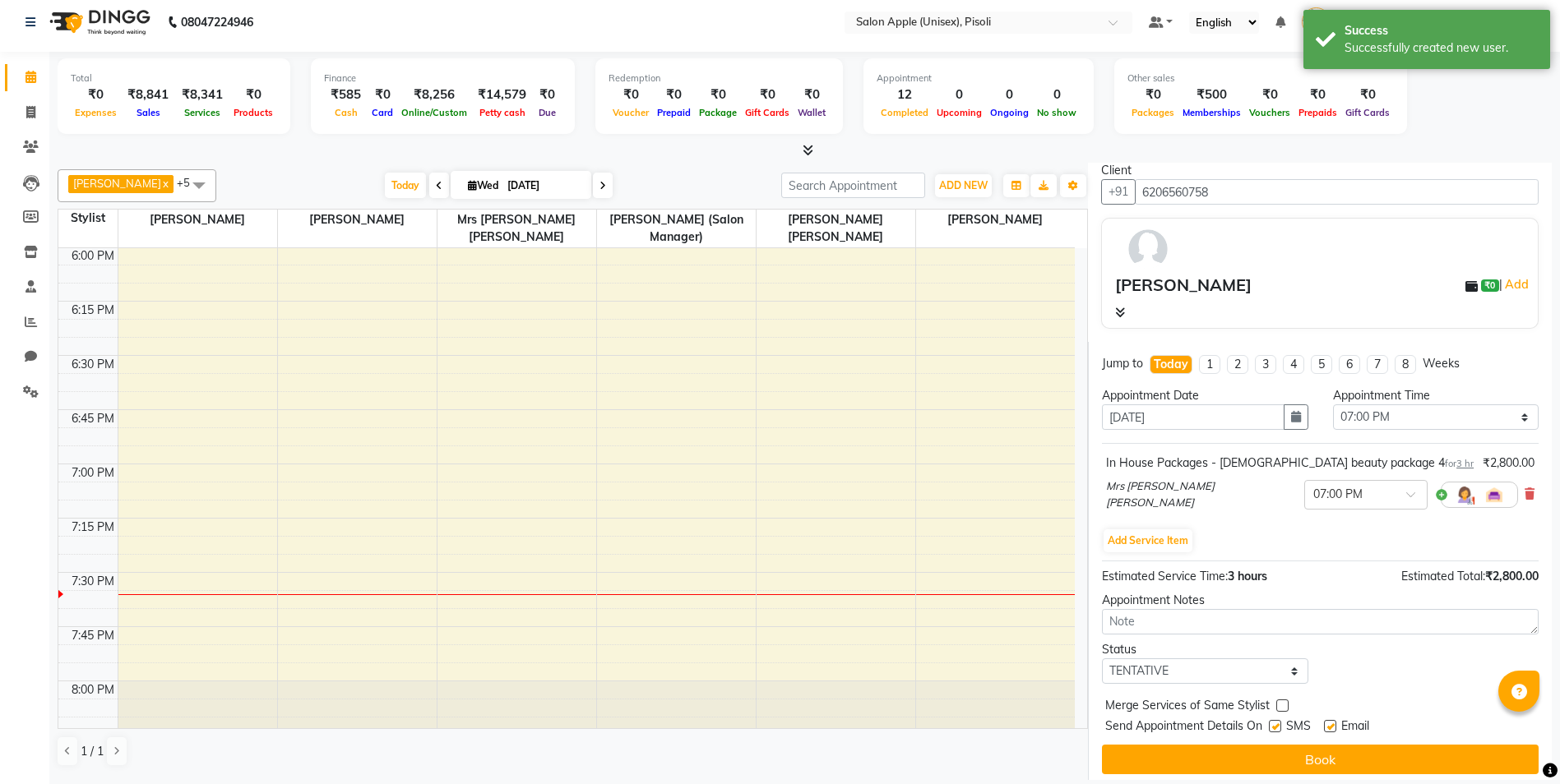
scroll to position [70, 0]
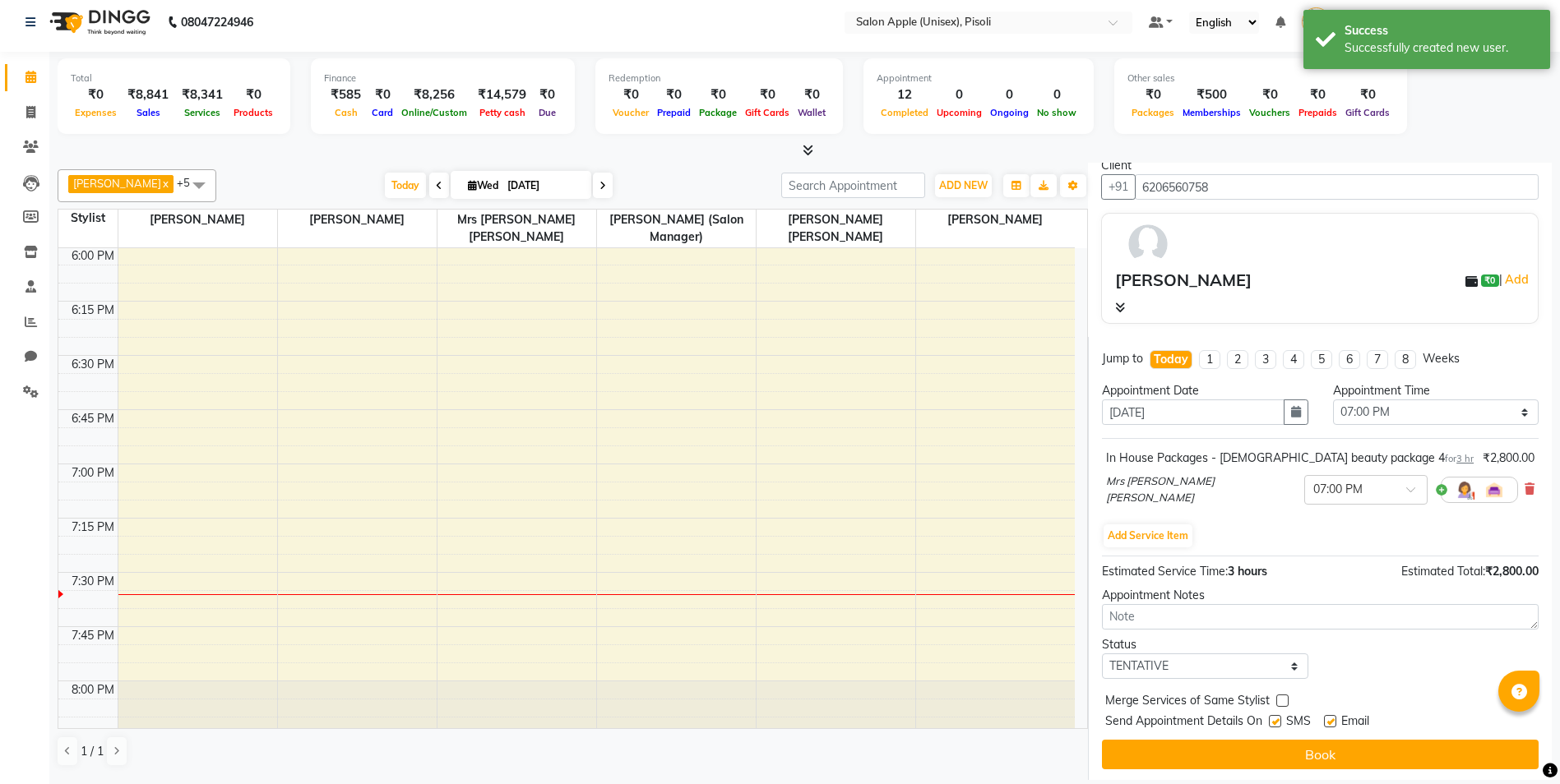
click at [1332, 720] on label at bounding box center [1330, 721] width 13 height 13
click at [1332, 720] on input "checkbox" at bounding box center [1330, 723] width 11 height 11
checkbox input "false"
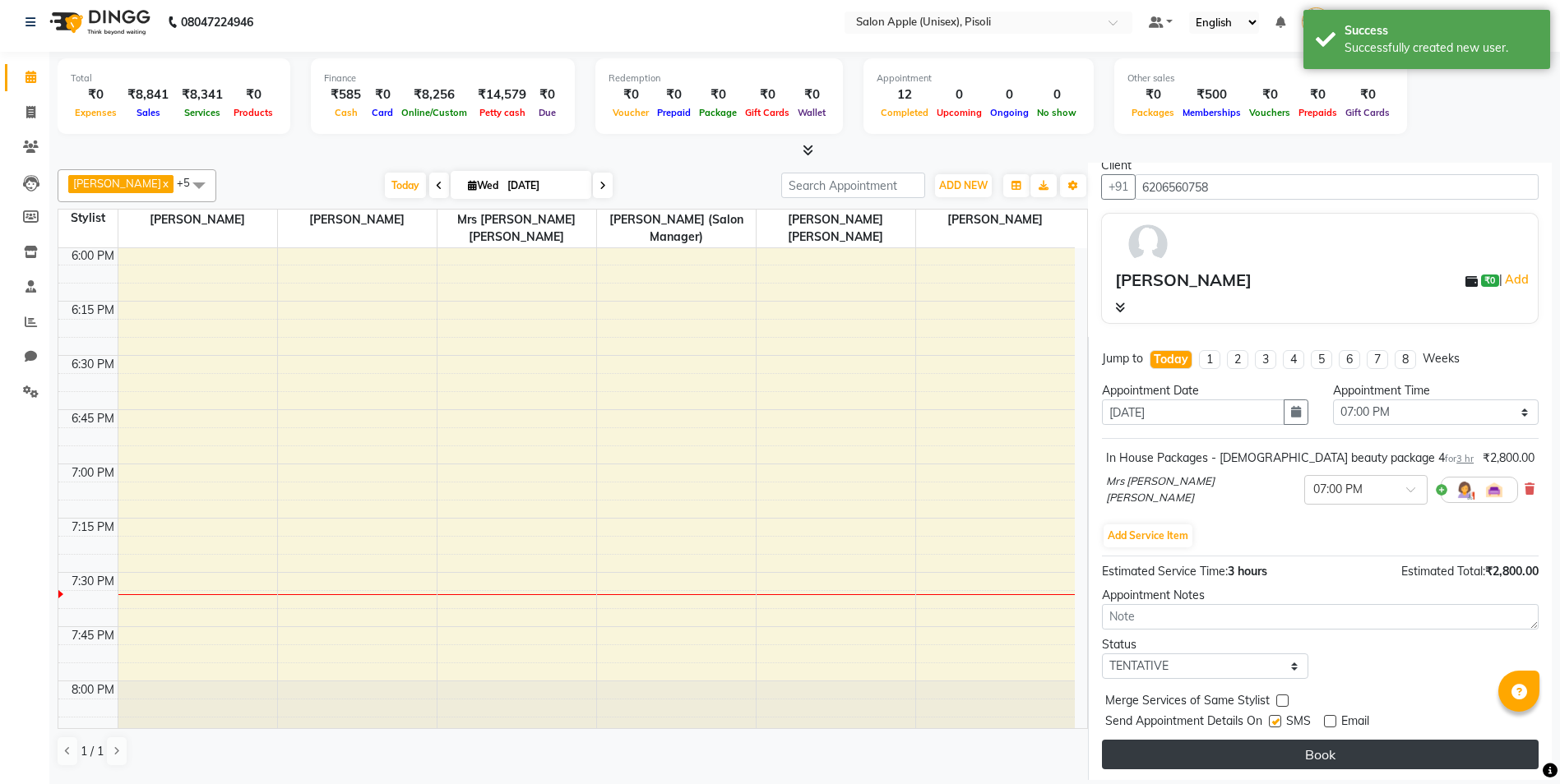
click at [1328, 751] on button "Book" at bounding box center [1320, 754] width 437 height 30
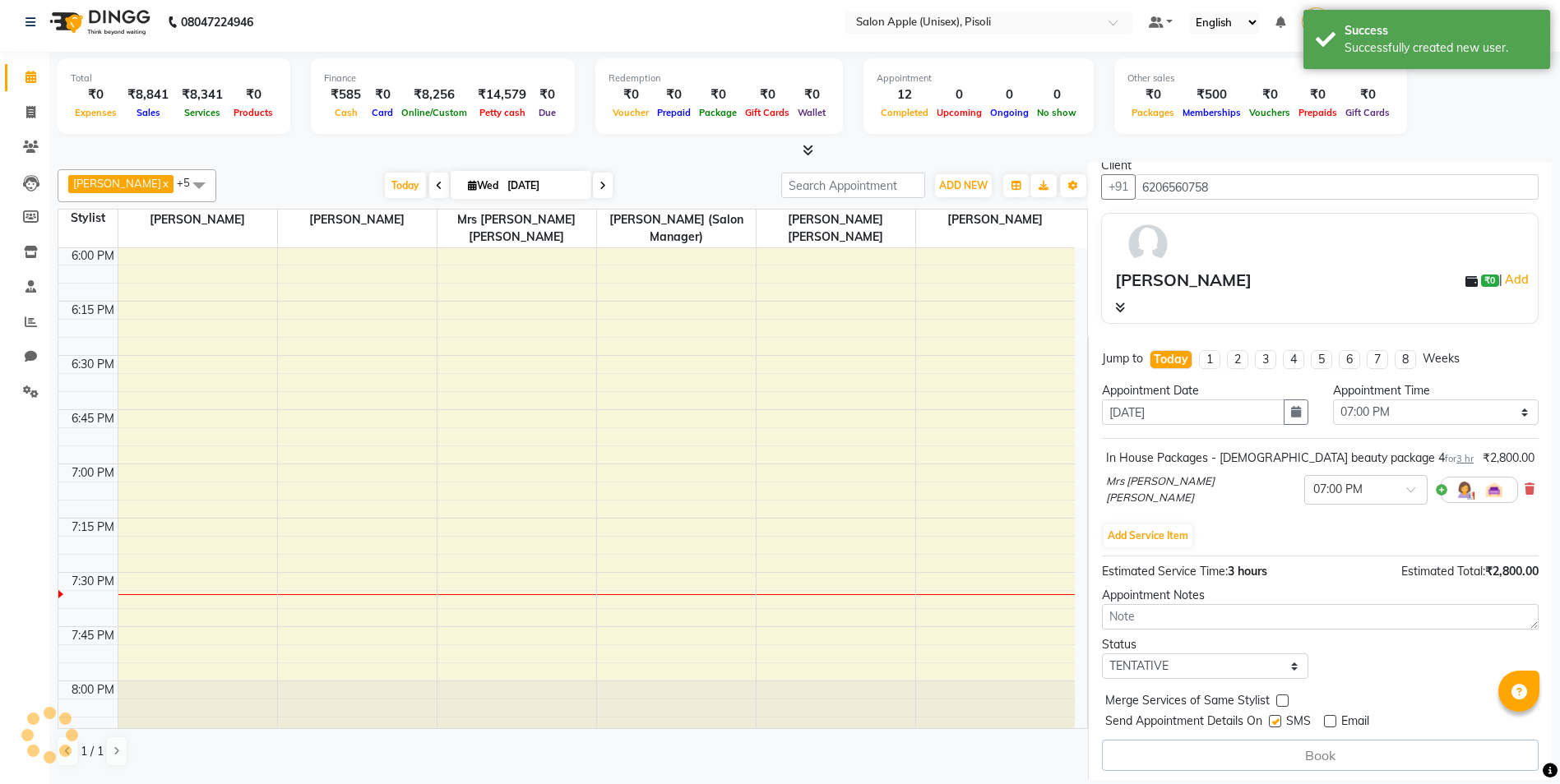
select select "89717"
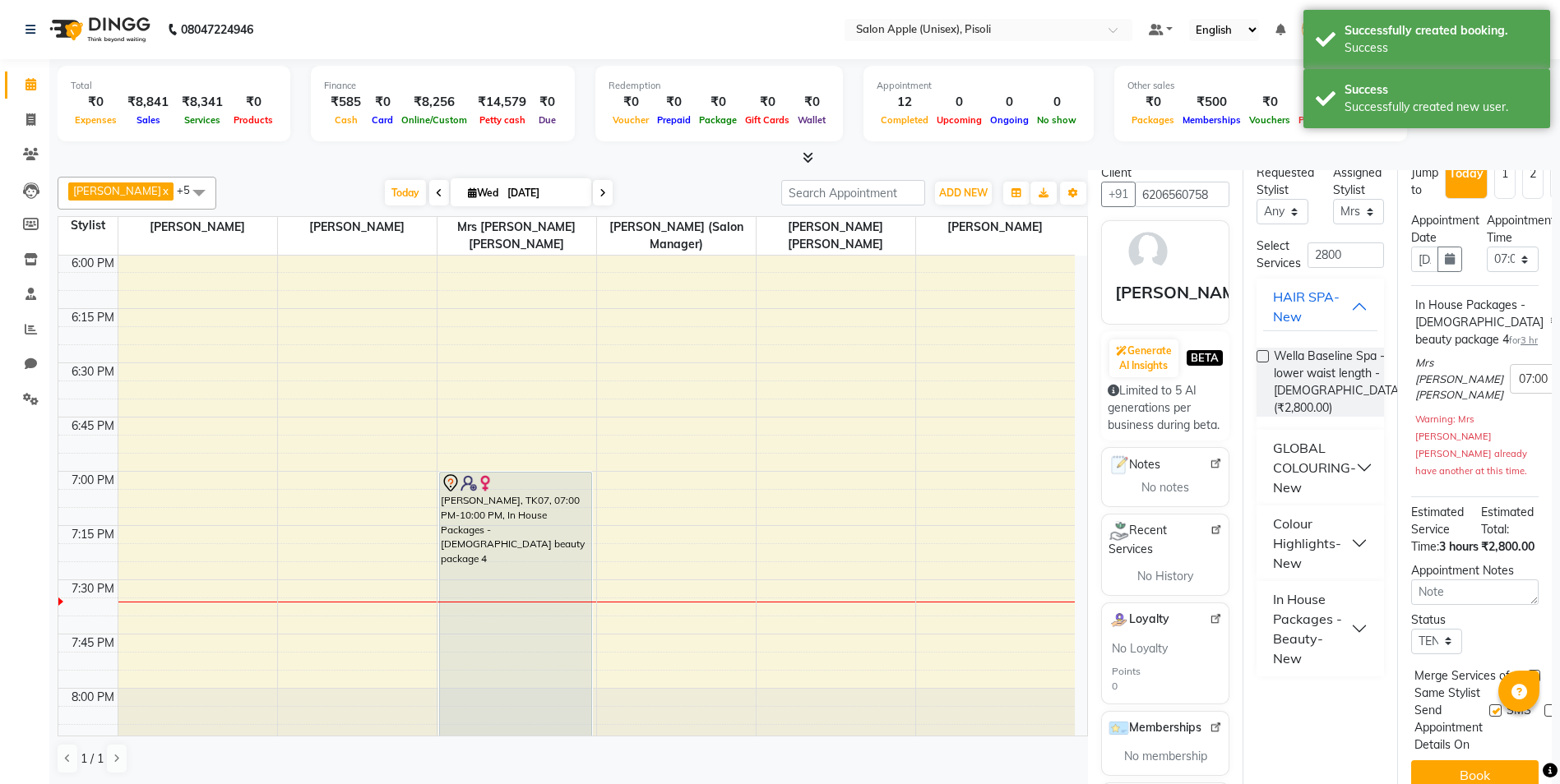
scroll to position [0, 0]
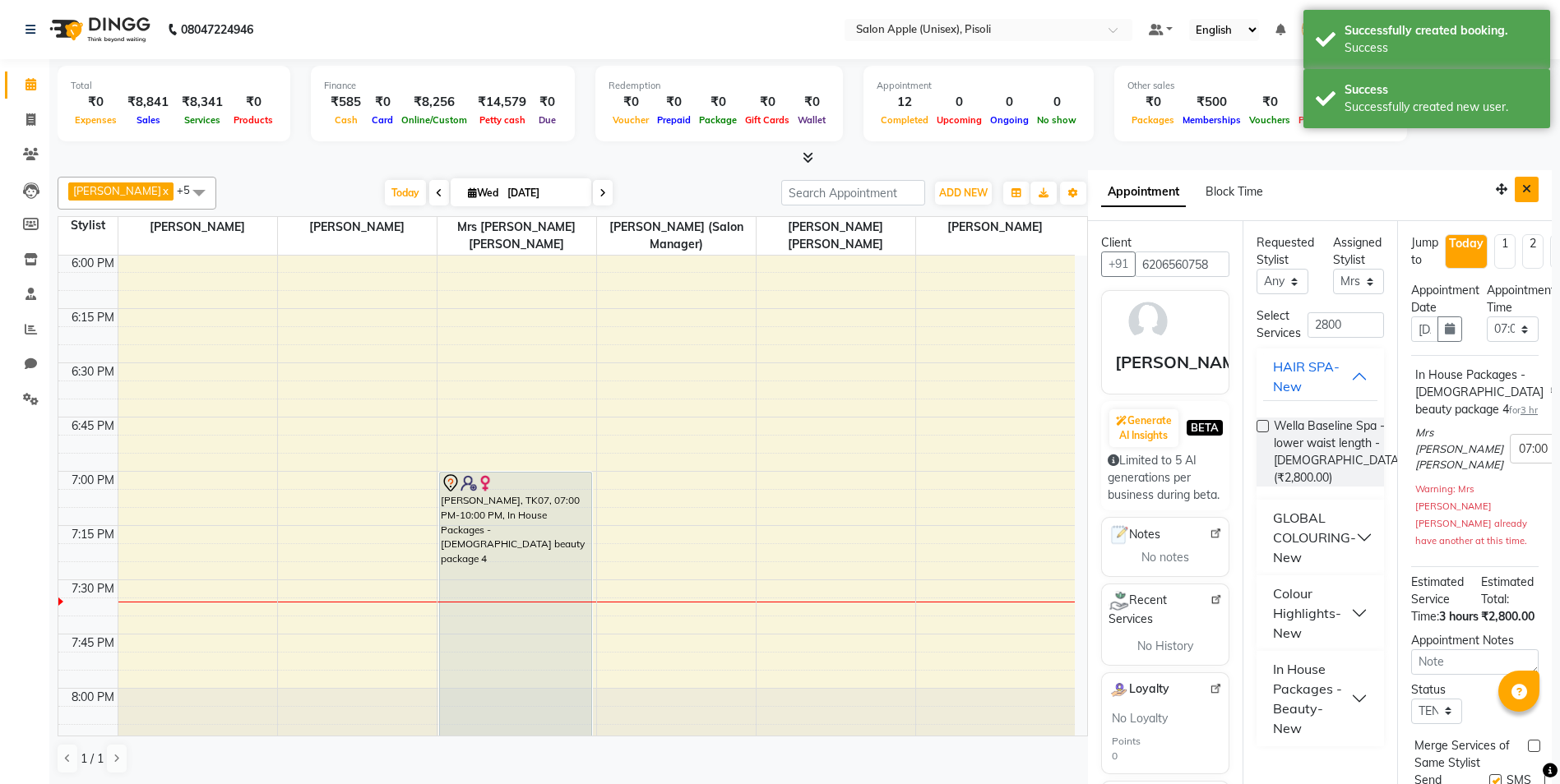
click at [1519, 194] on button "Close" at bounding box center [1527, 189] width 24 height 25
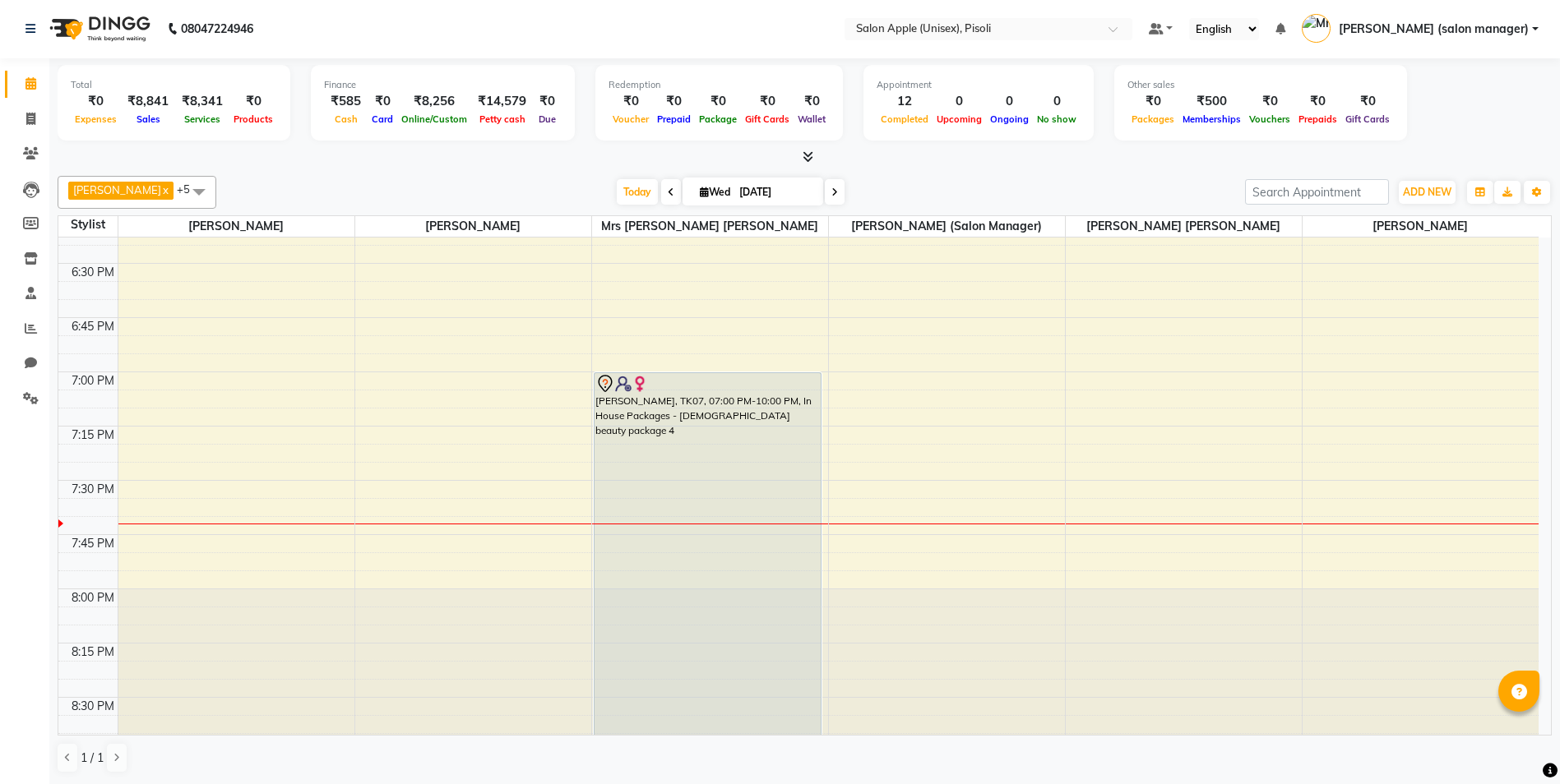
scroll to position [2322, 0]
